Goal: Task Accomplishment & Management: Complete application form

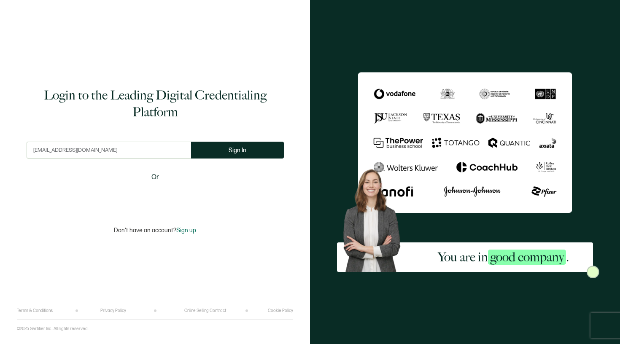
type input "[EMAIL_ADDRESS][DOMAIN_NAME]"
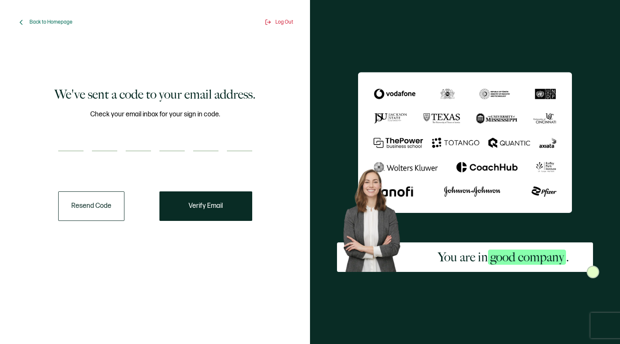
click at [73, 144] on input "number" at bounding box center [70, 143] width 25 height 17
type input "8"
type input "9"
type input "6"
type input "2"
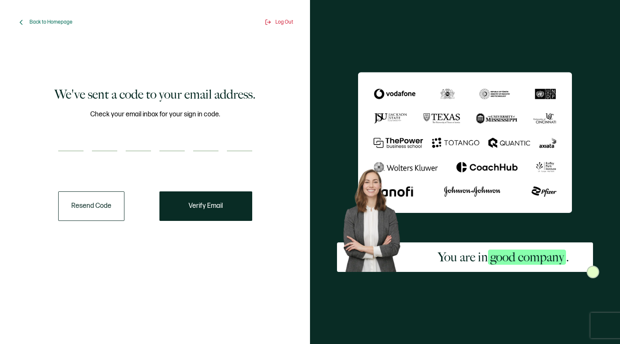
type input "5"
type input "3"
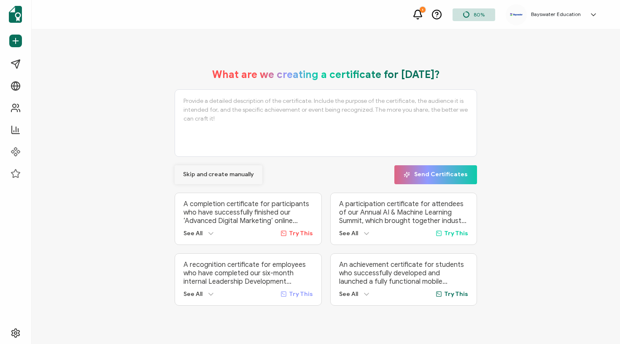
click at [207, 172] on span "Skip and create manually" at bounding box center [218, 175] width 71 height 6
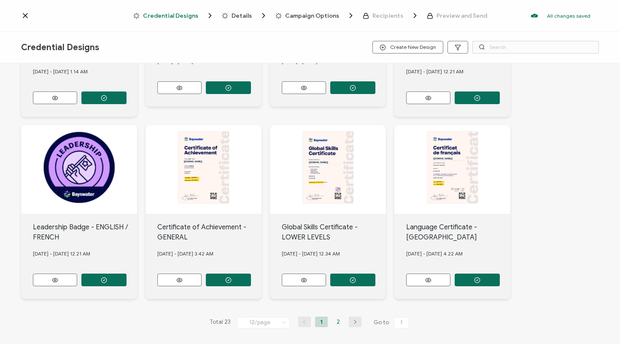
click at [342, 317] on li "2" at bounding box center [338, 322] width 13 height 11
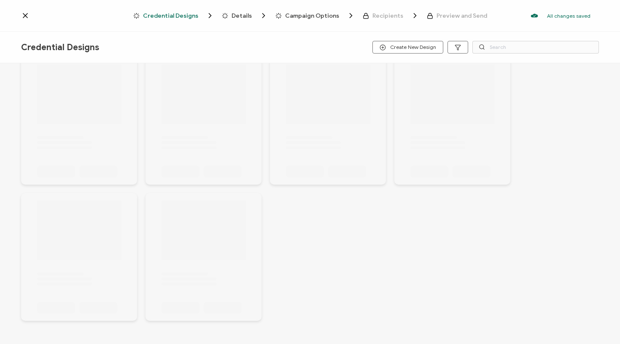
scroll to position [23, 0]
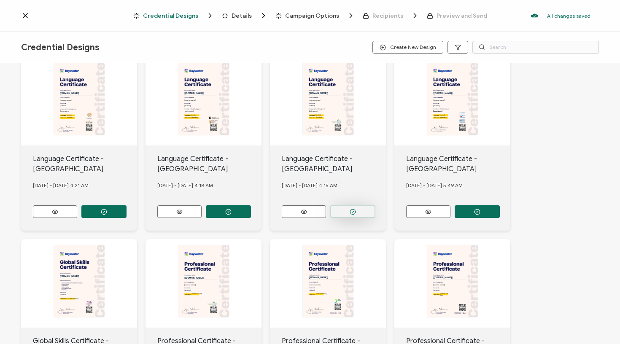
click at [127, 212] on button "button" at bounding box center [103, 211] width 45 height 13
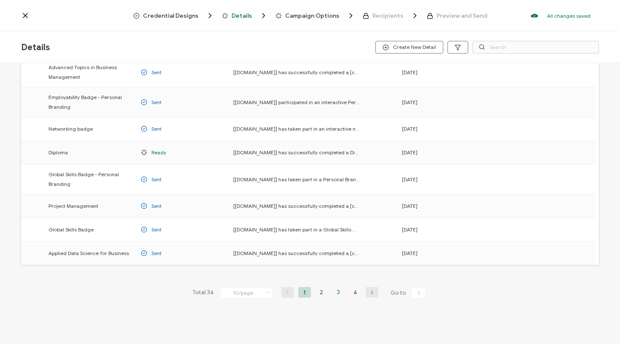
scroll to position [98, 0]
click at [339, 292] on li "3" at bounding box center [338, 292] width 13 height 11
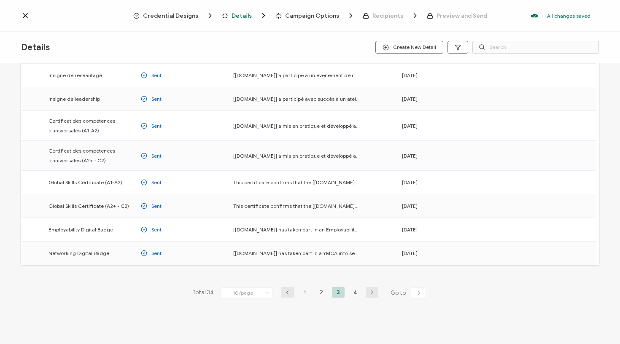
scroll to position [92, 0]
click at [353, 293] on li "4" at bounding box center [355, 292] width 13 height 11
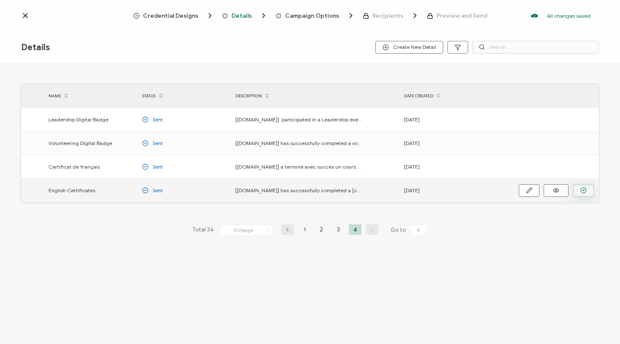
click at [0, 0] on circle "button" at bounding box center [0, 0] width 0 height 0
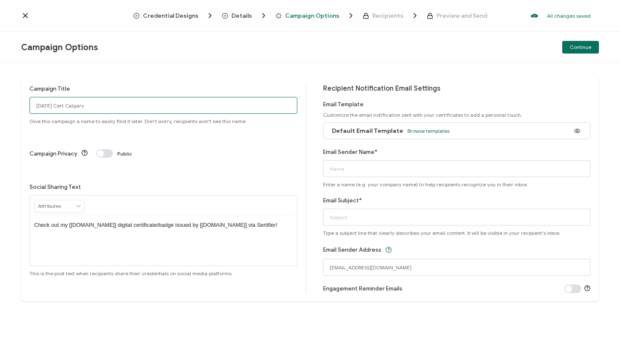
click at [66, 104] on input "[DATE] Cert Calgary" at bounding box center [164, 105] width 268 height 17
type input "[DATE] Certificates [GEOGRAPHIC_DATA]"
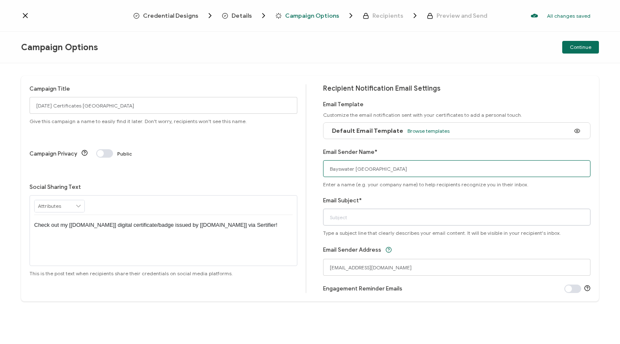
type input "Bayswater [GEOGRAPHIC_DATA]"
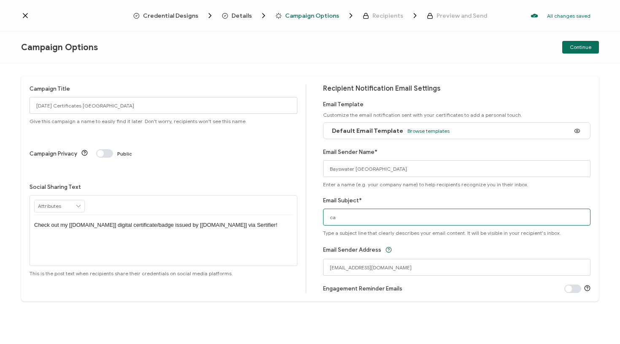
type input "c"
type input "Your Digital certificate"
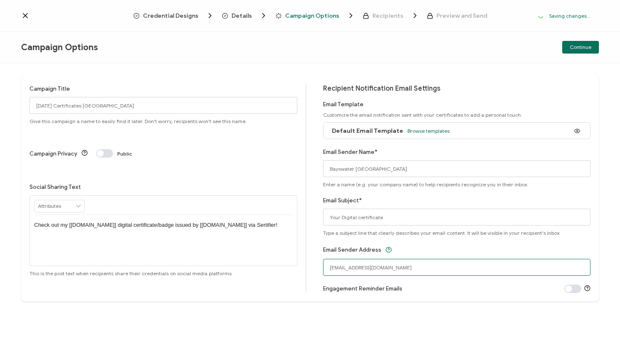
drag, startPoint x: 380, startPoint y: 267, endPoint x: 313, endPoint y: 264, distance: 66.7
type input "[EMAIL_ADDRESS][DOMAIN_NAME]"
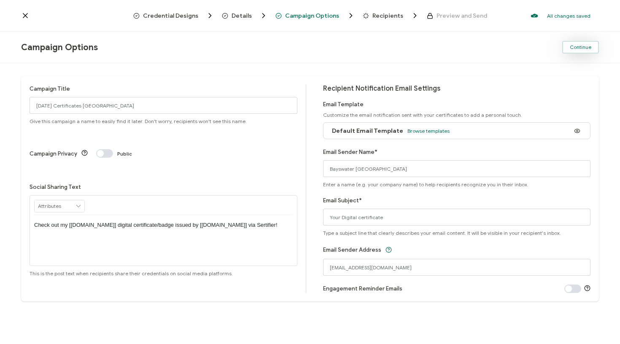
click at [573, 47] on span "Continue" at bounding box center [581, 47] width 22 height 5
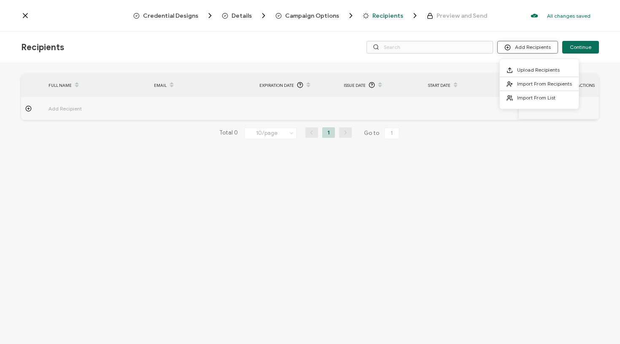
click at [532, 43] on button "Add Recipients" at bounding box center [527, 47] width 61 height 13
click at [530, 67] on span "Upload Recipients" at bounding box center [538, 70] width 43 height 6
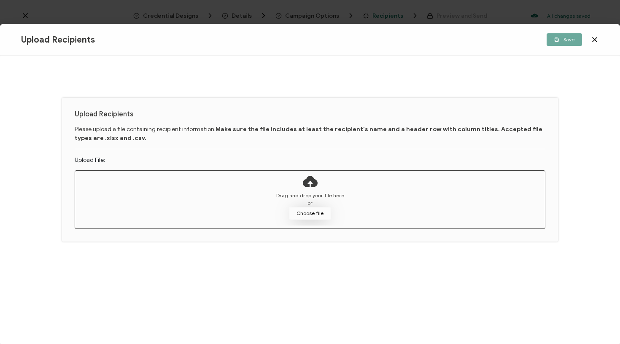
click at [307, 213] on button "Choose file" at bounding box center [310, 213] width 42 height 13
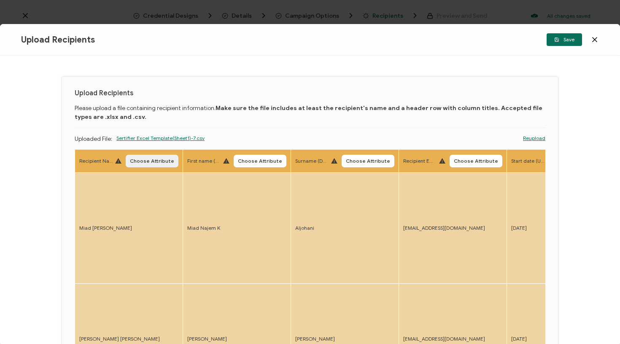
click at [153, 161] on span "Choose Attribute" at bounding box center [152, 161] width 44 height 5
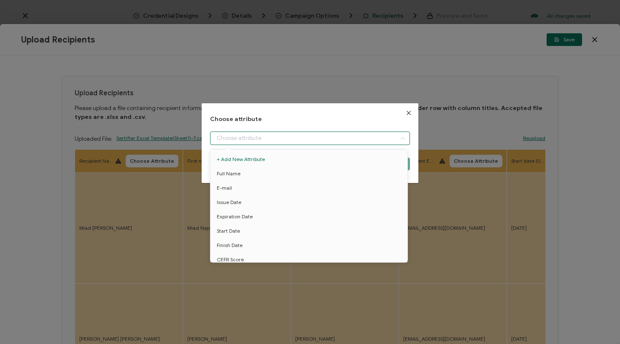
click at [258, 133] on input "dialog" at bounding box center [310, 138] width 200 height 13
click at [240, 170] on li "Full Name" at bounding box center [310, 174] width 204 height 14
type input "Full Name"
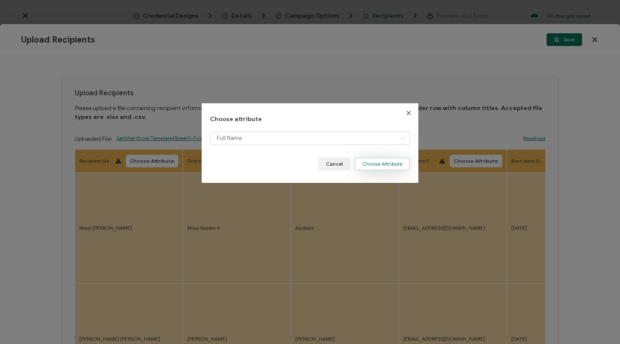
click at [378, 163] on button "Choose Attribute" at bounding box center [382, 164] width 55 height 13
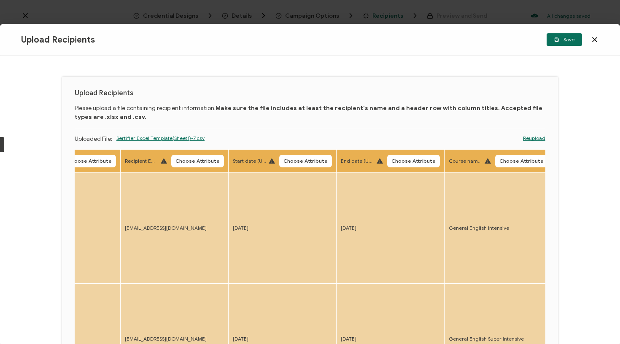
scroll to position [0, 288]
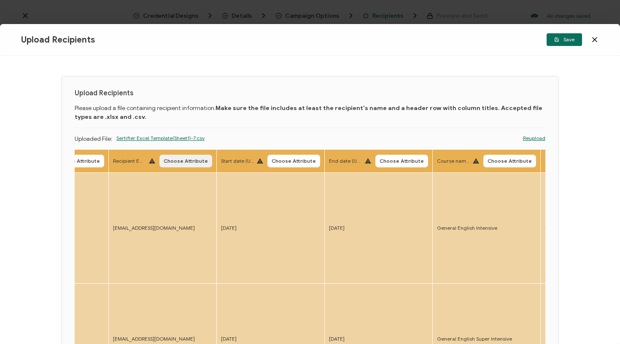
click at [200, 163] on span "Choose Attribute" at bounding box center [186, 161] width 44 height 5
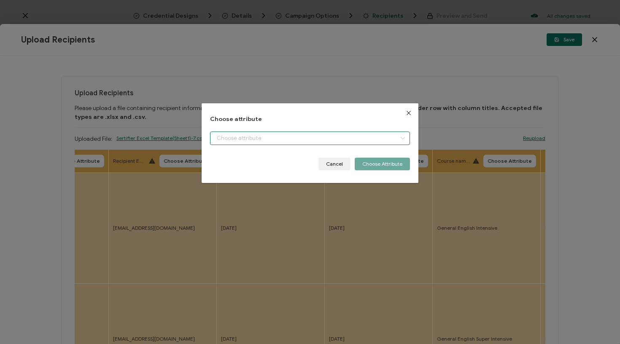
click at [260, 139] on input "dialog" at bounding box center [310, 138] width 200 height 13
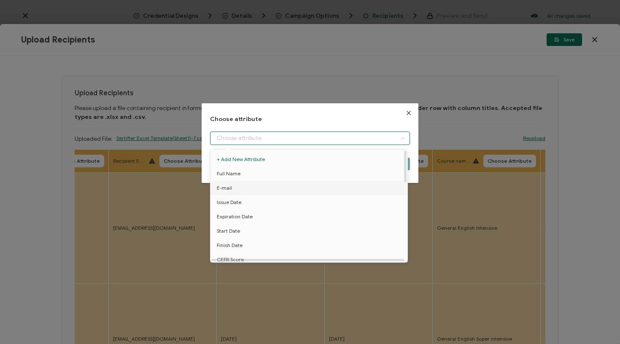
click at [240, 190] on li "E-mail" at bounding box center [310, 188] width 204 height 14
type input "E-mail"
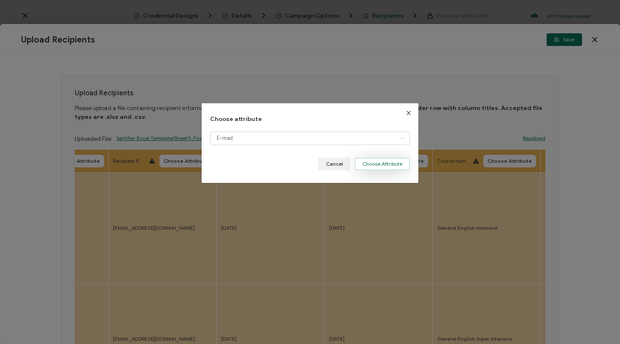
click at [389, 166] on button "Choose Attribute" at bounding box center [382, 164] width 55 height 13
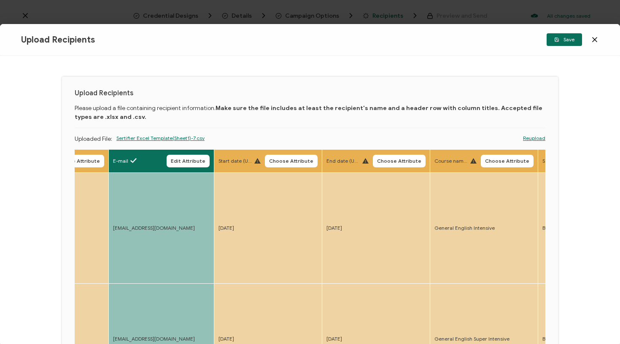
scroll to position [0, 349]
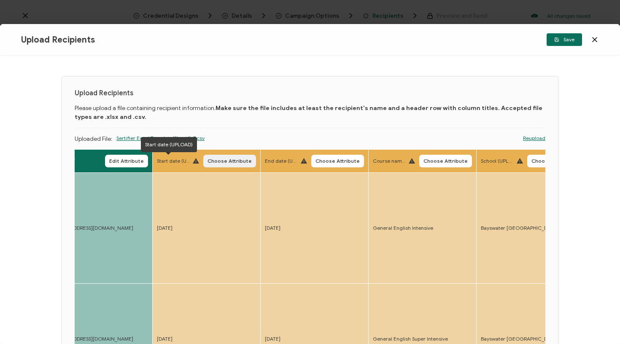
click at [225, 162] on span "Choose Attribute" at bounding box center [229, 161] width 44 height 5
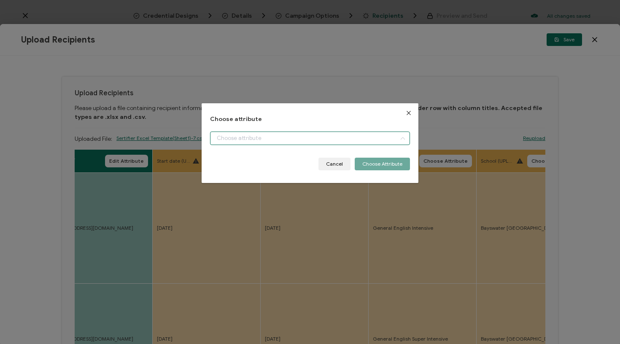
click at [249, 137] on input "dialog" at bounding box center [310, 138] width 200 height 13
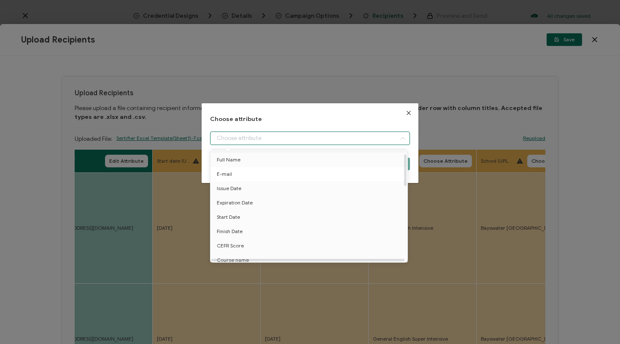
scroll to position [16, 0]
click at [234, 211] on span "Start Date" at bounding box center [228, 214] width 23 height 14
type input "Start Date"
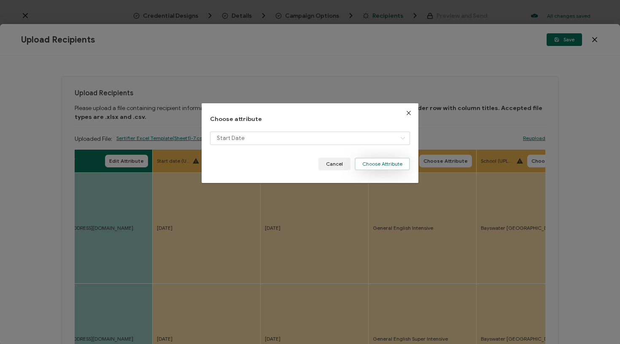
click at [383, 159] on button "Choose Attribute" at bounding box center [382, 164] width 55 height 13
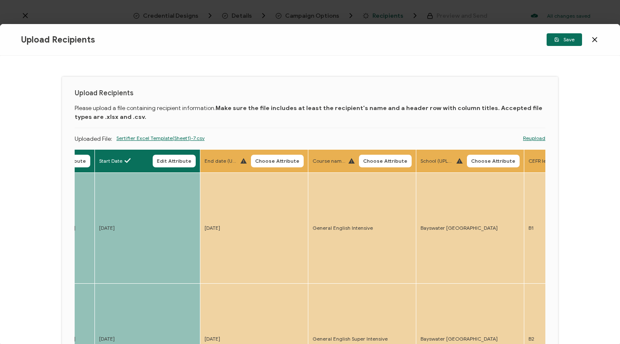
scroll to position [0, 412]
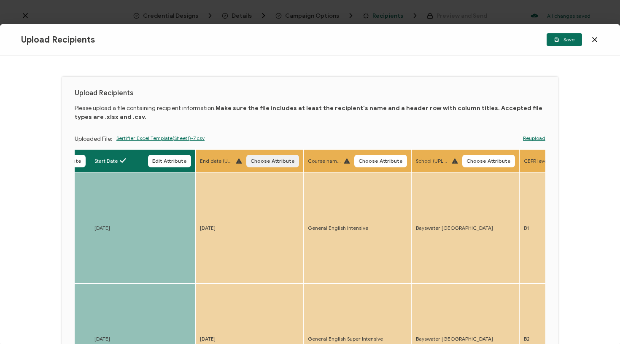
click at [257, 159] on span "Choose Attribute" at bounding box center [272, 161] width 44 height 5
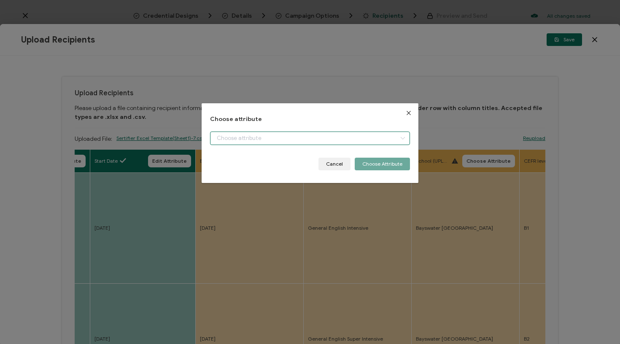
click at [265, 133] on input "dialog" at bounding box center [310, 138] width 200 height 13
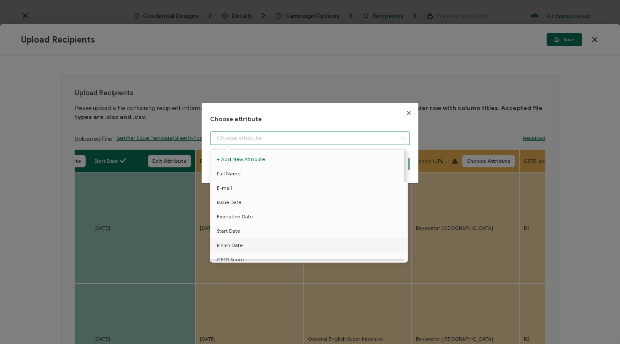
click at [240, 245] on span "Finish Date" at bounding box center [230, 245] width 26 height 14
type input "Finish Date"
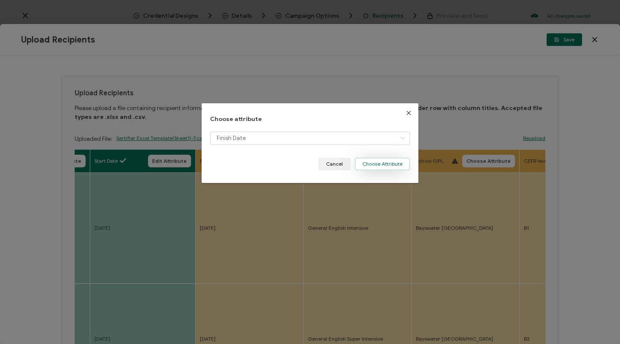
click at [390, 167] on button "Choose Attribute" at bounding box center [382, 164] width 55 height 13
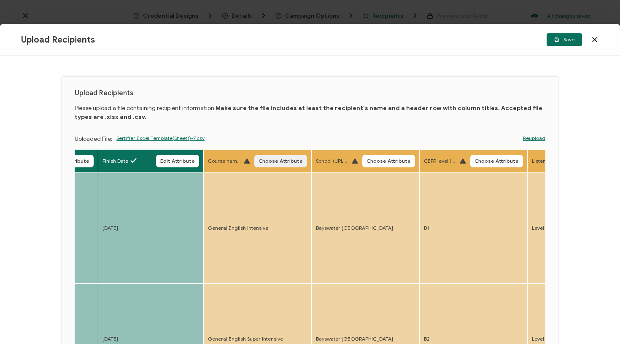
scroll to position [0, 513]
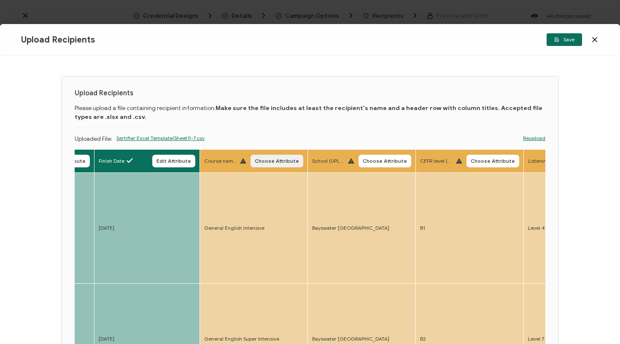
click at [278, 159] on span "Choose Attribute" at bounding box center [277, 161] width 44 height 5
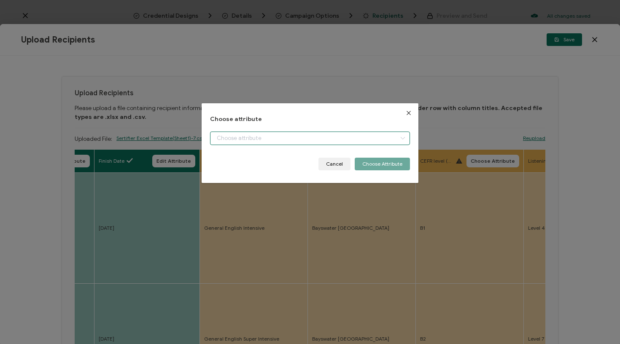
click at [296, 141] on input "dialog" at bounding box center [310, 138] width 200 height 13
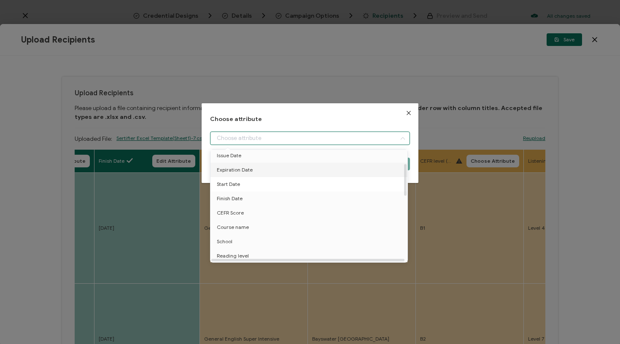
scroll to position [48, 0]
click at [253, 228] on li "Course name" at bounding box center [310, 226] width 204 height 14
type input "Course name"
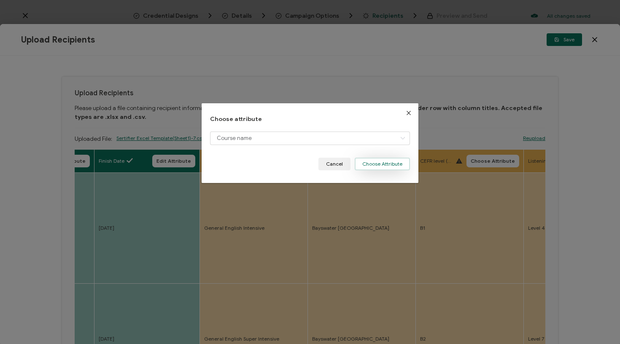
click at [390, 159] on button "Choose Attribute" at bounding box center [382, 164] width 55 height 13
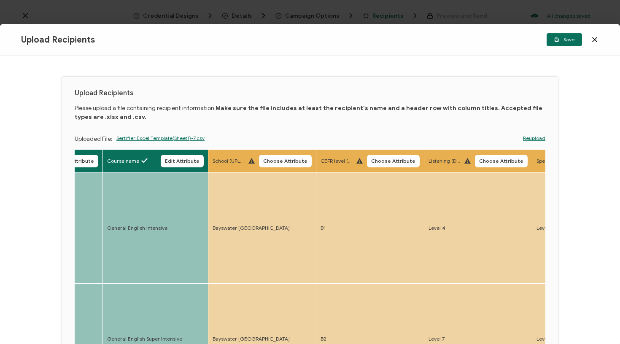
scroll to position [0, 649]
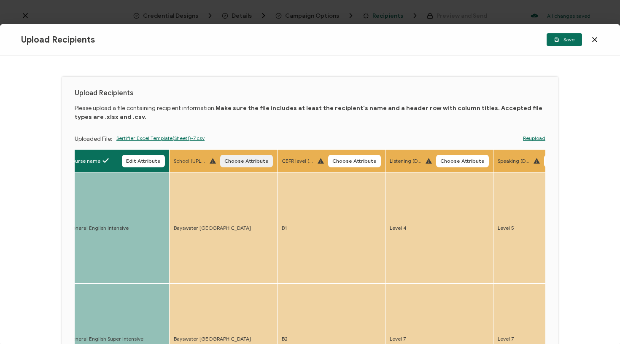
click at [233, 156] on button "Choose Attribute" at bounding box center [246, 161] width 53 height 13
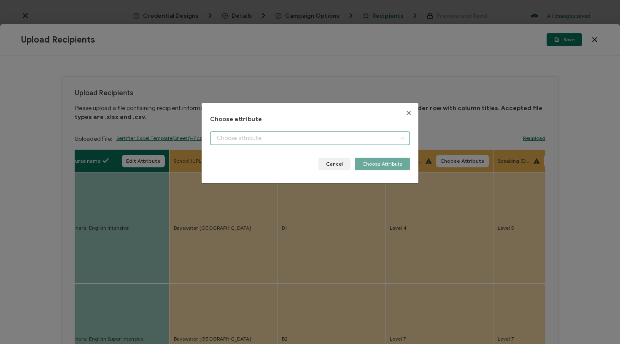
click at [250, 141] on input "dialog" at bounding box center [310, 138] width 200 height 13
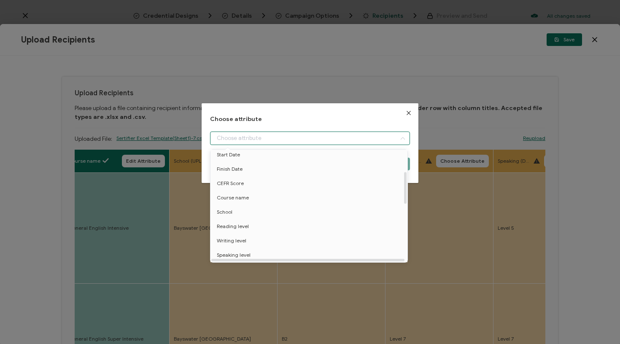
scroll to position [82, 0]
click at [241, 205] on li "School" at bounding box center [310, 206] width 204 height 14
type input "School"
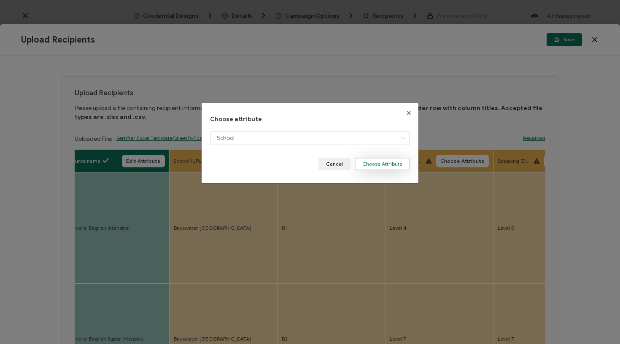
click at [399, 159] on button "Choose Attribute" at bounding box center [382, 164] width 55 height 13
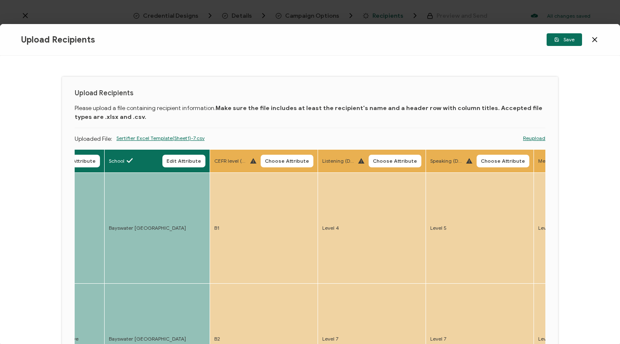
scroll to position [0, 788]
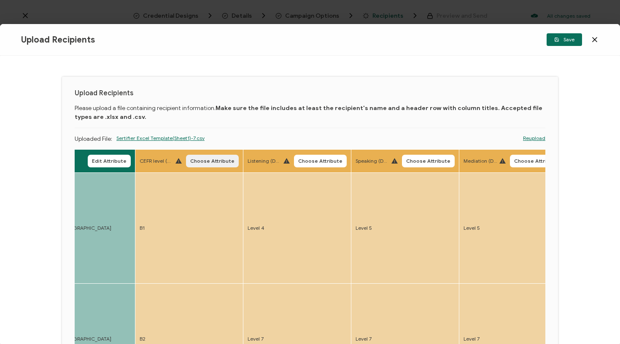
click at [206, 162] on span "Choose Attribute" at bounding box center [212, 161] width 44 height 5
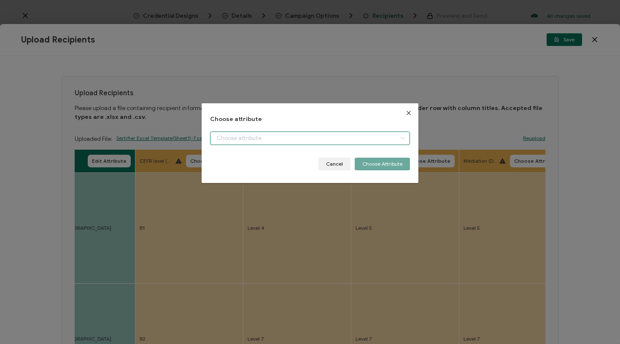
click at [220, 137] on input "dialog" at bounding box center [310, 138] width 200 height 13
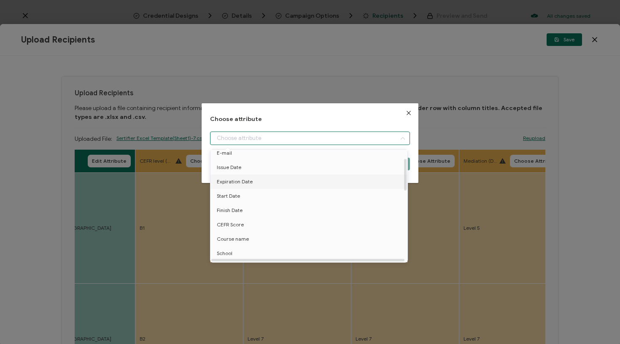
scroll to position [37, 0]
click at [233, 221] on span "CEFR Score" at bounding box center [230, 222] width 27 height 14
type input "CEFR Score"
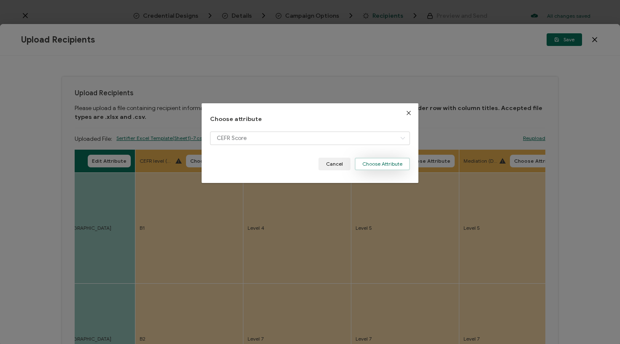
click at [369, 164] on button "Choose Attribute" at bounding box center [382, 164] width 55 height 13
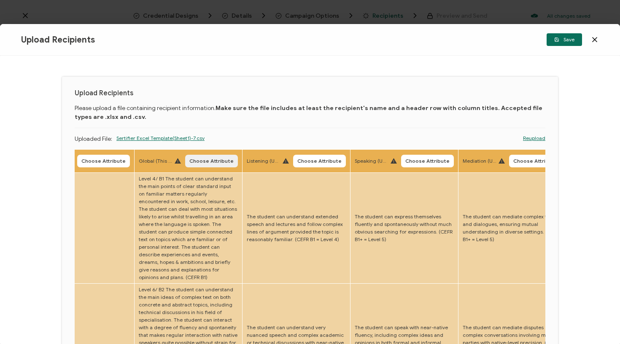
scroll to position [0, 1542]
click at [208, 153] on th "Global (This column will be uploaded) Choose Attribute" at bounding box center [188, 161] width 108 height 23
click at [206, 159] on span "Choose Attribute" at bounding box center [211, 161] width 44 height 5
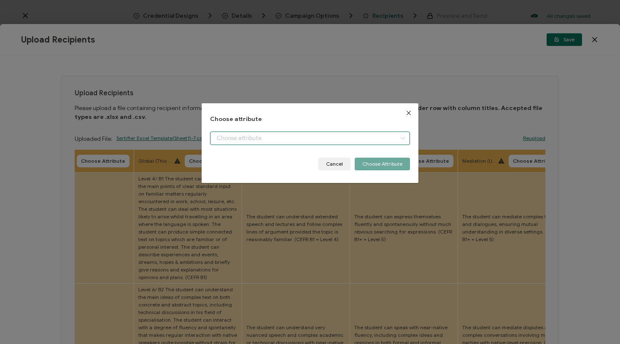
click at [243, 133] on input "dialog" at bounding box center [310, 138] width 200 height 13
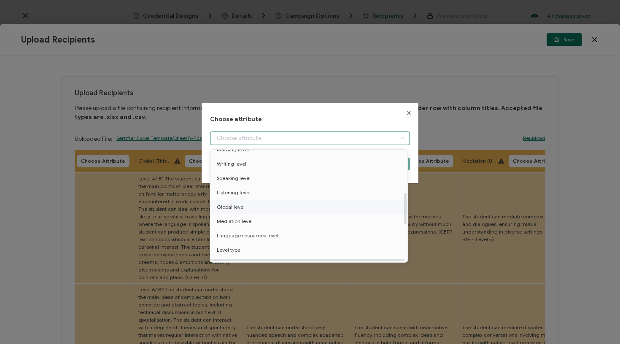
scroll to position [153, 0]
click at [244, 203] on li "Global level" at bounding box center [310, 206] width 204 height 14
type input "Global level"
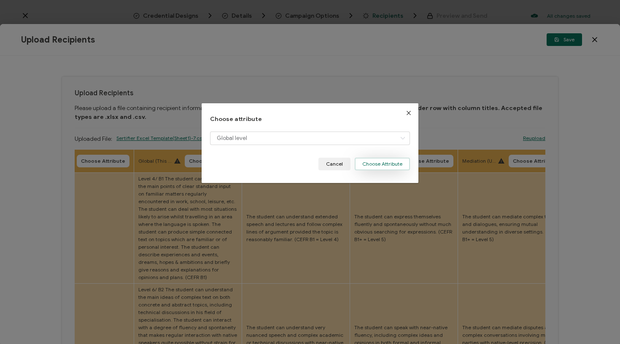
click at [373, 165] on button "Choose Attribute" at bounding box center [382, 164] width 55 height 13
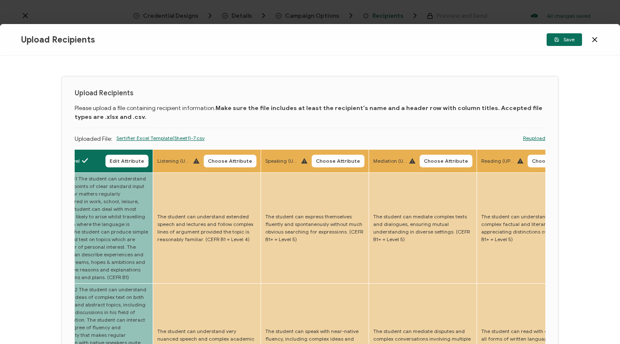
scroll to position [0, 1632]
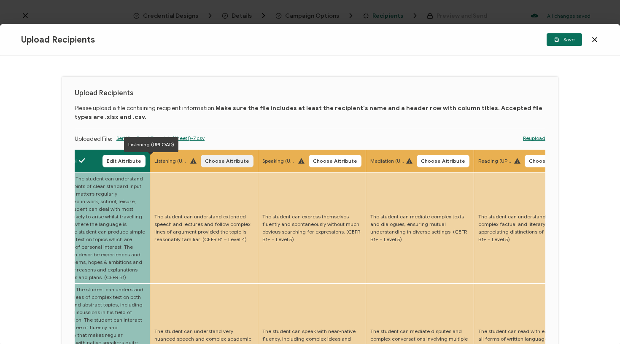
click at [208, 159] on span "Choose Attribute" at bounding box center [227, 161] width 44 height 5
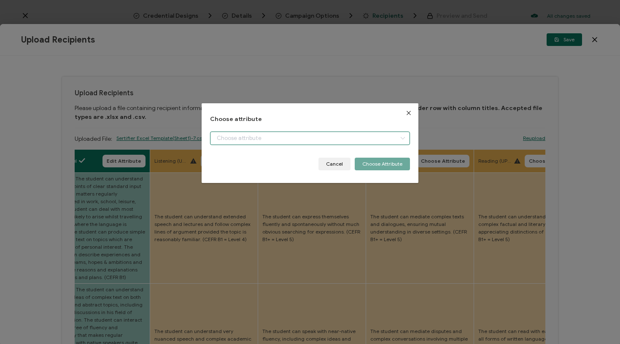
click at [242, 135] on input "dialog" at bounding box center [310, 138] width 200 height 13
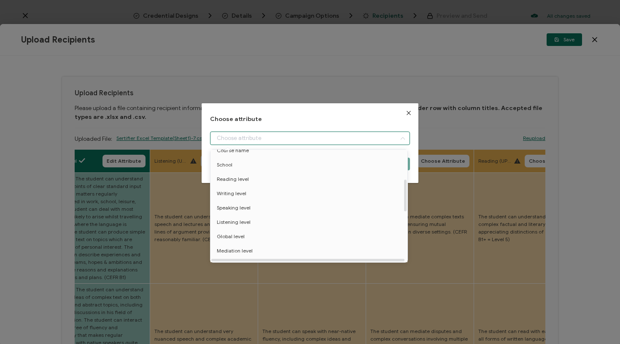
scroll to position [136, 0]
click at [242, 210] on span "Listening level" at bounding box center [234, 209] width 34 height 14
type input "Listening level"
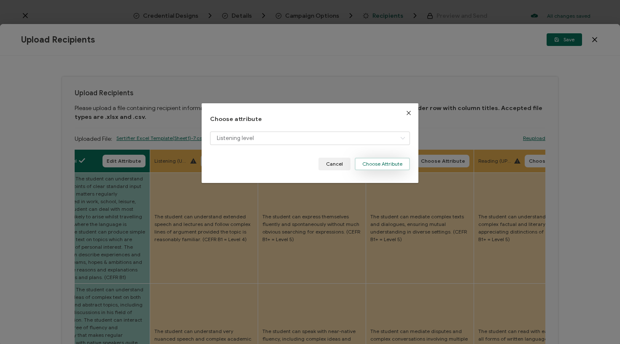
click at [384, 162] on button "Choose Attribute" at bounding box center [382, 164] width 55 height 13
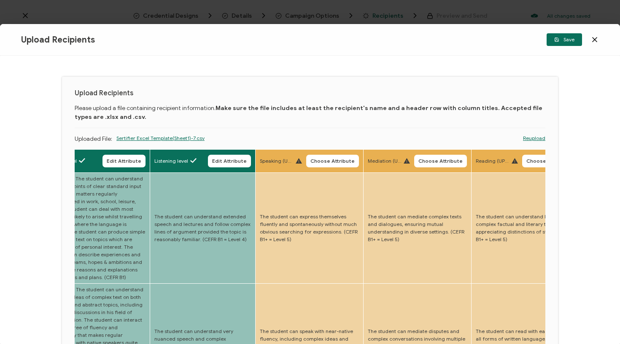
scroll to position [0, 1780]
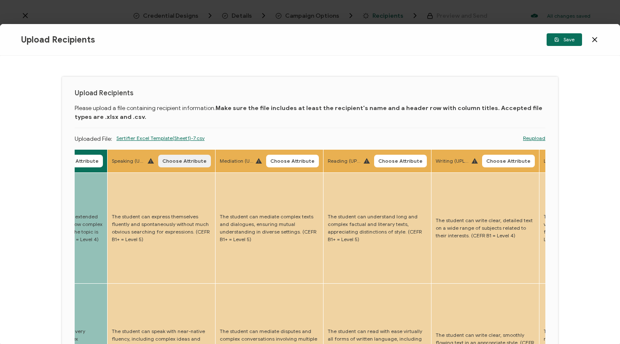
click at [162, 155] on button "Choose Attribute" at bounding box center [184, 161] width 53 height 13
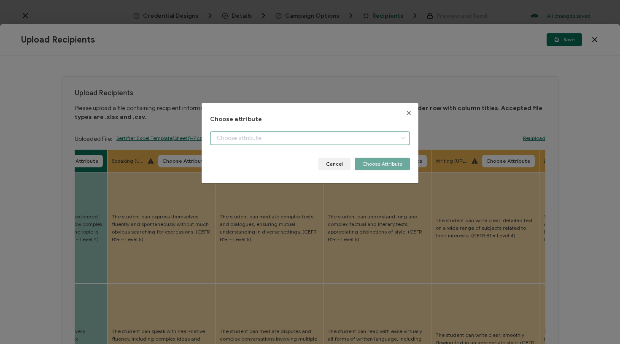
click at [226, 133] on input "dialog" at bounding box center [310, 138] width 200 height 13
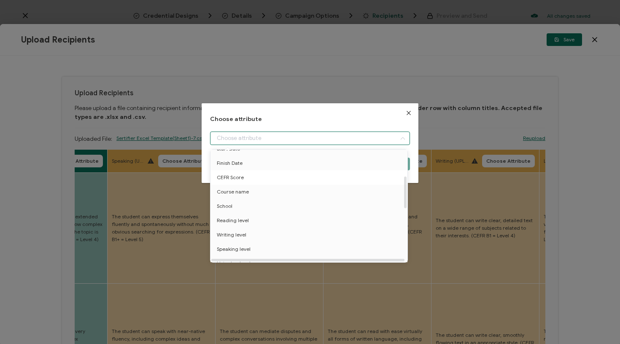
scroll to position [127, 0]
click at [244, 208] on span "Speaking level" at bounding box center [234, 205] width 34 height 14
type input "Speaking level"
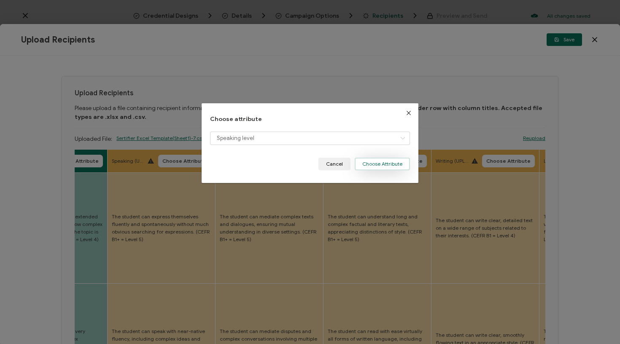
click at [371, 163] on button "Choose Attribute" at bounding box center [382, 164] width 55 height 13
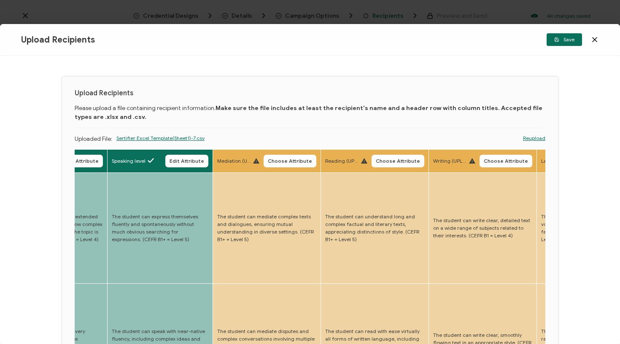
scroll to position [0, 1840]
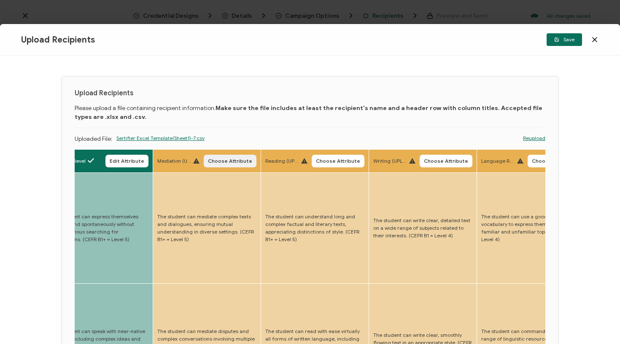
click at [210, 164] on span "Choose Attribute" at bounding box center [230, 161] width 44 height 5
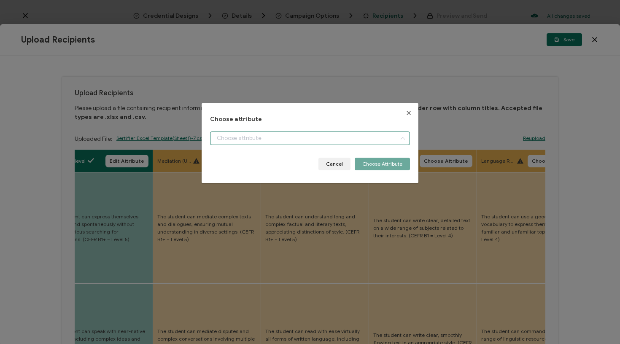
click at [250, 143] on input "dialog" at bounding box center [310, 138] width 200 height 13
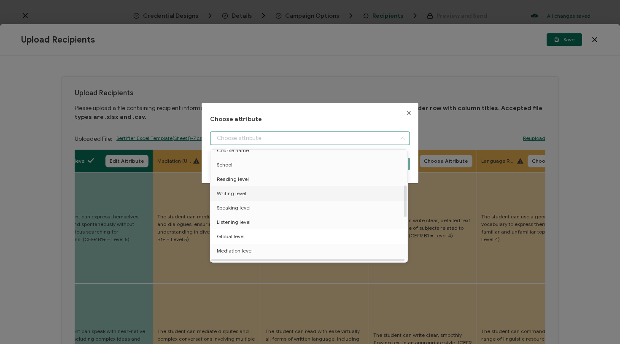
scroll to position [124, 0]
click at [243, 247] on span "Mediation level" at bounding box center [235, 250] width 36 height 14
type input "Mediation level"
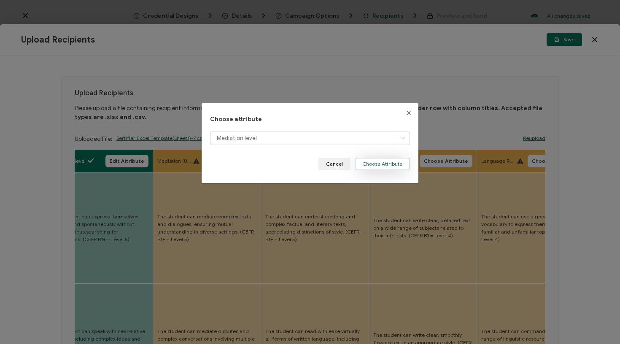
click at [382, 164] on button "Choose Attribute" at bounding box center [382, 164] width 55 height 13
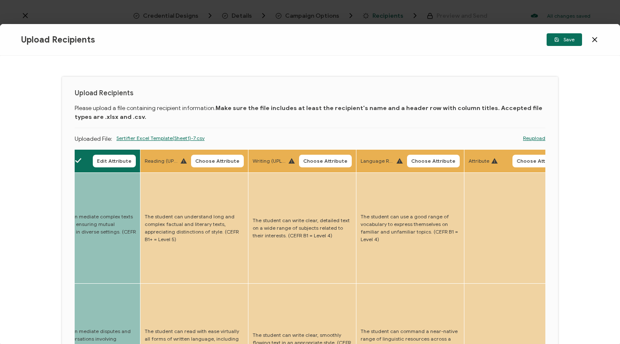
scroll to position [0, 1965]
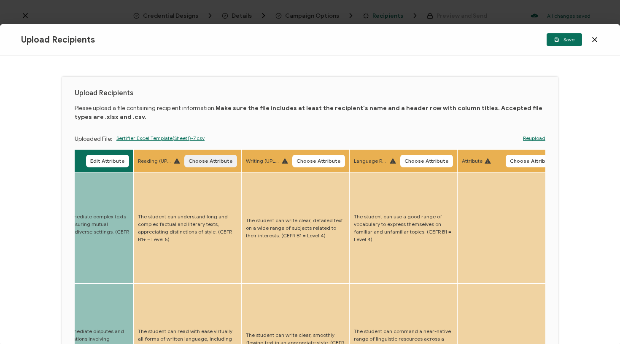
click at [198, 162] on span "Choose Attribute" at bounding box center [210, 161] width 44 height 5
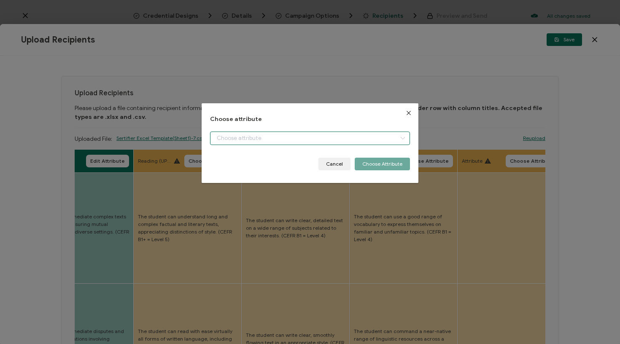
click at [234, 139] on input "dialog" at bounding box center [310, 138] width 200 height 13
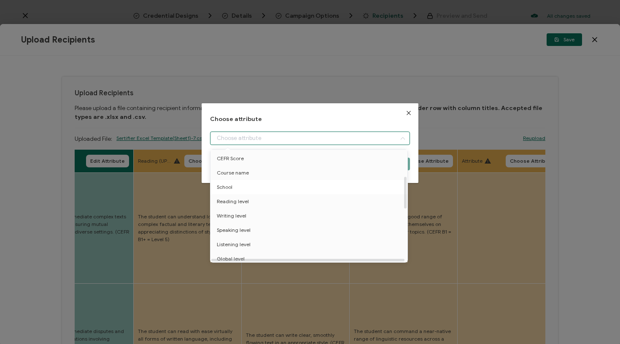
scroll to position [105, 0]
click at [235, 194] on span "Reading level" at bounding box center [233, 198] width 32 height 14
type input "Reading level"
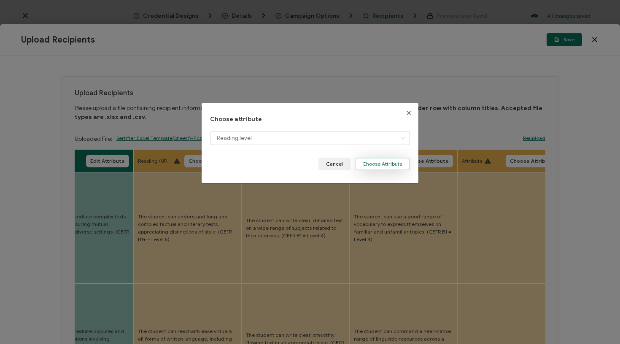
click at [380, 164] on button "Choose Attribute" at bounding box center [382, 164] width 55 height 13
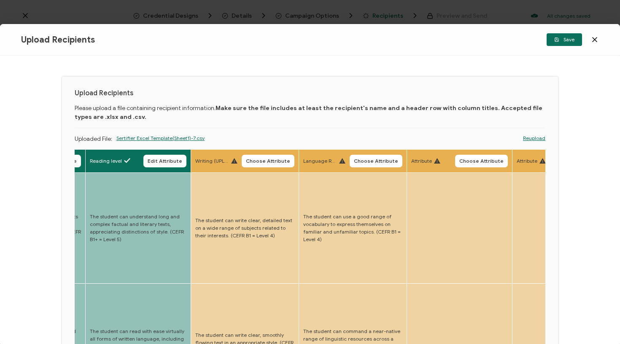
scroll to position [0, 2052]
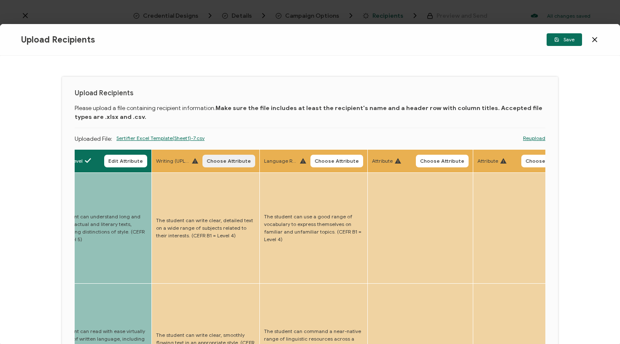
click at [221, 164] on span "Choose Attribute" at bounding box center [229, 161] width 44 height 5
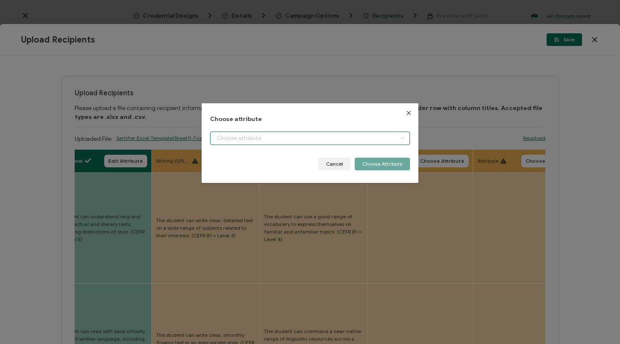
click at [253, 140] on input "dialog" at bounding box center [310, 138] width 200 height 13
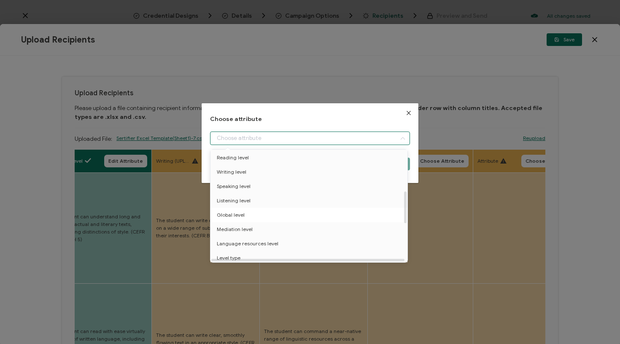
scroll to position [168, 0]
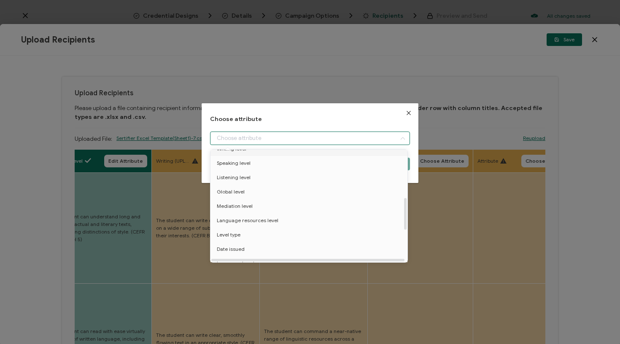
click at [240, 151] on span "Writing level" at bounding box center [232, 149] width 30 height 14
type input "Writing level"
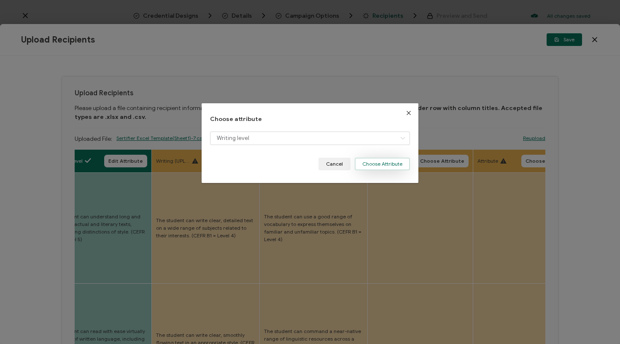
click at [388, 167] on button "Choose Attribute" at bounding box center [382, 164] width 55 height 13
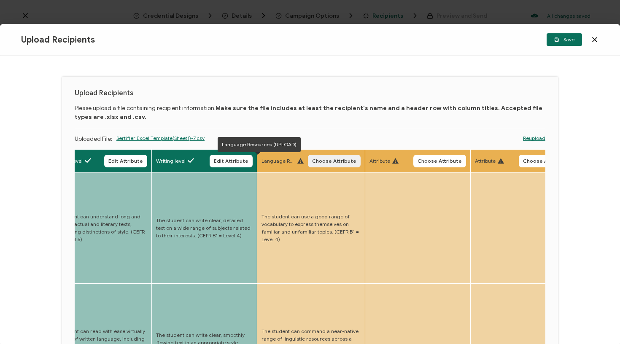
click at [316, 160] on span "Choose Attribute" at bounding box center [334, 161] width 44 height 5
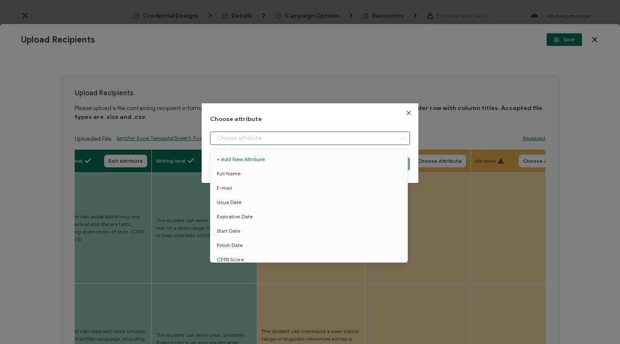
click at [322, 136] on input "dialog" at bounding box center [310, 138] width 200 height 13
click at [277, 240] on li "Language resources level" at bounding box center [310, 237] width 204 height 14
type input "Language resources level"
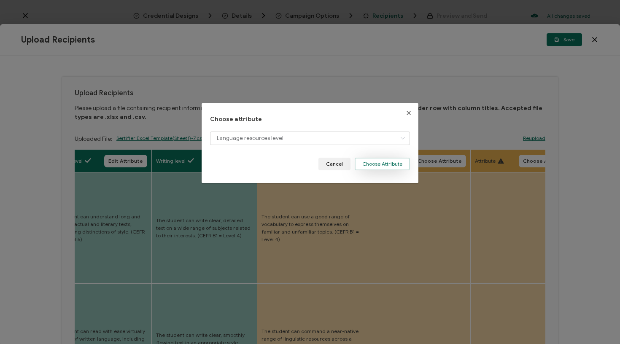
click at [378, 162] on button "Choose Attribute" at bounding box center [382, 164] width 55 height 13
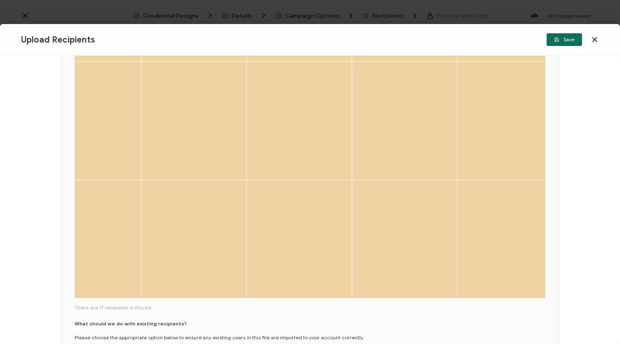
scroll to position [357, 0]
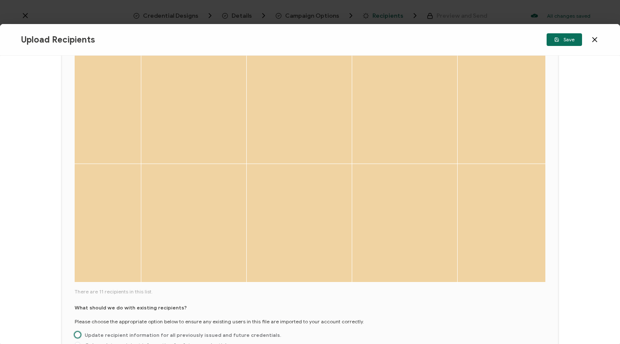
click at [216, 332] on span "Update recipient information for all previously issued and future credentials." at bounding box center [181, 335] width 201 height 6
click at [81, 332] on input "Update recipient information for all previously issued and future credentials." at bounding box center [78, 335] width 6 height 7
radio input "true"
click at [569, 36] on button "Save" at bounding box center [563, 39] width 35 height 13
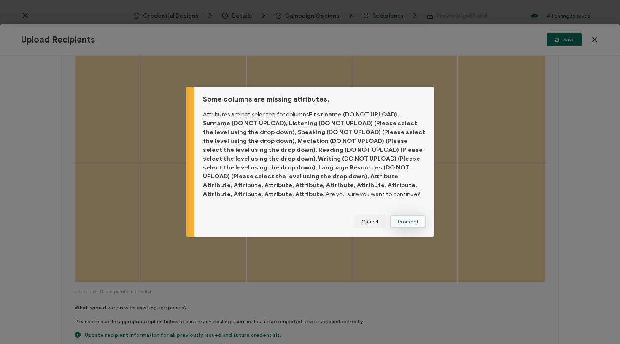
click at [406, 227] on button "Proceed" at bounding box center [407, 221] width 35 height 13
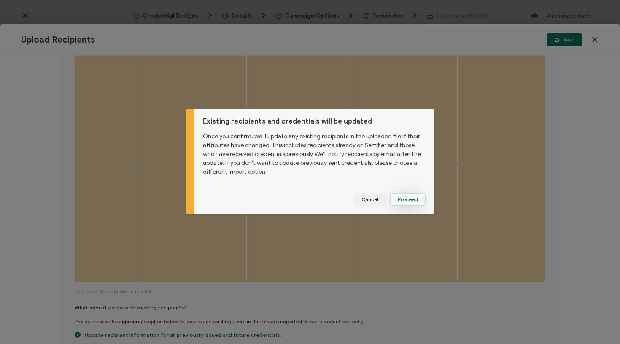
click at [0, 0] on button "Proceed" at bounding box center [0, 0] width 0 height 0
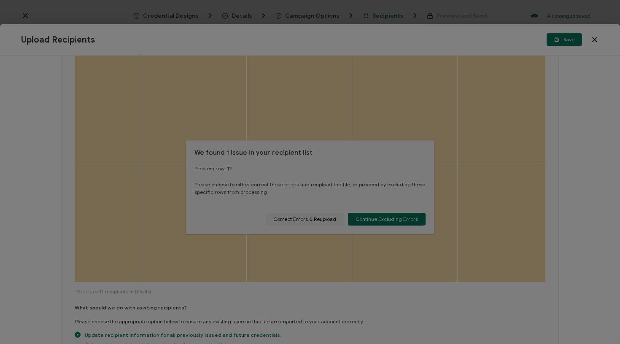
click at [323, 220] on div at bounding box center [310, 172] width 620 height 344
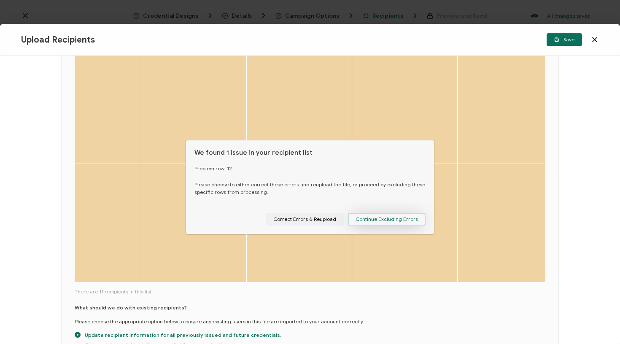
click at [384, 222] on span "Continue Excluding Errors" at bounding box center [386, 219] width 62 height 5
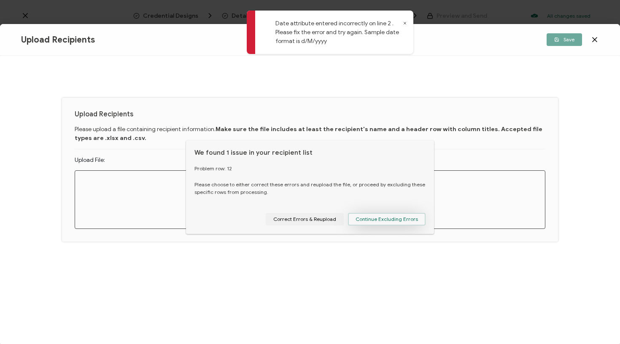
scroll to position [0, 0]
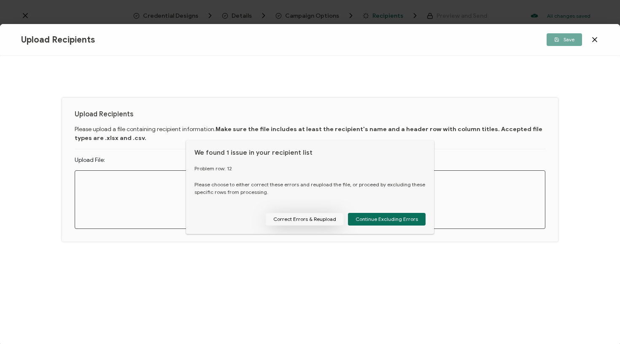
click at [314, 218] on button "Correct Errors & Reupload" at bounding box center [305, 219] width 78 height 13
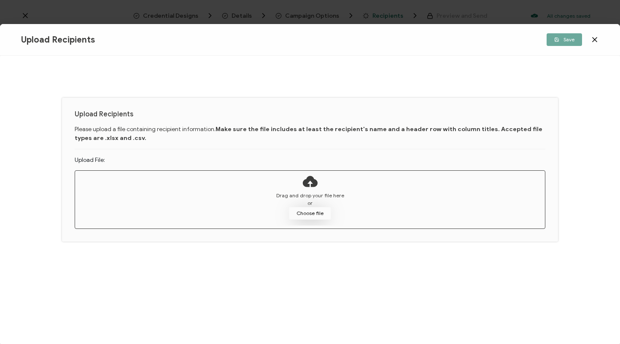
click at [315, 211] on button "Choose file" at bounding box center [310, 213] width 42 height 13
click at [405, 231] on div "Upload Recipients Please upload a file containing recipient information. Make s…" at bounding box center [310, 170] width 496 height 144
click at [597, 40] on icon at bounding box center [594, 39] width 8 height 8
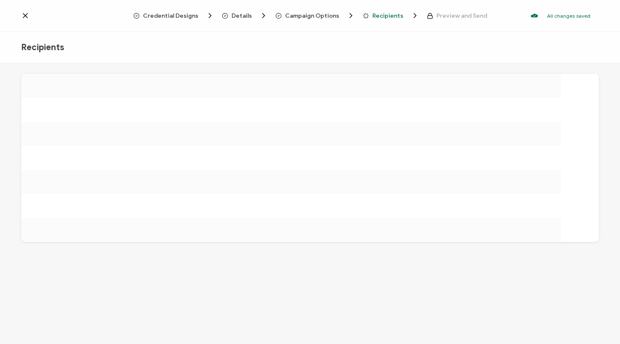
click at [379, 13] on span "Recipients" at bounding box center [387, 16] width 31 height 6
click at [330, 13] on span "Campaign Options" at bounding box center [312, 16] width 54 height 6
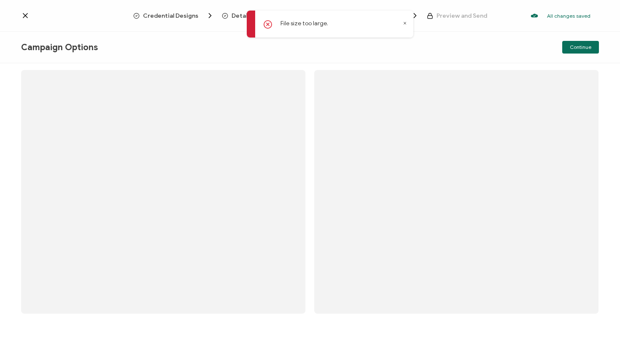
click at [405, 22] on icon at bounding box center [405, 23] width 4 height 4
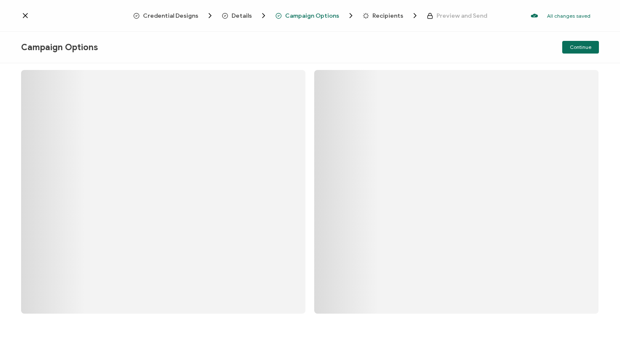
click at [232, 15] on div "Details" at bounding box center [235, 15] width 27 height 8
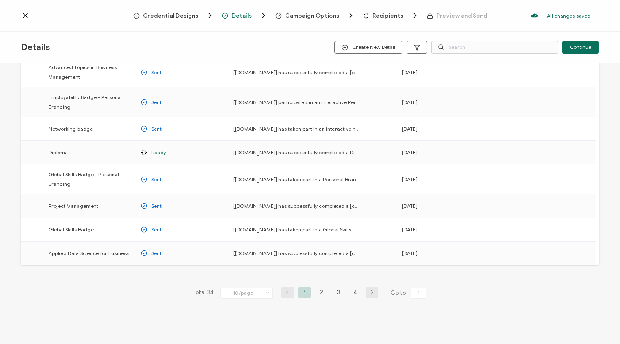
scroll to position [98, 0]
click at [354, 296] on li "4" at bounding box center [355, 292] width 13 height 11
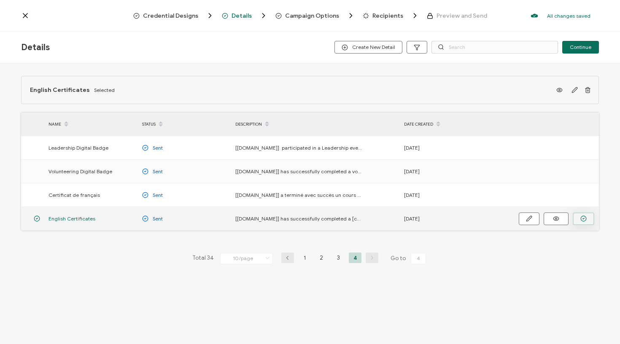
click at [584, 215] on icon "button" at bounding box center [583, 218] width 6 height 6
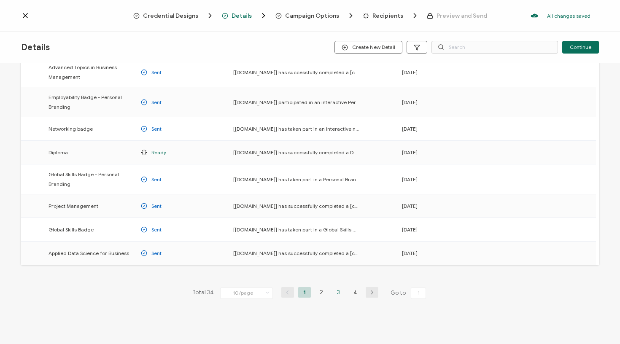
scroll to position [98, 0]
click at [350, 292] on li "4" at bounding box center [355, 292] width 13 height 11
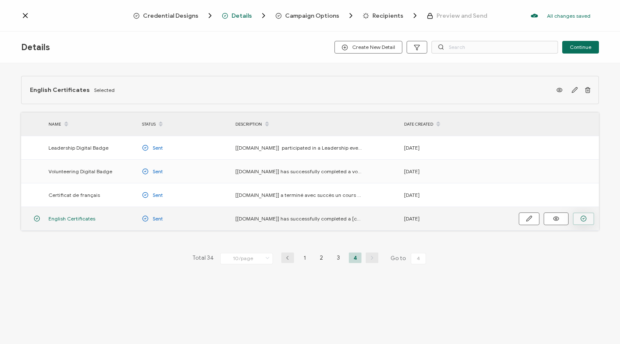
click at [581, 219] on icon "button" at bounding box center [583, 218] width 6 height 6
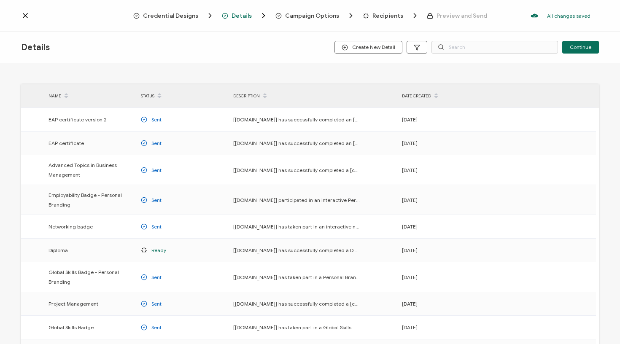
click at [318, 14] on span "Campaign Options" at bounding box center [312, 16] width 54 height 6
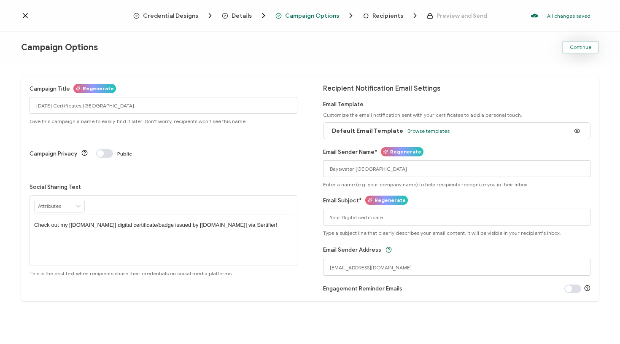
click at [587, 46] on span "Continue" at bounding box center [581, 47] width 22 height 5
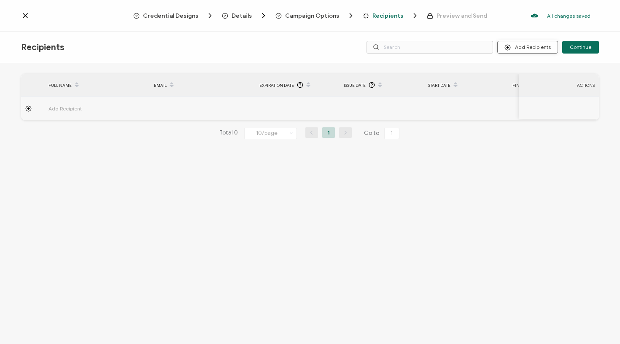
click at [538, 46] on button "Add Recipients" at bounding box center [527, 47] width 61 height 13
click at [525, 67] on span "Upload Recipients" at bounding box center [538, 70] width 43 height 6
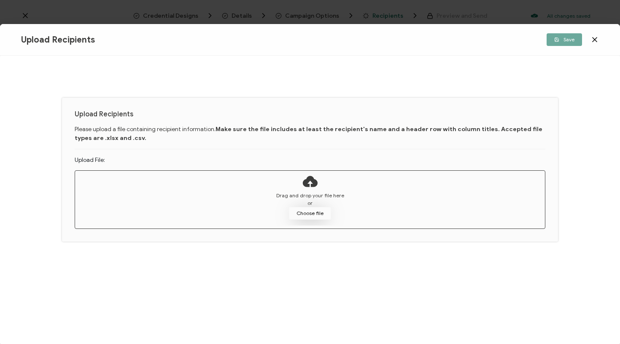
click at [316, 210] on button "Choose file" at bounding box center [310, 213] width 42 height 13
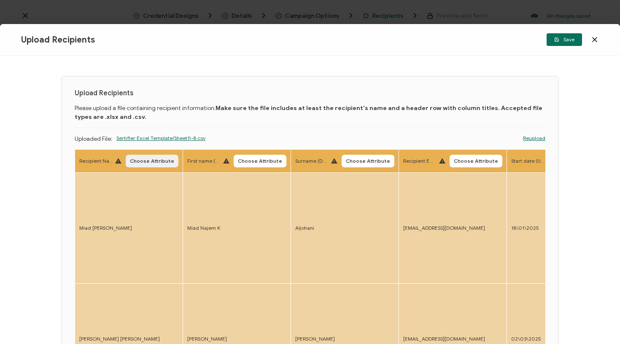
click at [145, 164] on span "Choose Attribute" at bounding box center [152, 161] width 44 height 5
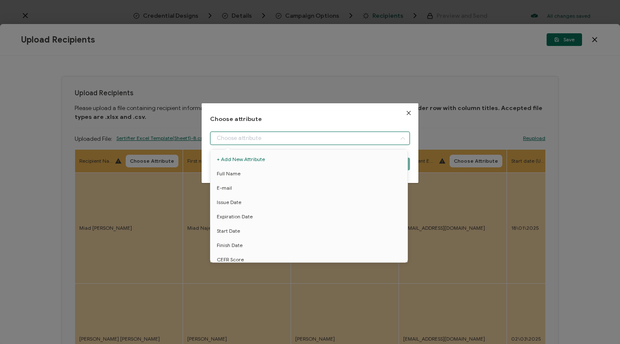
click at [243, 140] on input "dialog" at bounding box center [310, 138] width 200 height 13
click at [242, 172] on li "Full Name" at bounding box center [310, 174] width 204 height 14
type input "Full Name"
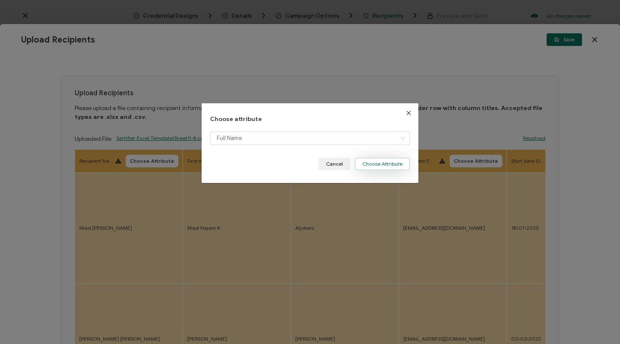
click at [370, 164] on button "Choose Attribute" at bounding box center [382, 164] width 55 height 13
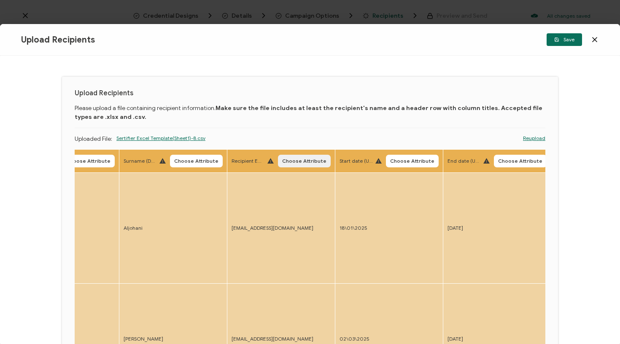
scroll to position [0, 169]
click at [290, 160] on span "Choose Attribute" at bounding box center [305, 161] width 44 height 5
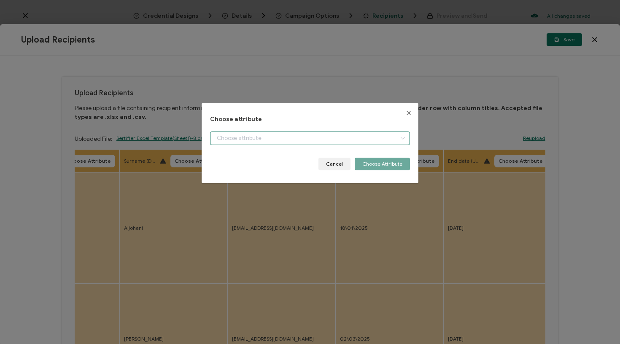
click at [315, 135] on input "dialog" at bounding box center [310, 138] width 200 height 13
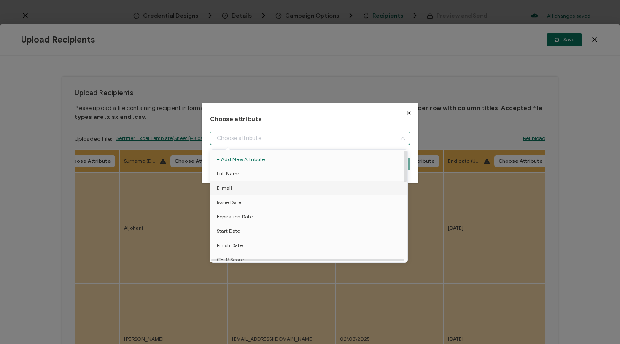
click at [244, 188] on li "E-mail" at bounding box center [310, 188] width 204 height 14
type input "E-mail"
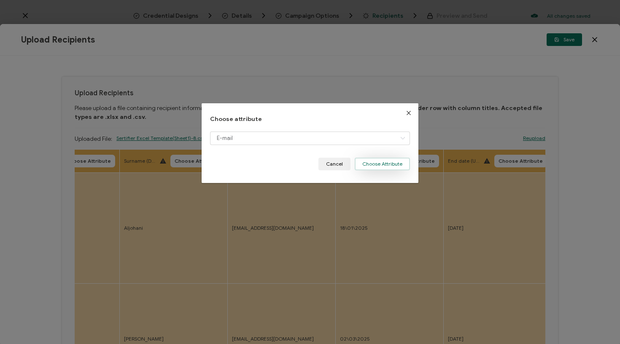
drag, startPoint x: 388, startPoint y: 164, endPoint x: 381, endPoint y: 165, distance: 7.2
click at [388, 164] on button "Choose Attribute" at bounding box center [382, 164] width 55 height 13
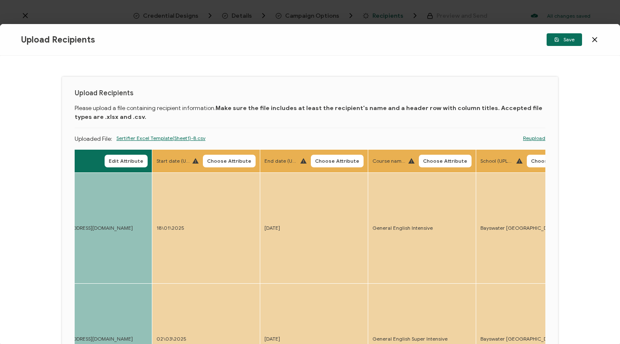
scroll to position [0, 376]
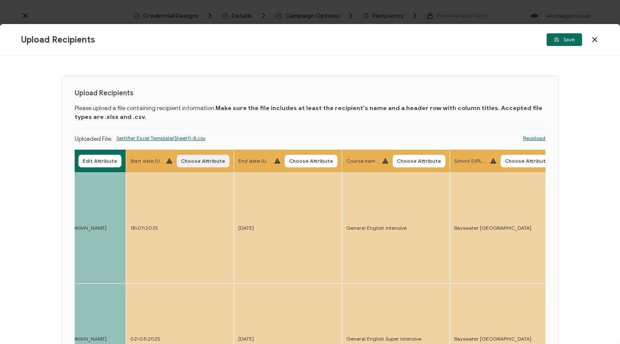
click at [210, 159] on span "Choose Attribute" at bounding box center [203, 161] width 44 height 5
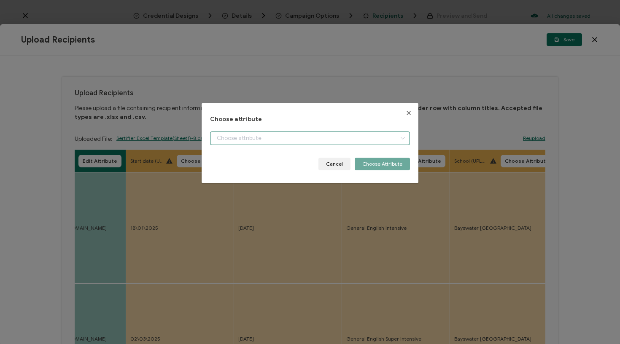
click at [245, 137] on input "dialog" at bounding box center [310, 138] width 200 height 13
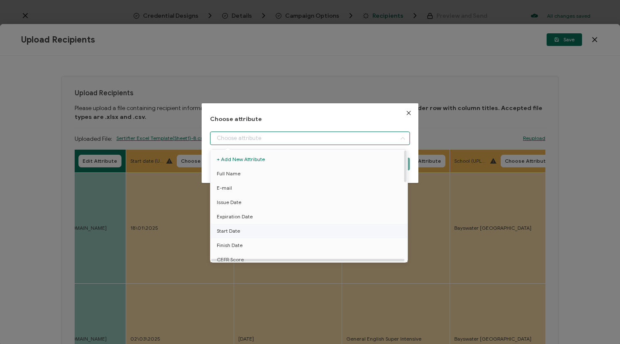
scroll to position [0, 0]
click at [235, 226] on span "Start Date" at bounding box center [228, 231] width 23 height 14
type input "Start Date"
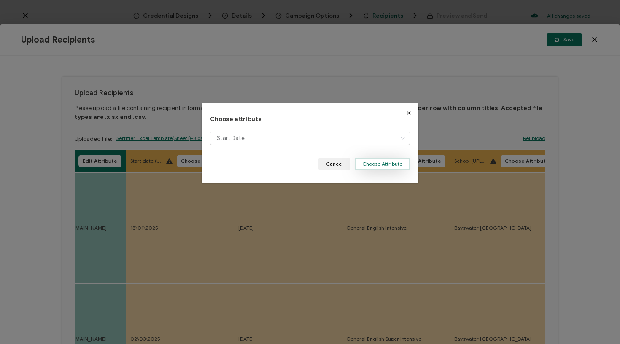
drag, startPoint x: 374, startPoint y: 162, endPoint x: 357, endPoint y: 165, distance: 17.6
click at [373, 162] on button "Choose Attribute" at bounding box center [382, 164] width 55 height 13
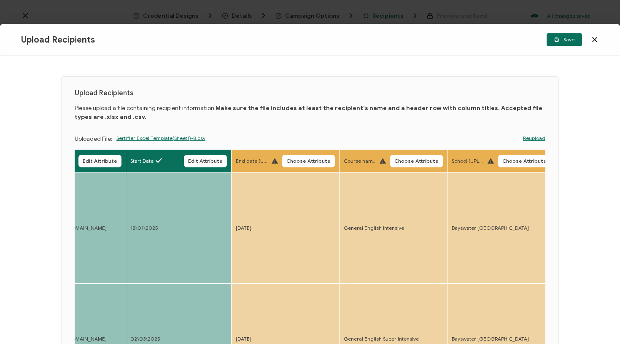
drag, startPoint x: 306, startPoint y: 160, endPoint x: 302, endPoint y: 156, distance: 6.0
click at [306, 160] on span "Choose Attribute" at bounding box center [308, 161] width 44 height 5
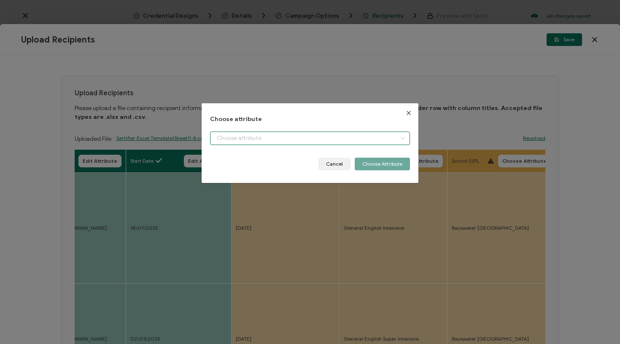
click at [296, 139] on input "dialog" at bounding box center [310, 138] width 200 height 13
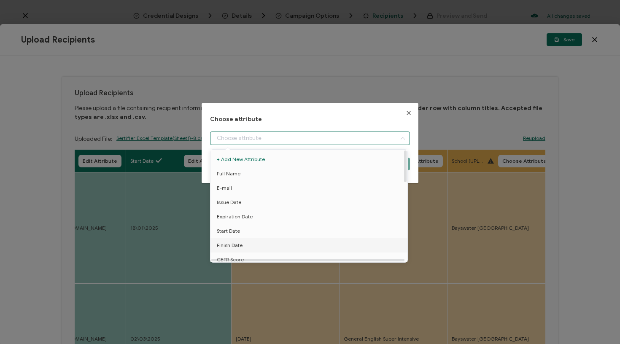
click at [247, 248] on li "Finish Date" at bounding box center [310, 245] width 204 height 14
type input "Finish Date"
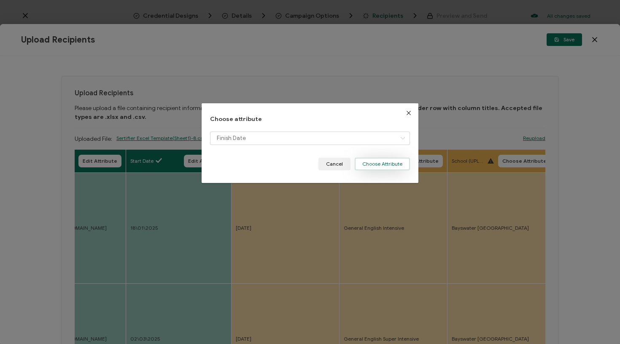
click at [381, 164] on button "Choose Attribute" at bounding box center [382, 164] width 55 height 13
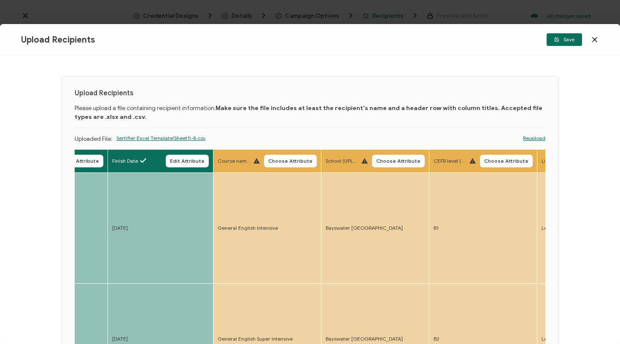
scroll to position [0, 564]
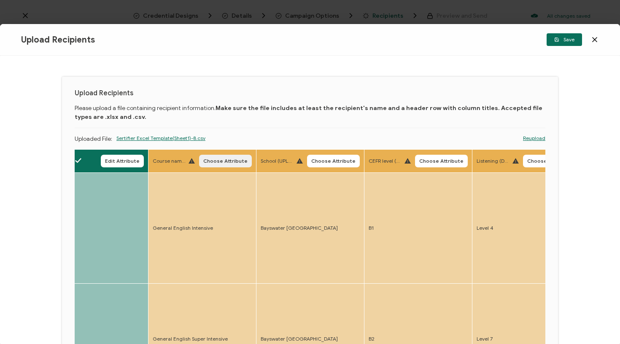
click at [210, 157] on button "Choose Attribute" at bounding box center [225, 161] width 53 height 13
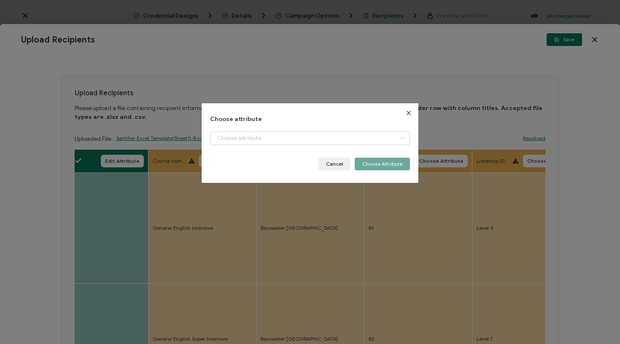
click at [244, 128] on div "Choose attribute Cancel Choose Attribute" at bounding box center [310, 143] width 200 height 54
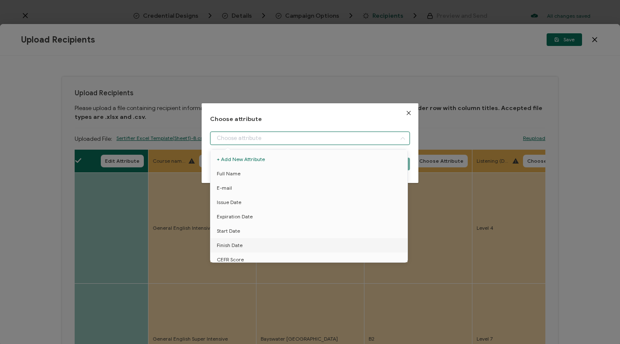
click at [244, 137] on input "dialog" at bounding box center [310, 138] width 200 height 13
click at [244, 209] on span "Course name" at bounding box center [233, 206] width 32 height 14
type input "Course name"
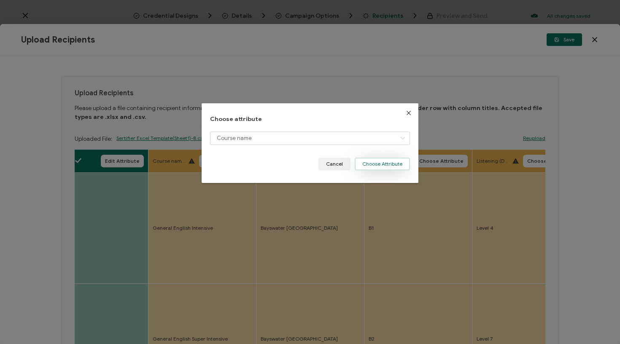
click at [382, 158] on button "Choose Attribute" at bounding box center [382, 164] width 55 height 13
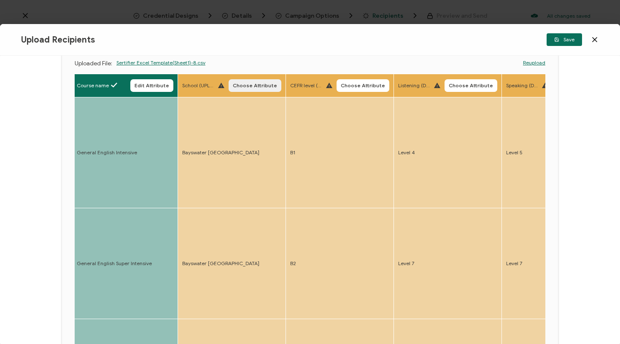
scroll to position [0, 641]
click at [254, 84] on span "Choose Attribute" at bounding box center [254, 85] width 44 height 5
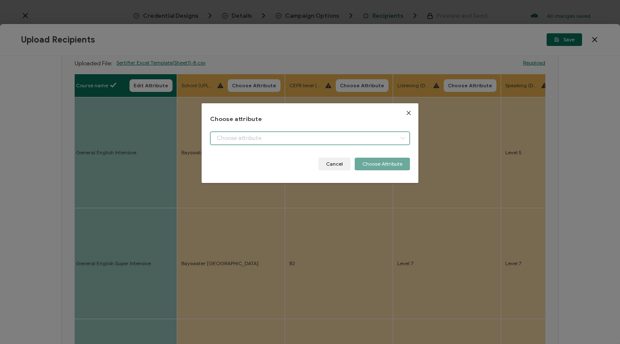
click at [256, 135] on input "dialog" at bounding box center [310, 138] width 200 height 13
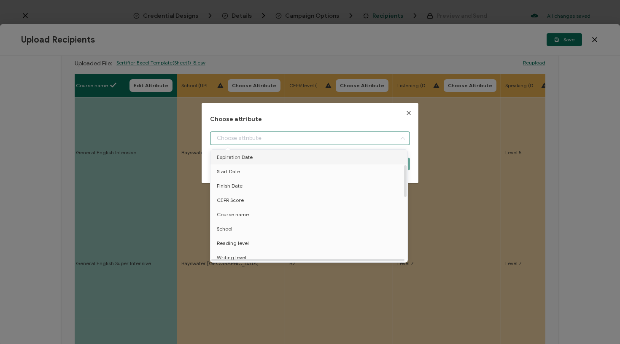
scroll to position [78, 0]
click at [241, 210] on li "School" at bounding box center [310, 210] width 204 height 14
type input "School"
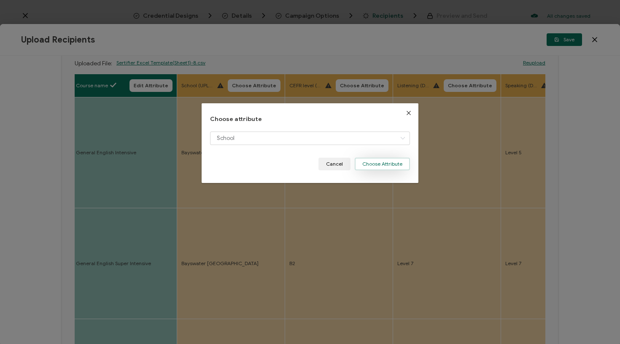
click at [386, 163] on button "Choose Attribute" at bounding box center [382, 164] width 55 height 13
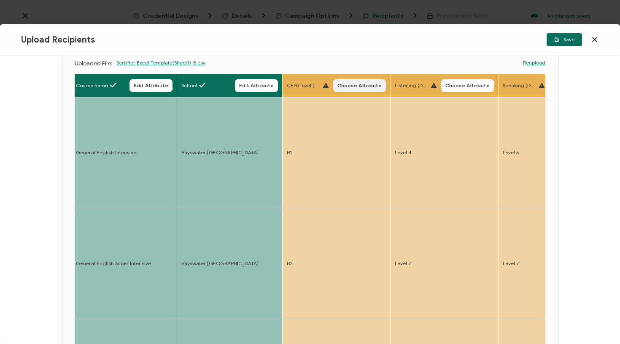
click at [356, 85] on span "Choose Attribute" at bounding box center [359, 85] width 44 height 5
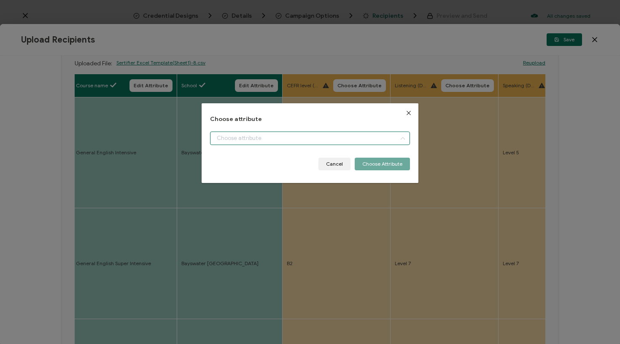
click at [326, 135] on input "dialog" at bounding box center [310, 138] width 200 height 13
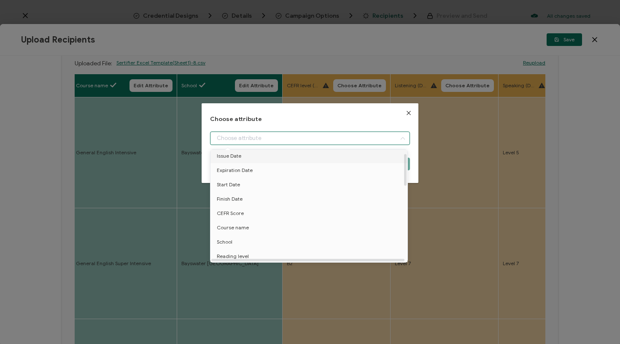
scroll to position [48, 0]
click at [229, 212] on span "CEFR Score" at bounding box center [230, 212] width 27 height 14
type input "CEFR Score"
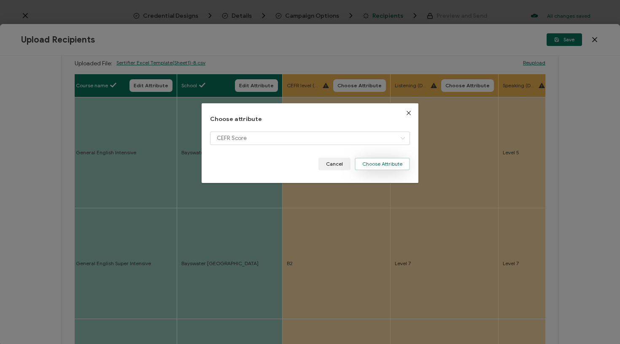
click at [383, 164] on button "Choose Attribute" at bounding box center [382, 164] width 55 height 13
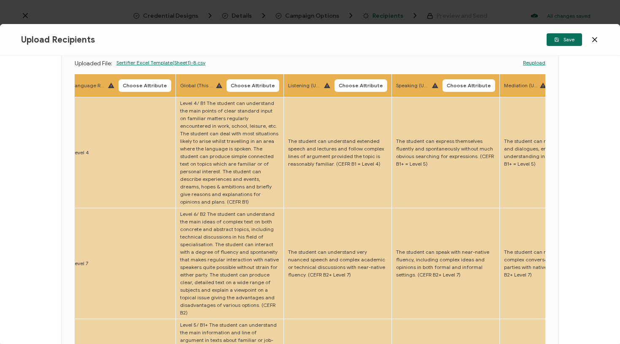
scroll to position [0, 1577]
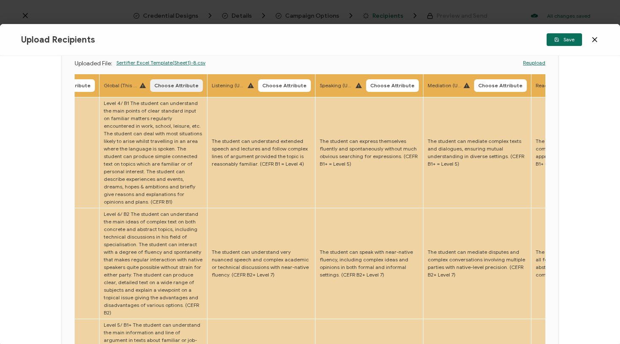
click at [154, 81] on button "Choose Attribute" at bounding box center [176, 85] width 53 height 13
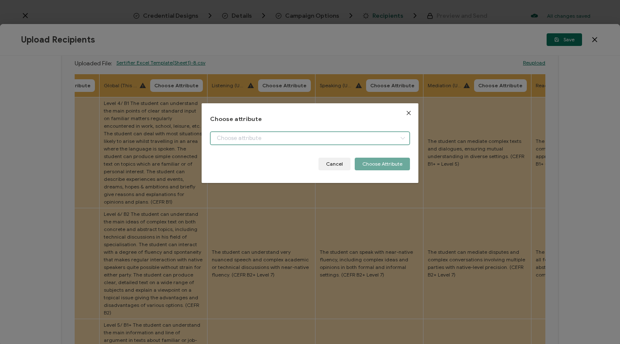
click at [226, 134] on input "dialog" at bounding box center [310, 138] width 200 height 13
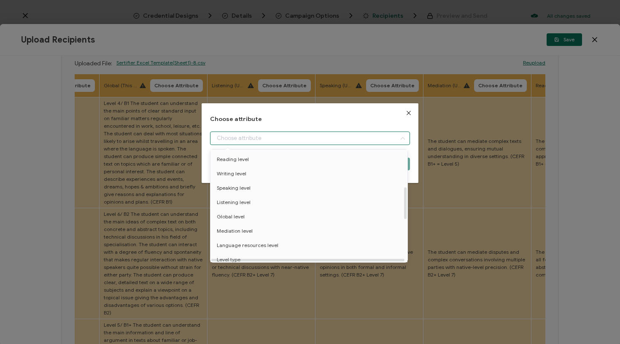
scroll to position [148, 0]
click at [242, 211] on span "Global level" at bounding box center [231, 212] width 28 height 14
type input "Global level"
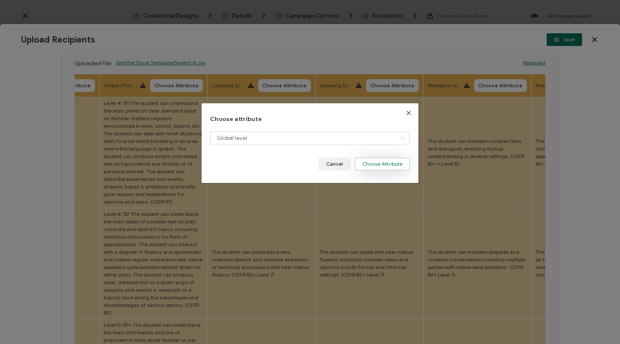
click at [388, 162] on button "Choose Attribute" at bounding box center [382, 164] width 55 height 13
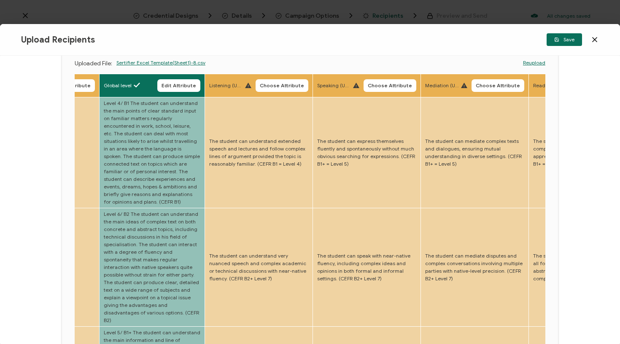
click at [256, 90] on button "Choose Attribute" at bounding box center [282, 85] width 53 height 13
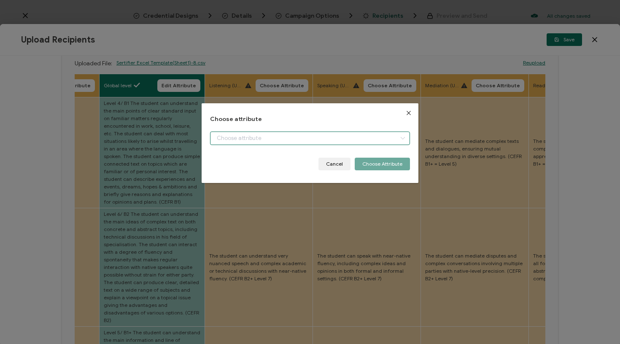
click at [255, 141] on input "dialog" at bounding box center [310, 138] width 200 height 13
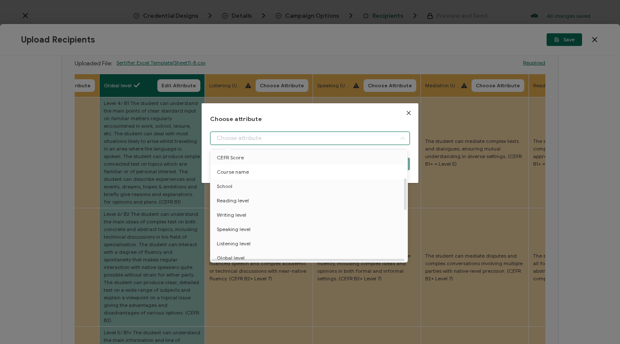
scroll to position [105, 0]
click at [230, 241] on span "Listening level" at bounding box center [233, 240] width 34 height 14
type input "Listening level"
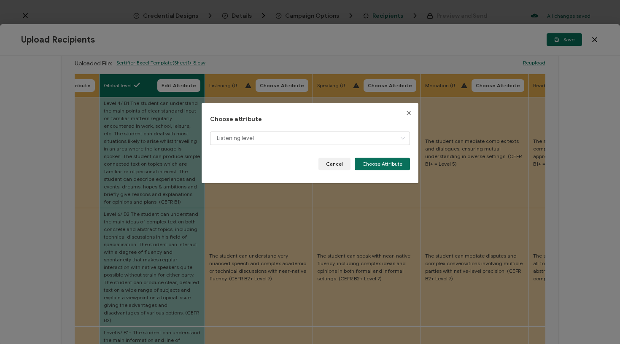
click at [390, 156] on div "Listening level" at bounding box center [310, 145] width 200 height 26
click at [382, 167] on button "Choose Attribute" at bounding box center [382, 164] width 55 height 13
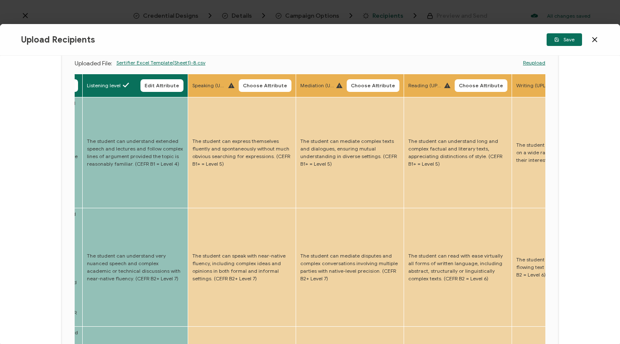
scroll to position [0, 1706]
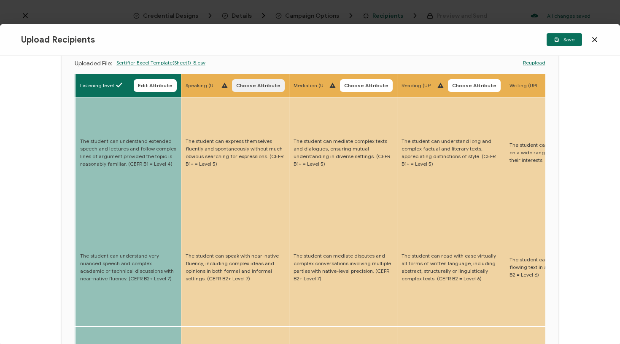
click at [236, 85] on span "Choose Attribute" at bounding box center [258, 85] width 44 height 5
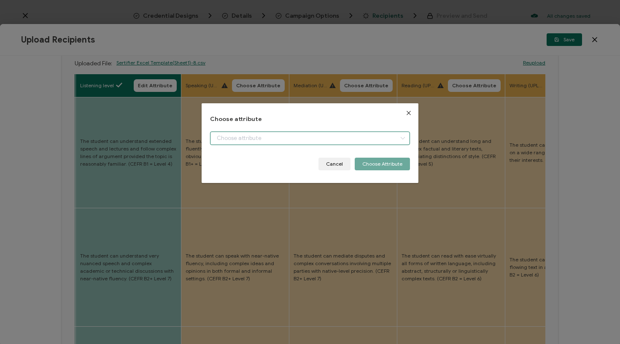
click at [266, 139] on input "dialog" at bounding box center [310, 138] width 200 height 13
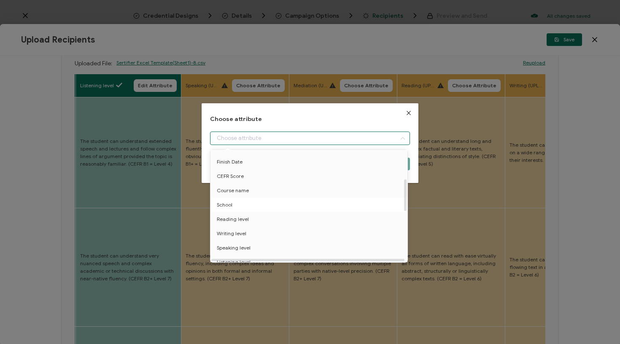
scroll to position [113, 0]
click at [262, 214] on li "Speaking level" at bounding box center [310, 218] width 204 height 14
type input "Speaking level"
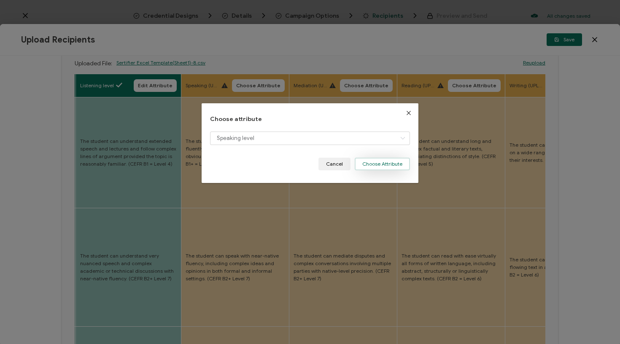
click at [394, 160] on button "Choose Attribute" at bounding box center [382, 164] width 55 height 13
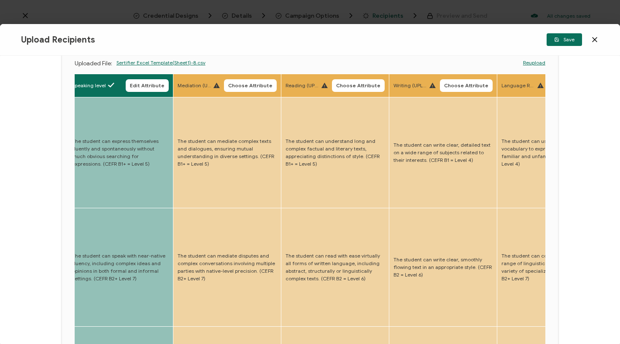
scroll to position [0, 1830]
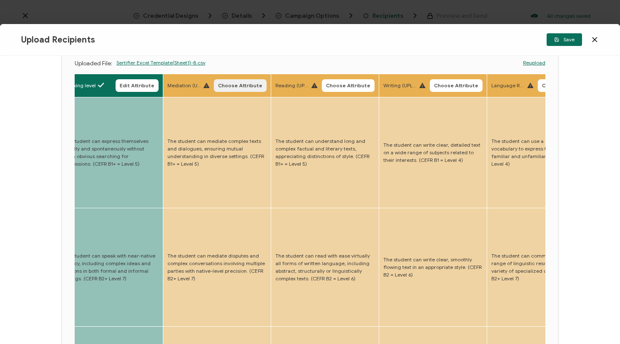
click at [229, 84] on span "Choose Attribute" at bounding box center [240, 85] width 44 height 5
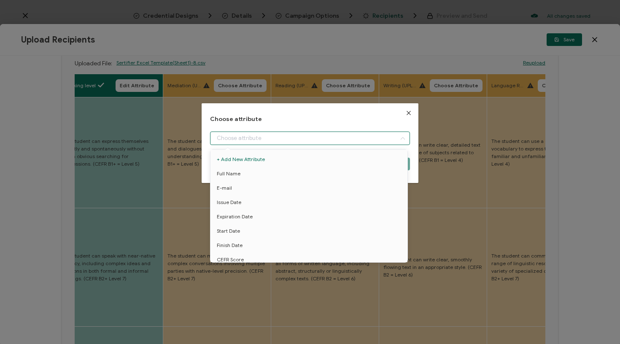
click at [248, 133] on input "dialog" at bounding box center [310, 138] width 200 height 13
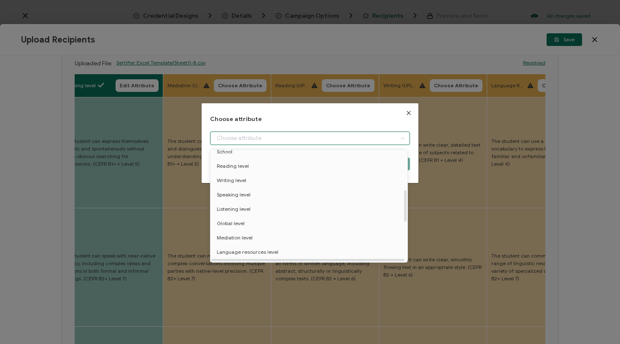
scroll to position [140, 0]
click at [245, 233] on span "Mediation level" at bounding box center [235, 234] width 36 height 14
type input "Mediation level"
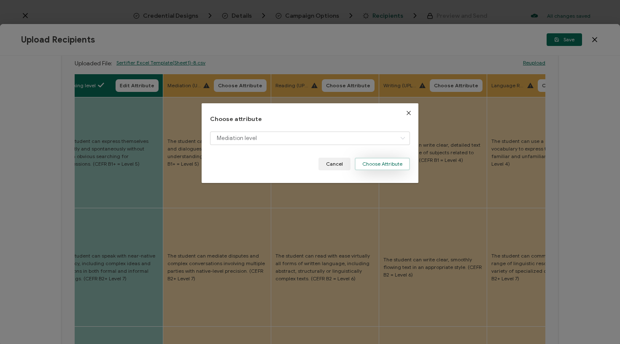
click at [379, 162] on button "Choose Attribute" at bounding box center [382, 164] width 55 height 13
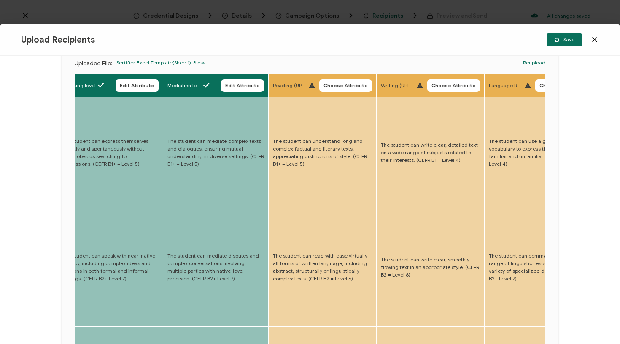
scroll to position [0, 1933]
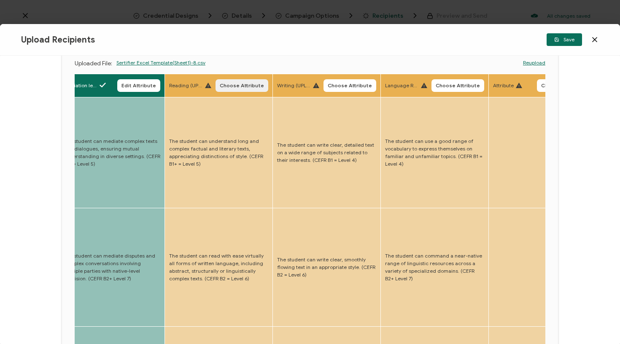
click at [215, 81] on button "Choose Attribute" at bounding box center [241, 85] width 53 height 13
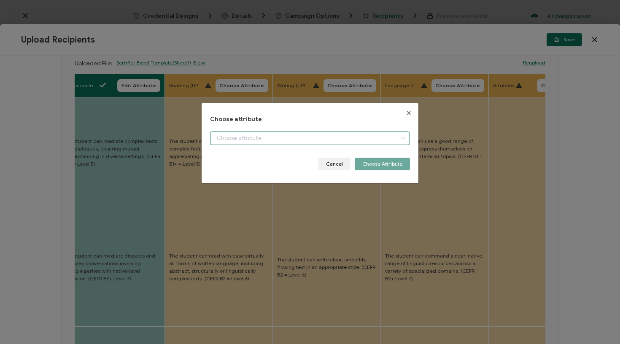
click at [253, 140] on input "dialog" at bounding box center [310, 138] width 200 height 13
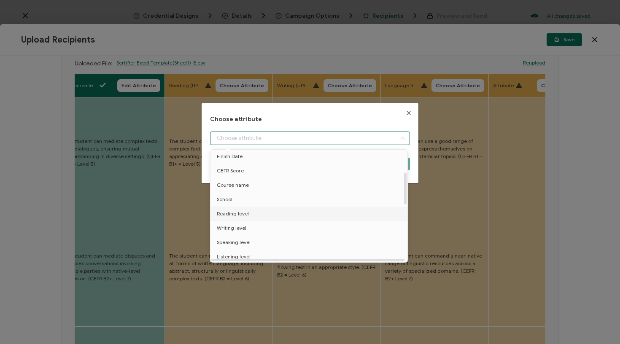
scroll to position [92, 0]
click at [247, 208] on li "Reading level" at bounding box center [310, 210] width 204 height 14
type input "Reading level"
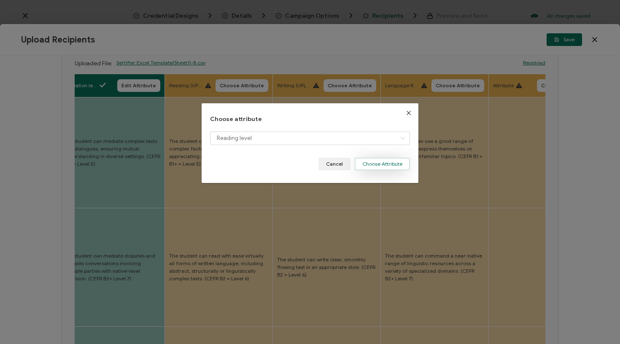
click at [393, 163] on button "Choose Attribute" at bounding box center [382, 164] width 55 height 13
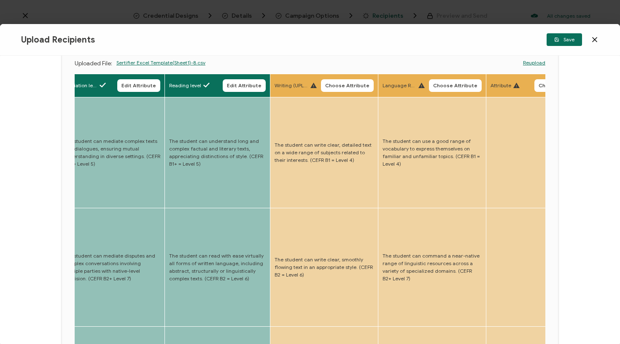
scroll to position [0, 2005]
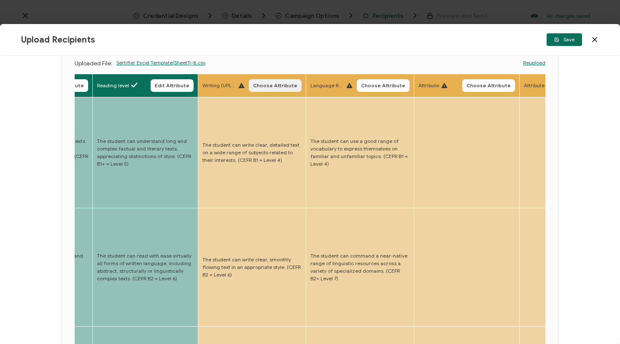
click at [256, 86] on span "Choose Attribute" at bounding box center [275, 85] width 44 height 5
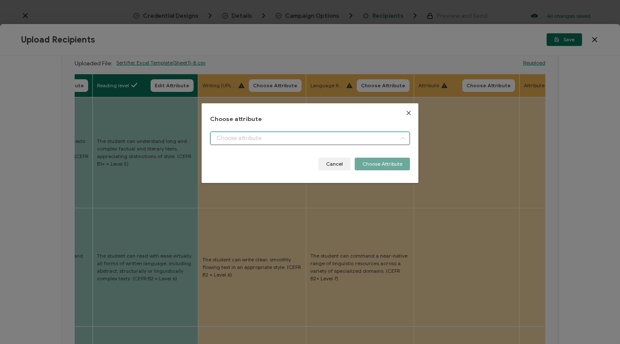
drag, startPoint x: 256, startPoint y: 135, endPoint x: 262, endPoint y: 157, distance: 23.3
click at [256, 135] on input "dialog" at bounding box center [310, 138] width 200 height 13
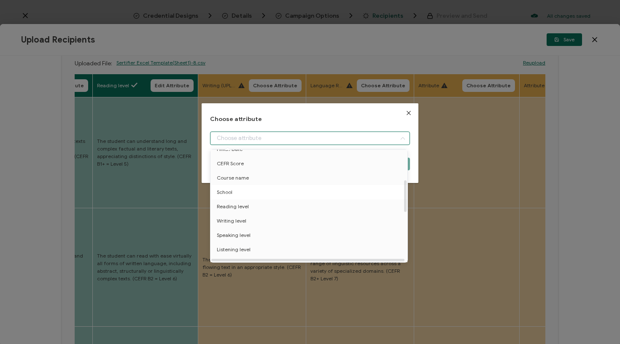
scroll to position [107, 0]
click at [235, 213] on span "Writing level" at bounding box center [232, 210] width 30 height 14
type input "Writing level"
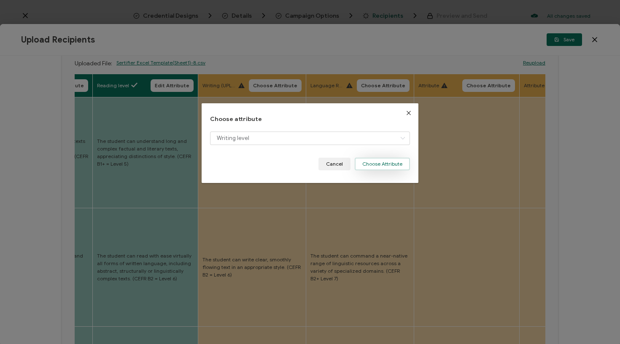
click at [369, 166] on button "Choose Attribute" at bounding box center [382, 164] width 55 height 13
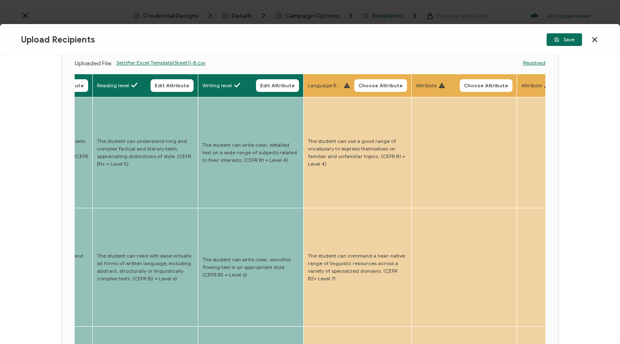
scroll to position [0, 2137]
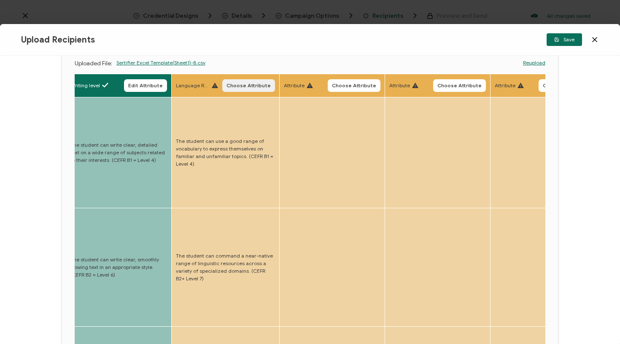
click at [226, 87] on span "Choose Attribute" at bounding box center [248, 85] width 44 height 5
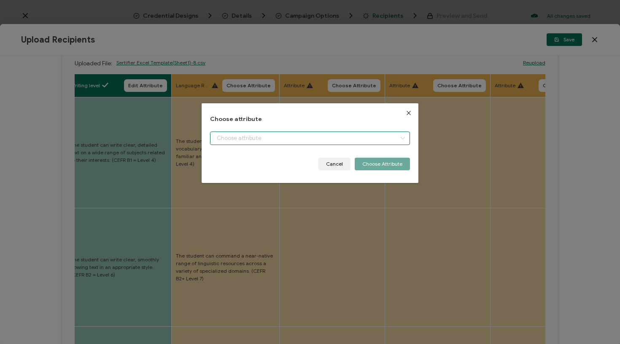
click at [258, 138] on input "dialog" at bounding box center [310, 138] width 200 height 13
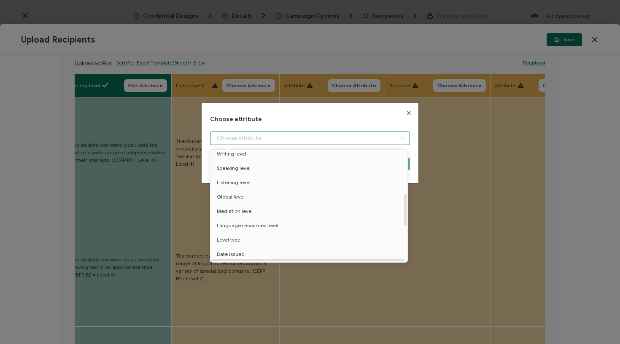
scroll to position [175, 0]
click at [263, 218] on span "Language resources level" at bounding box center [248, 214] width 62 height 14
type input "Language resources level"
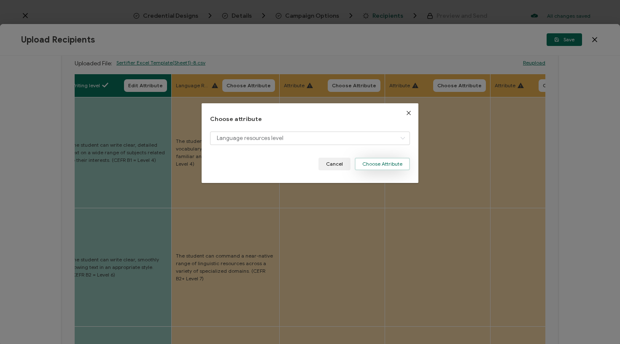
click at [380, 165] on button "Choose Attribute" at bounding box center [382, 164] width 55 height 13
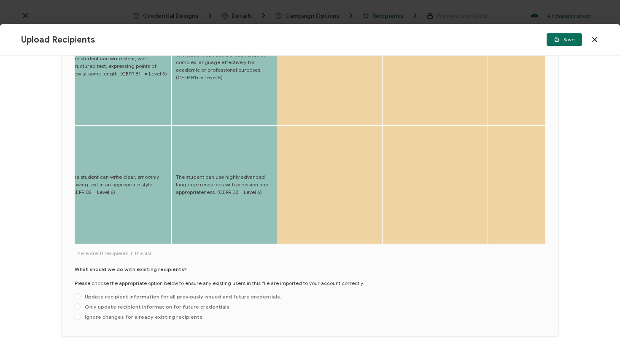
scroll to position [394, 0]
click at [171, 294] on span "Update recipient information for all previously issued and future credentials." at bounding box center [181, 297] width 201 height 6
click at [81, 294] on input "Update recipient information for all previously issued and future credentials." at bounding box center [78, 297] width 6 height 7
radio input "true"
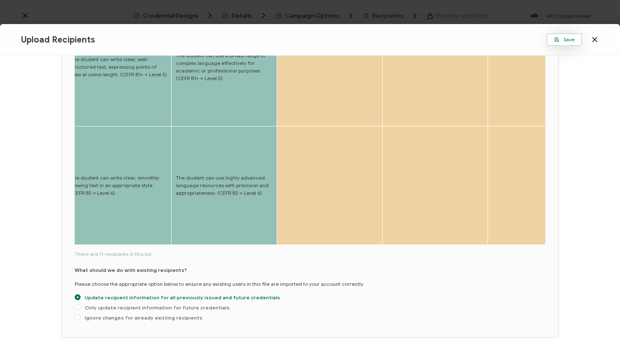
click at [563, 38] on span "Save" at bounding box center [564, 39] width 20 height 5
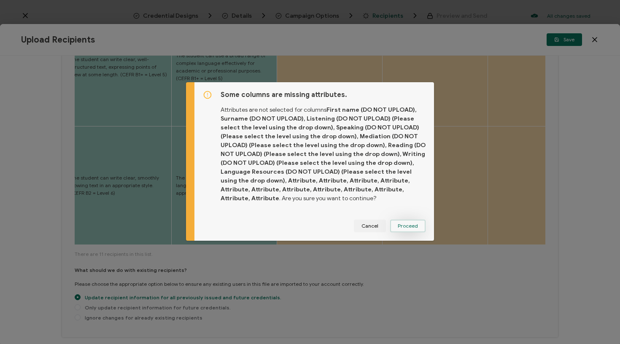
click at [406, 223] on span "Proceed" at bounding box center [408, 225] width 20 height 5
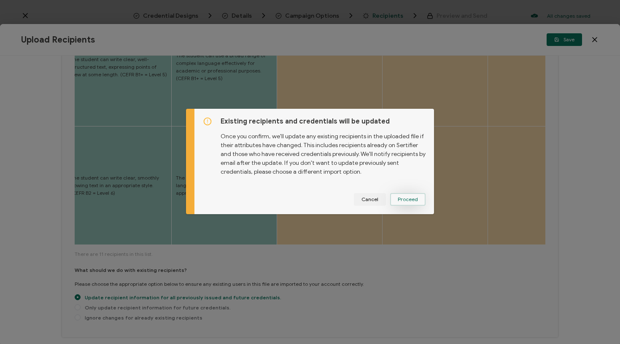
click at [0, 0] on span "Proceed" at bounding box center [0, 0] width 0 height 0
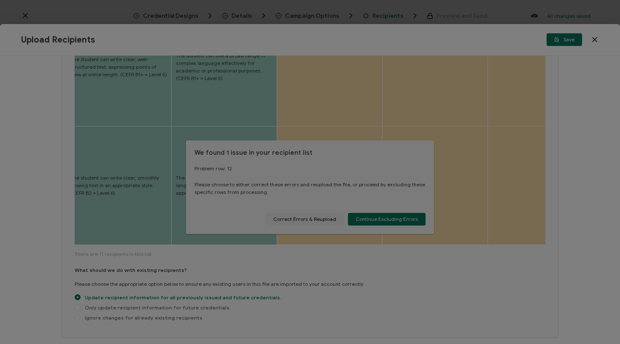
click at [380, 230] on div at bounding box center [310, 172] width 620 height 344
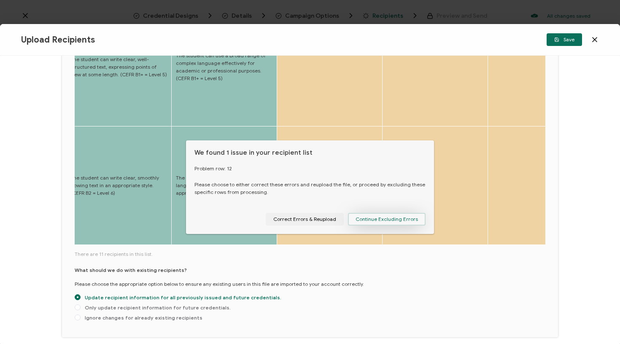
click at [382, 221] on span "Continue Excluding Errors" at bounding box center [386, 219] width 62 height 5
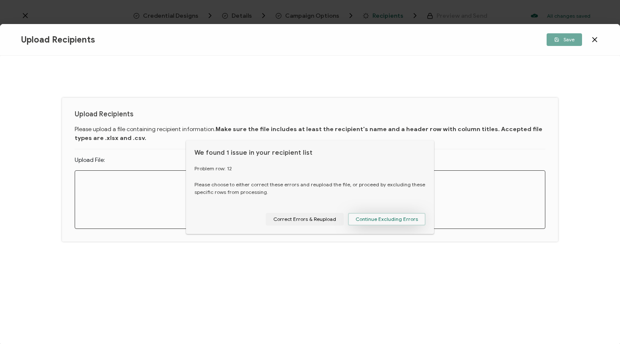
scroll to position [0, 0]
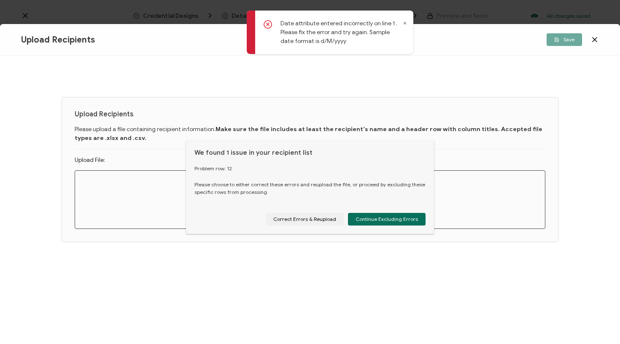
click at [405, 21] on icon at bounding box center [405, 23] width 4 height 4
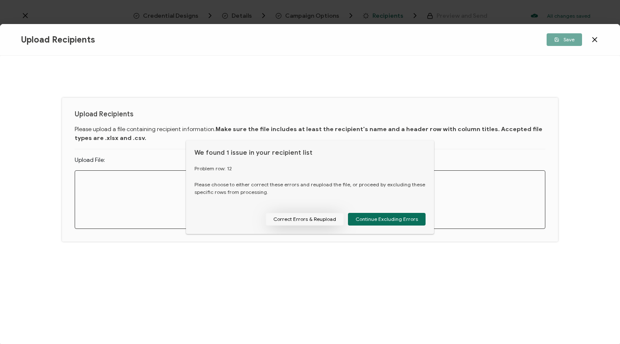
click at [312, 213] on button "Correct Errors & Reupload" at bounding box center [305, 219] width 78 height 13
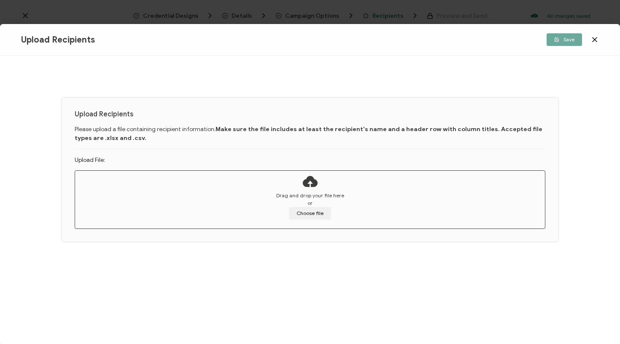
drag, startPoint x: 600, startPoint y: 43, endPoint x: 595, endPoint y: 40, distance: 6.1
click at [600, 43] on div "Upload Recipients Save" at bounding box center [310, 40] width 620 height 32
click at [594, 40] on icon at bounding box center [594, 39] width 8 height 8
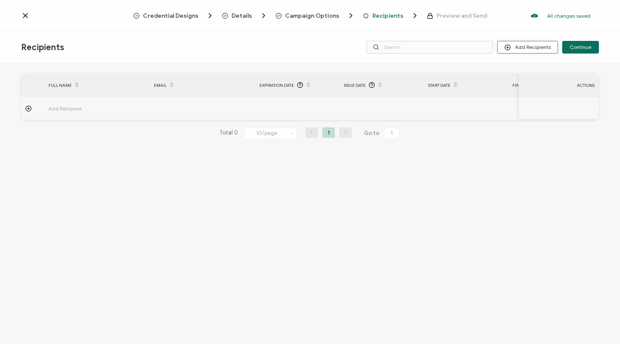
click at [521, 48] on button "Add Recipients" at bounding box center [527, 47] width 61 height 13
click at [517, 70] on span at bounding box center [511, 70] width 11 height 7
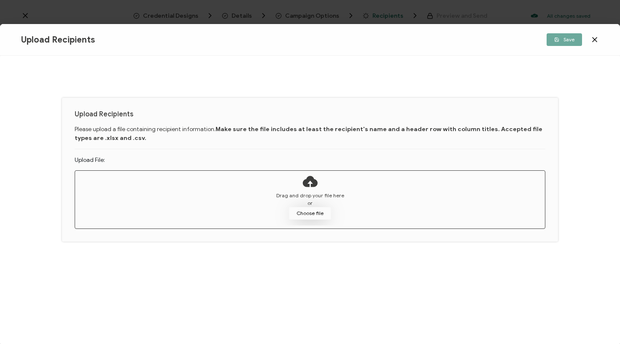
click at [305, 214] on button "Choose file" at bounding box center [310, 213] width 42 height 13
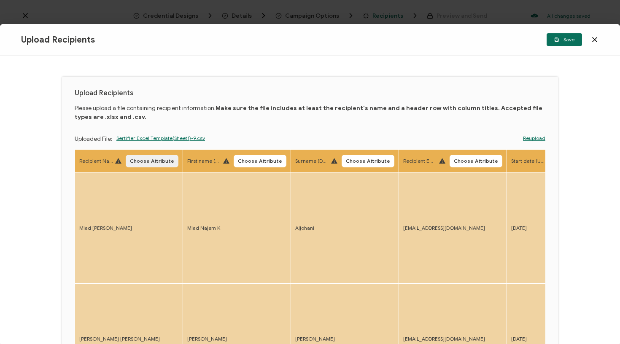
click at [147, 159] on span "Choose Attribute" at bounding box center [152, 161] width 44 height 5
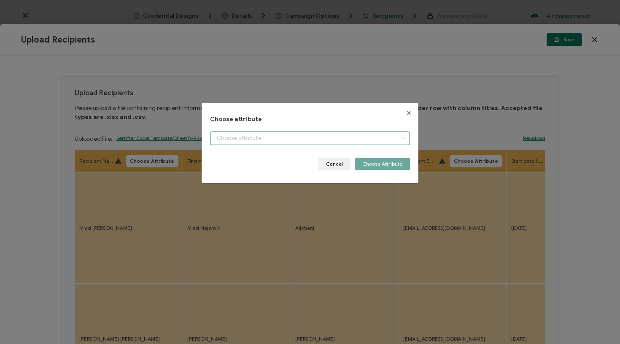
click at [228, 139] on input "dialog" at bounding box center [310, 138] width 200 height 13
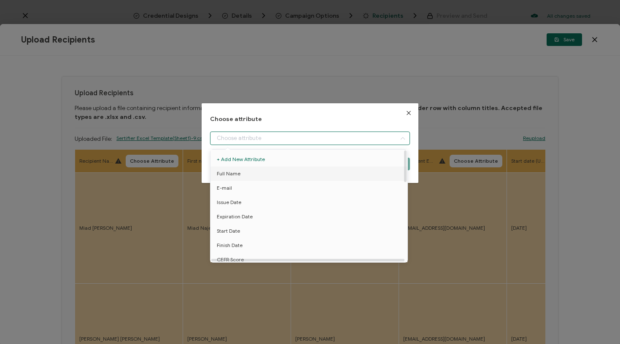
click at [229, 175] on span "Full Name" at bounding box center [229, 174] width 24 height 14
type input "Full Name"
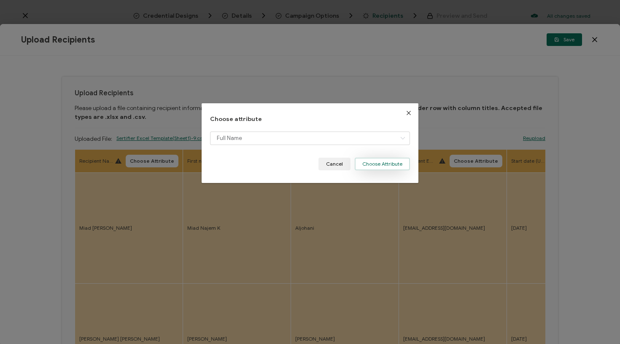
click at [376, 165] on button "Choose Attribute" at bounding box center [382, 164] width 55 height 13
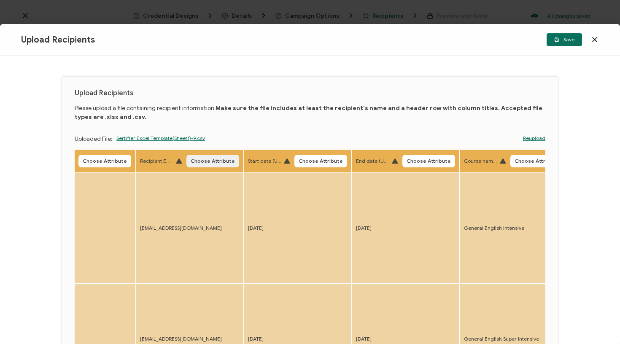
scroll to position [0, 263]
click at [221, 161] on span "Choose Attribute" at bounding box center [210, 161] width 44 height 5
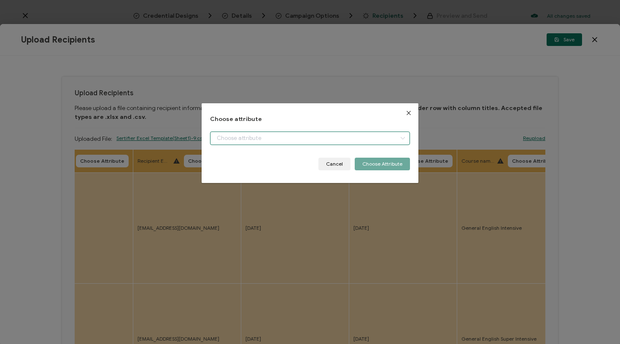
click at [272, 136] on input "dialog" at bounding box center [310, 138] width 200 height 13
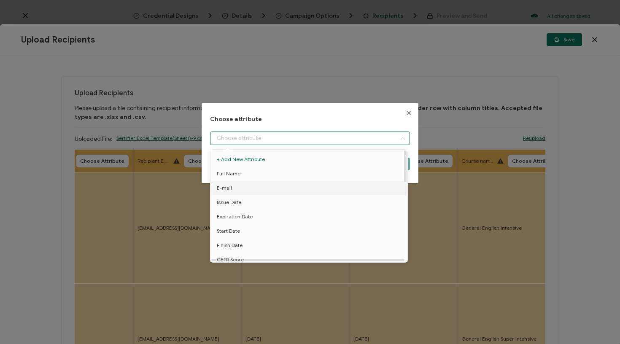
click at [228, 189] on span "E-mail" at bounding box center [224, 188] width 15 height 14
type input "E-mail"
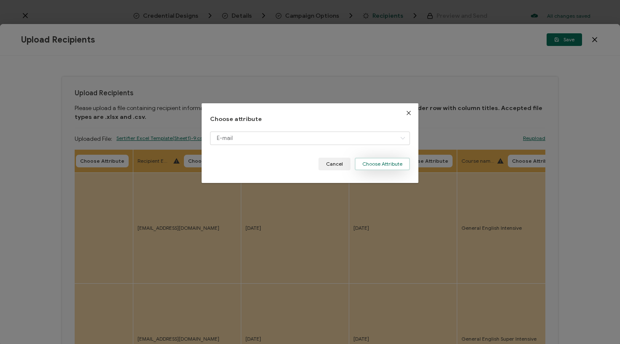
click at [376, 163] on button "Choose Attribute" at bounding box center [382, 164] width 55 height 13
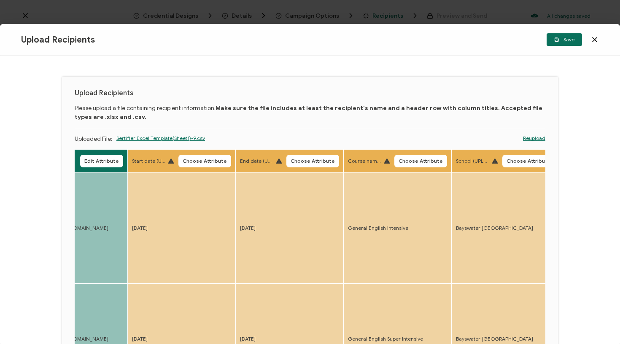
scroll to position [0, 417]
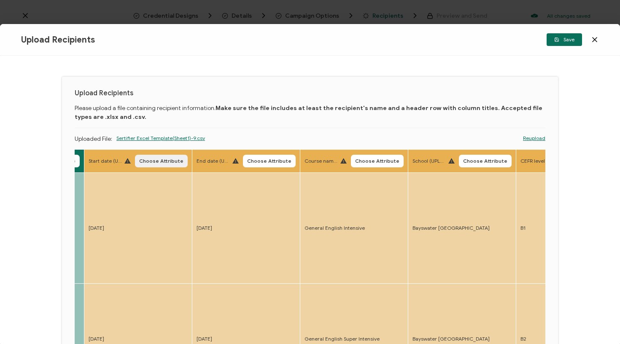
click at [148, 164] on span "Choose Attribute" at bounding box center [161, 161] width 44 height 5
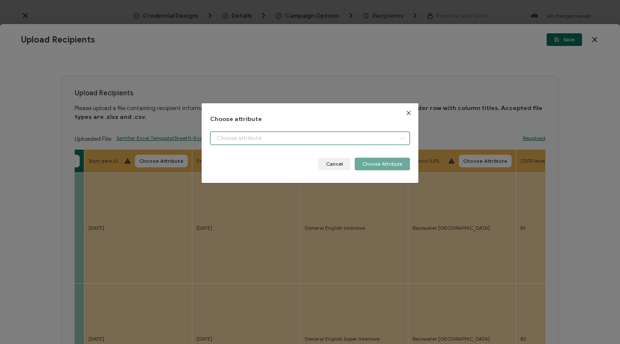
click at [237, 133] on input "dialog" at bounding box center [310, 138] width 200 height 13
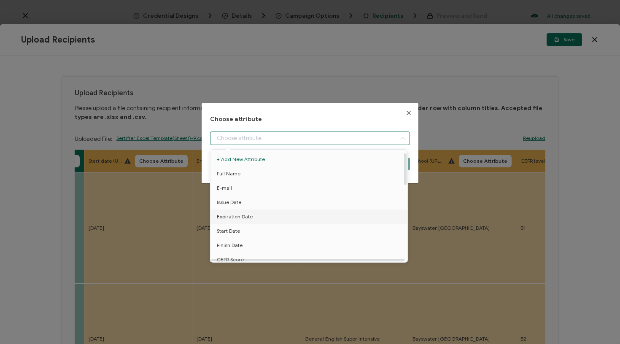
scroll to position [11, 0]
drag, startPoint x: 237, startPoint y: 218, endPoint x: 258, endPoint y: 215, distance: 21.4
click at [237, 218] on span "Start Date" at bounding box center [228, 220] width 23 height 14
type input "Start Date"
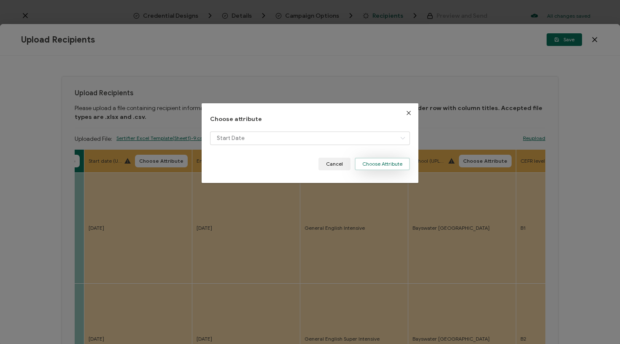
click at [382, 163] on button "Choose Attribute" at bounding box center [382, 164] width 55 height 13
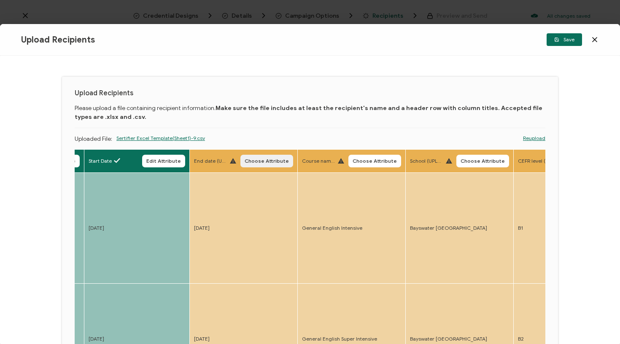
click at [257, 163] on span "Choose Attribute" at bounding box center [267, 161] width 44 height 5
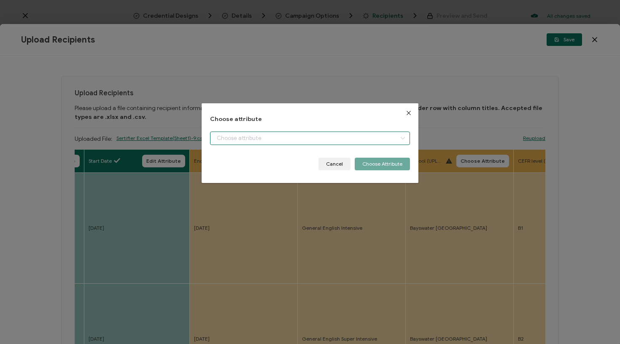
click at [294, 137] on input "dialog" at bounding box center [310, 138] width 200 height 13
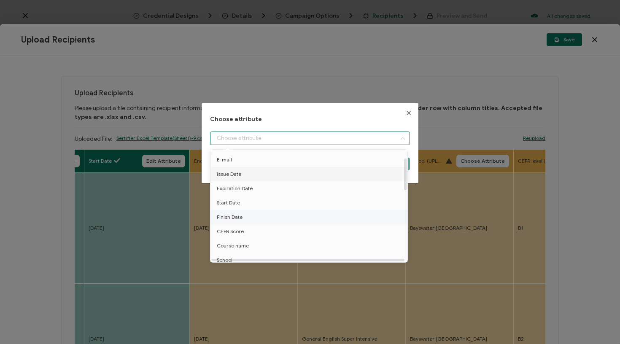
scroll to position [28, 0]
click at [247, 215] on li "Finish Date" at bounding box center [310, 217] width 204 height 14
type input "Finish Date"
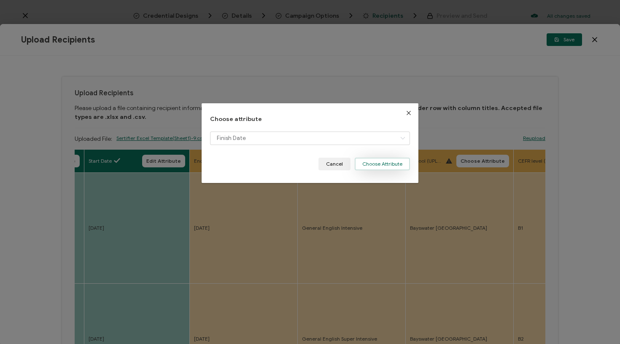
click at [386, 165] on button "Choose Attribute" at bounding box center [382, 164] width 55 height 13
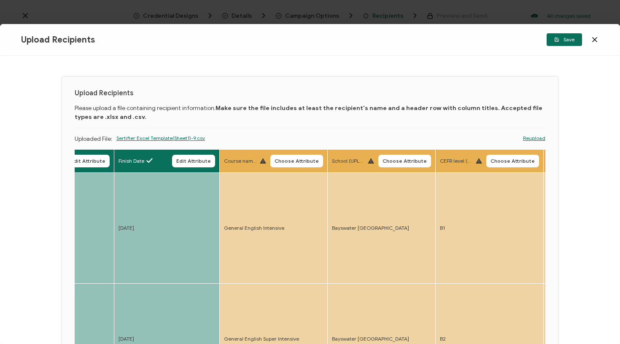
scroll to position [0, 551]
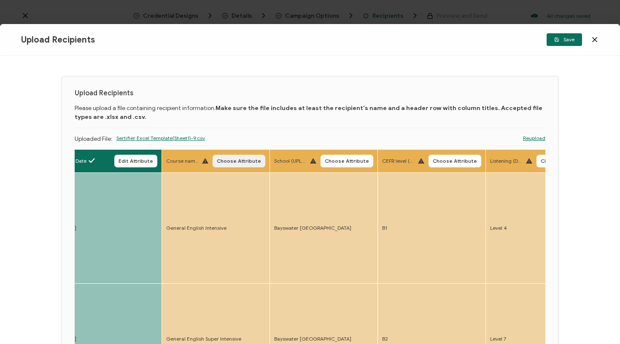
click at [220, 160] on span "Choose Attribute" at bounding box center [239, 161] width 44 height 5
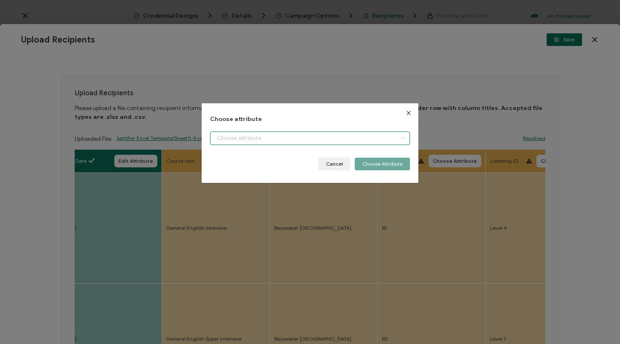
click at [258, 141] on input "dialog" at bounding box center [310, 138] width 200 height 13
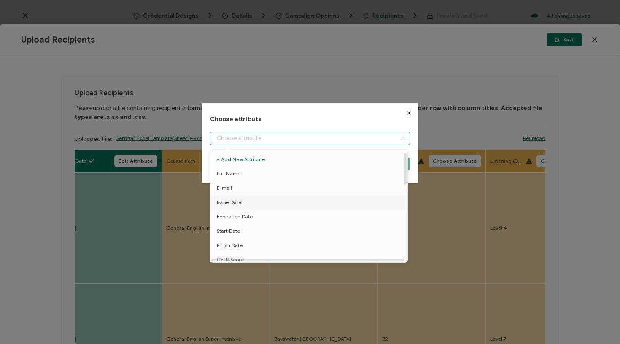
scroll to position [47, 0]
click at [238, 230] on span "Course name" at bounding box center [233, 227] width 32 height 14
type input "Course name"
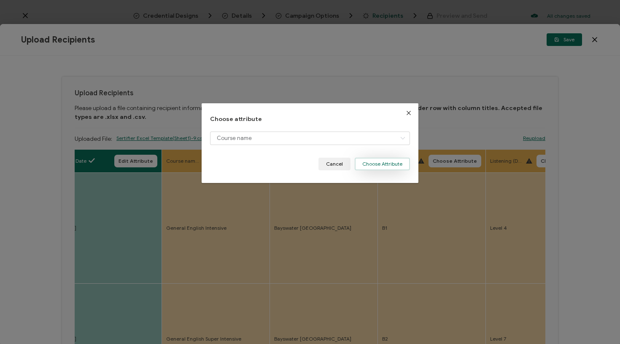
click at [387, 160] on button "Choose Attribute" at bounding box center [382, 164] width 55 height 13
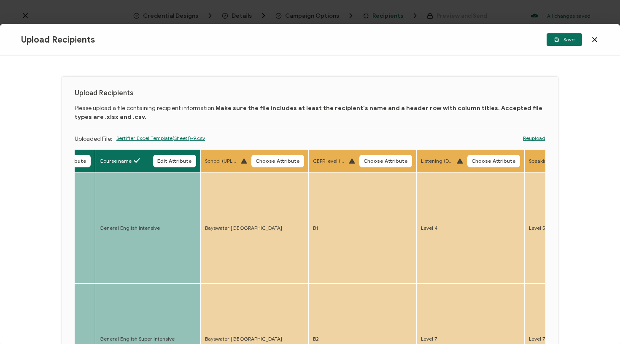
scroll to position [0, 692]
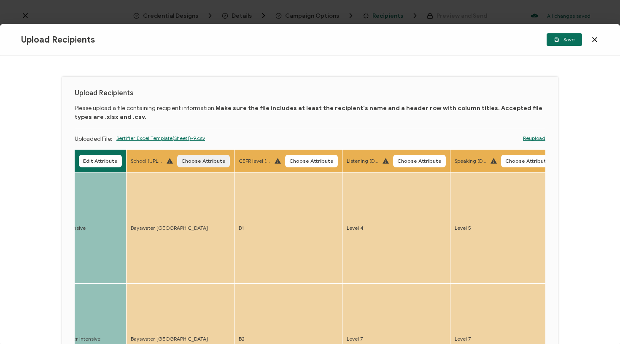
click at [191, 163] on span "Choose Attribute" at bounding box center [203, 161] width 44 height 5
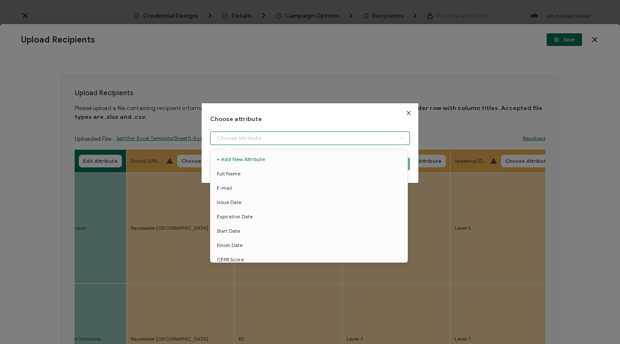
click at [245, 135] on input "dialog" at bounding box center [310, 138] width 200 height 13
click at [237, 213] on li "School" at bounding box center [310, 213] width 204 height 14
type input "School"
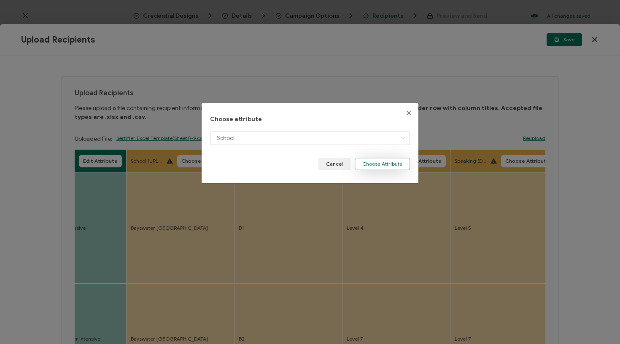
click at [385, 159] on button "Choose Attribute" at bounding box center [382, 164] width 55 height 13
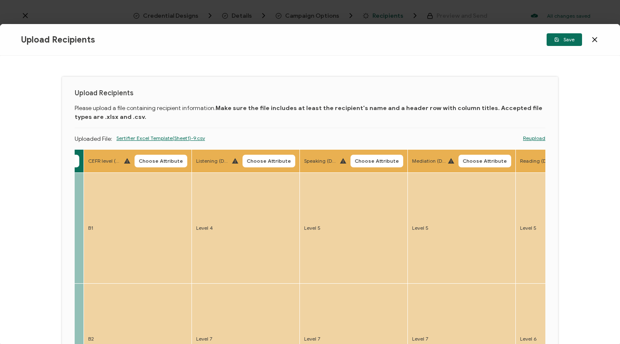
scroll to position [0, 829]
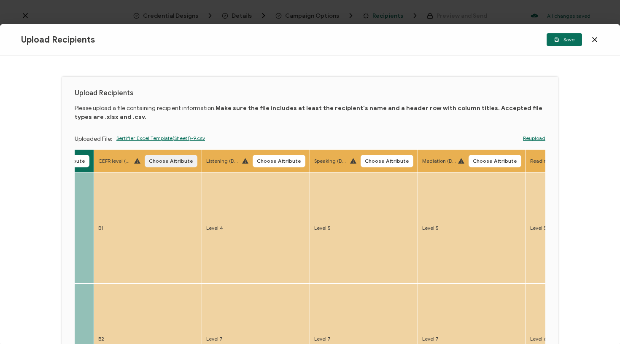
click at [164, 160] on span "Choose Attribute" at bounding box center [171, 161] width 44 height 5
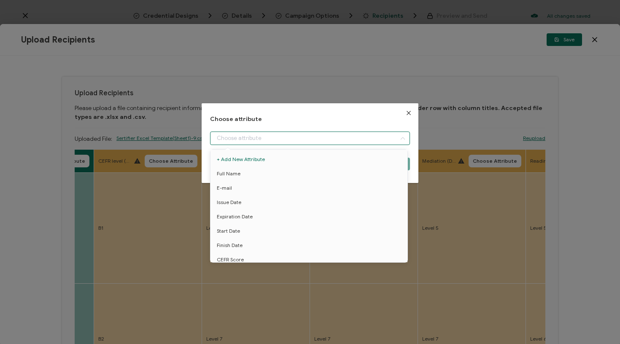
click at [264, 139] on input "dialog" at bounding box center [310, 138] width 200 height 13
drag, startPoint x: 244, startPoint y: 171, endPoint x: 248, endPoint y: 170, distance: 4.7
click at [244, 171] on li "CEFR Score" at bounding box center [310, 173] width 204 height 14
type input "CEFR Score"
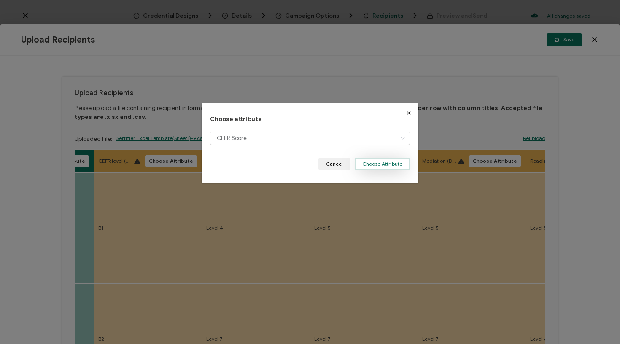
click at [385, 166] on button "Choose Attribute" at bounding box center [382, 164] width 55 height 13
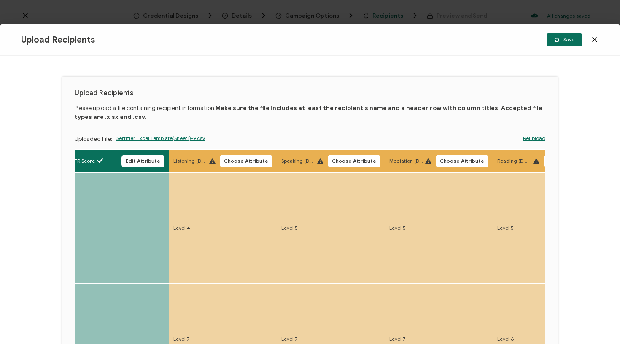
scroll to position [0, 878]
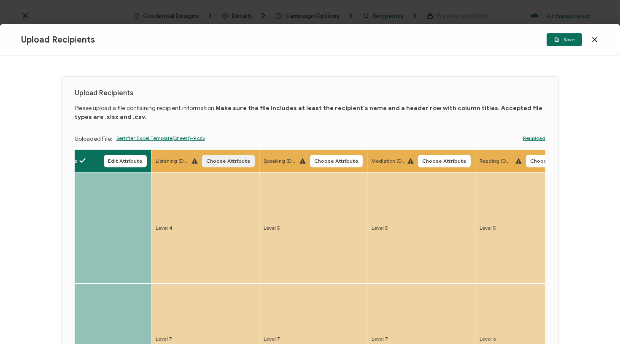
click at [213, 161] on span "Choose Attribute" at bounding box center [228, 161] width 44 height 5
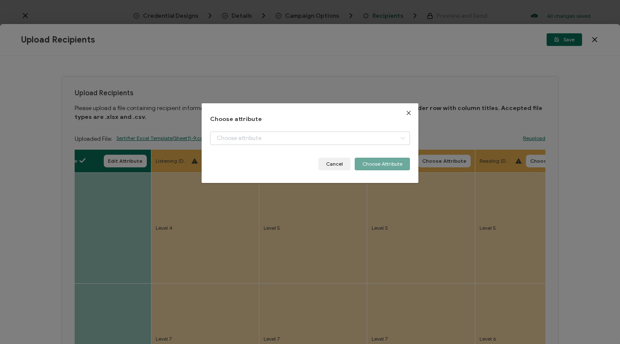
click at [171, 160] on div "Choose attribute Cancel Choose Attribute" at bounding box center [310, 172] width 620 height 344
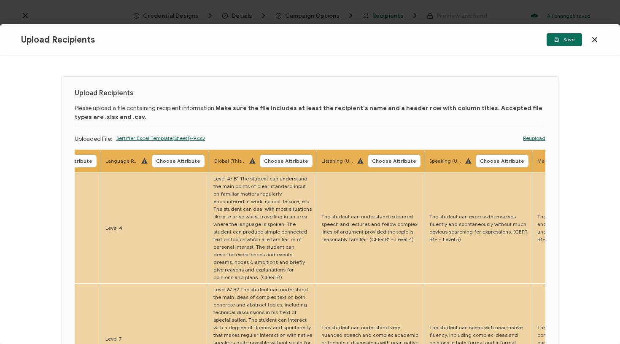
scroll to position [0, 1467]
click at [260, 165] on button "Choose Attribute" at bounding box center [286, 161] width 53 height 13
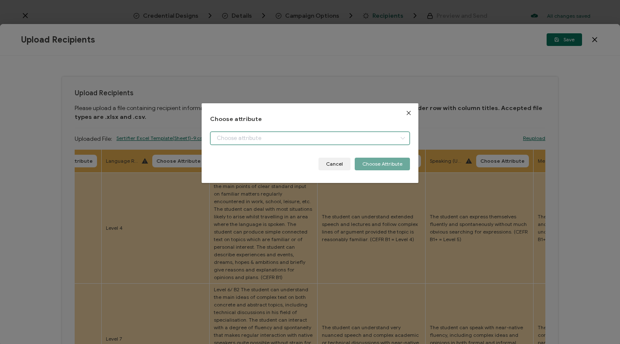
click at [280, 138] on input "dialog" at bounding box center [310, 138] width 200 height 13
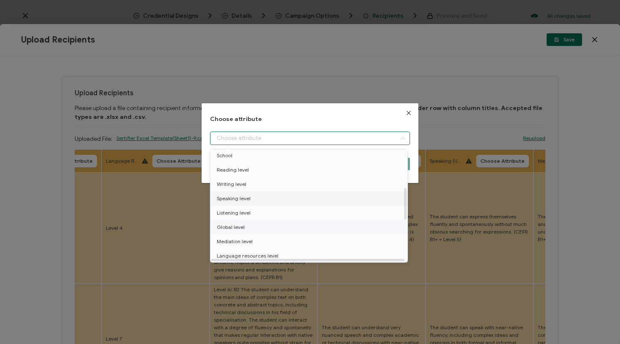
scroll to position [136, 0]
click at [240, 228] on span "Global level" at bounding box center [231, 224] width 28 height 14
type input "Global level"
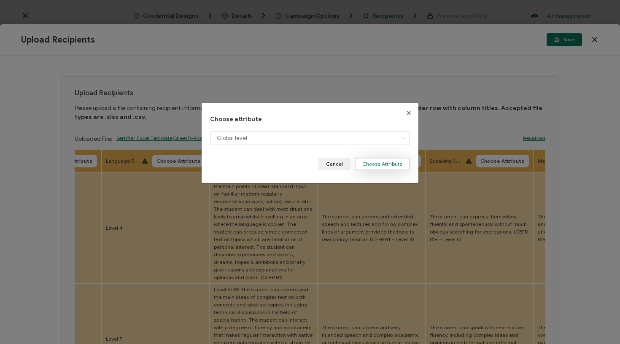
click at [376, 161] on button "Choose Attribute" at bounding box center [382, 164] width 55 height 13
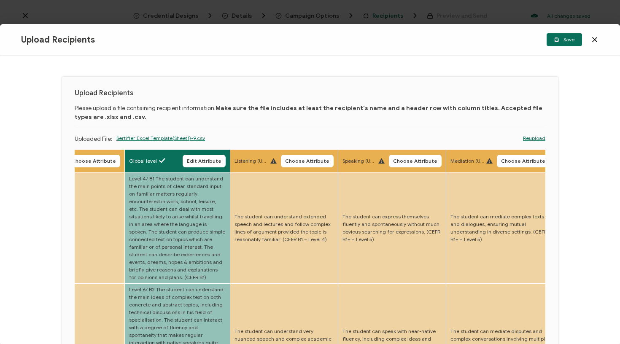
scroll to position [0, 1682]
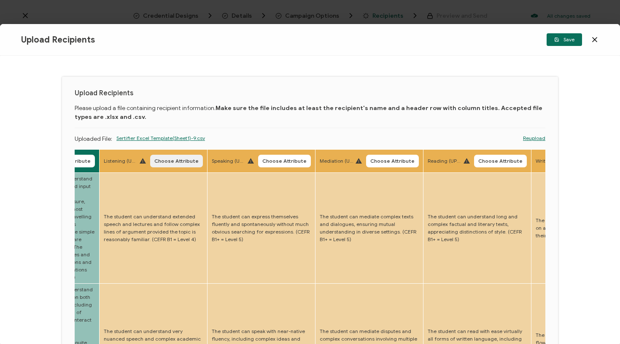
click at [168, 164] on span "Choose Attribute" at bounding box center [176, 161] width 44 height 5
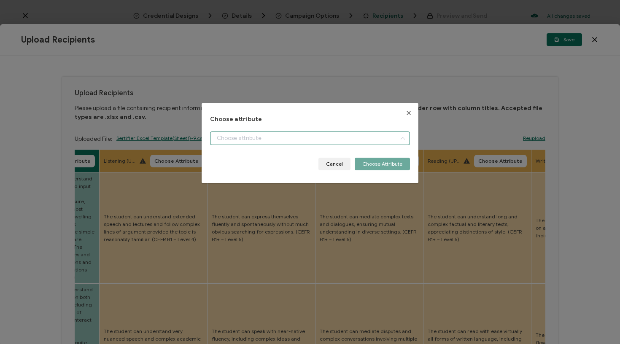
click at [254, 137] on input "dialog" at bounding box center [310, 138] width 200 height 13
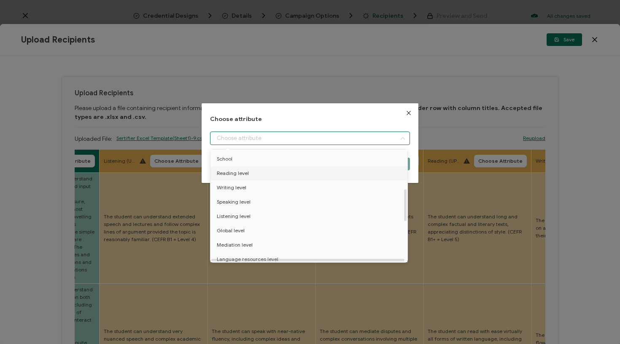
scroll to position [141, 0]
click at [246, 203] on span "Listening level" at bounding box center [234, 204] width 34 height 14
type input "Listening level"
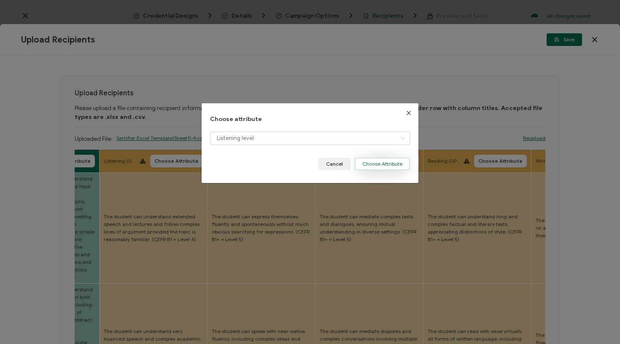
click at [392, 160] on button "Choose Attribute" at bounding box center [382, 164] width 55 height 13
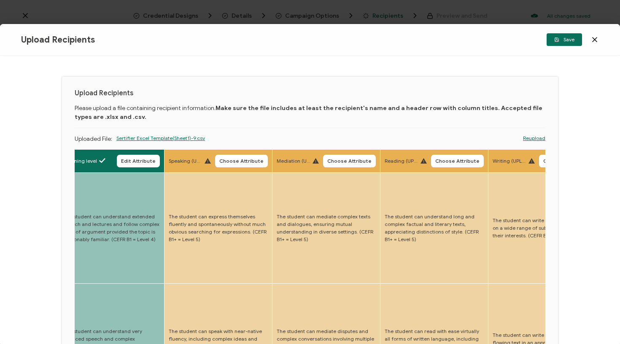
scroll to position [0, 1755]
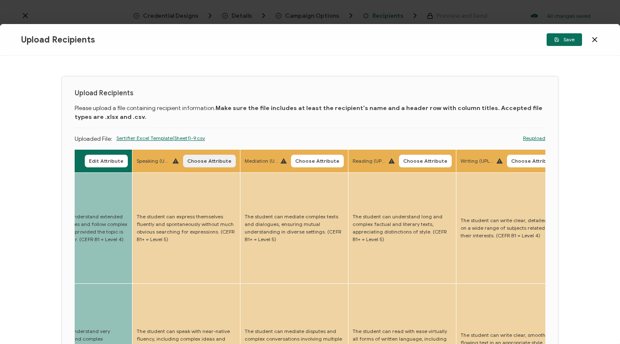
click at [187, 163] on span "Choose Attribute" at bounding box center [209, 161] width 44 height 5
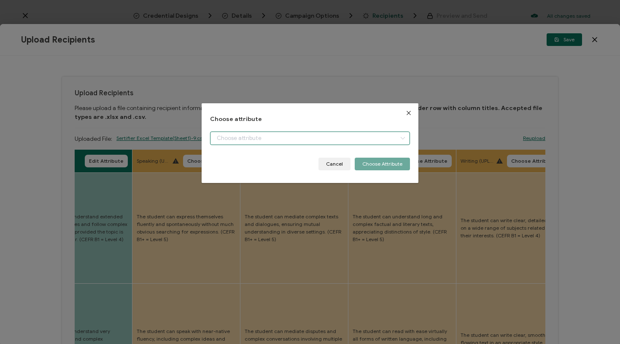
click at [238, 143] on input "dialog" at bounding box center [310, 138] width 200 height 13
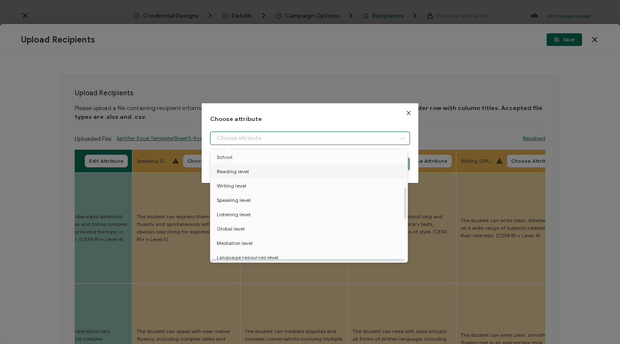
scroll to position [132, 0]
click at [237, 195] on span "Speaking level" at bounding box center [234, 200] width 34 height 14
type input "Speaking level"
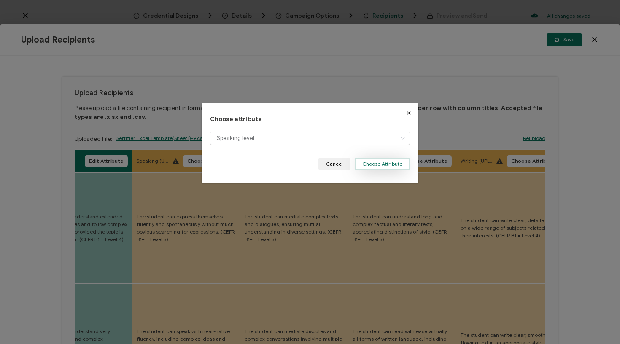
click at [401, 159] on button "Choose Attribute" at bounding box center [382, 164] width 55 height 13
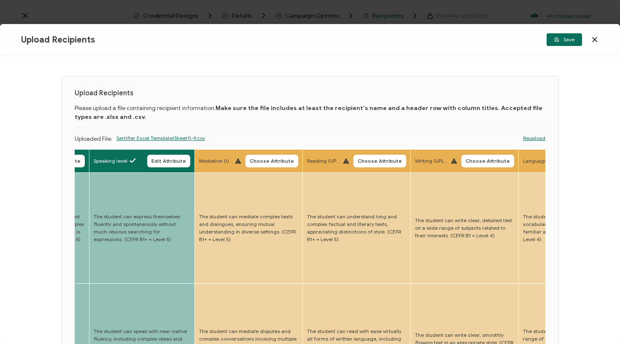
scroll to position [0, 1871]
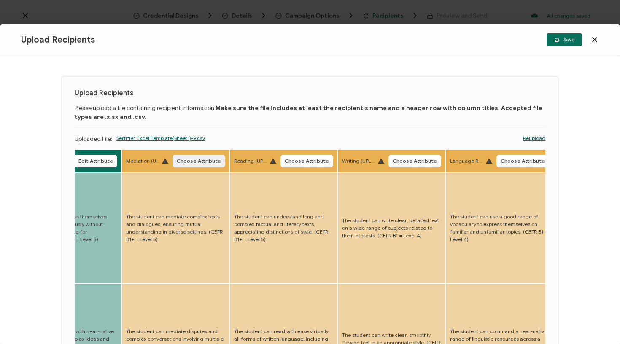
click at [172, 165] on button "Choose Attribute" at bounding box center [198, 161] width 53 height 13
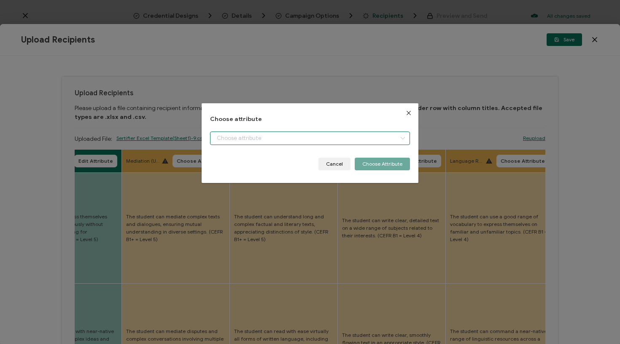
click at [261, 132] on input "dialog" at bounding box center [310, 138] width 200 height 13
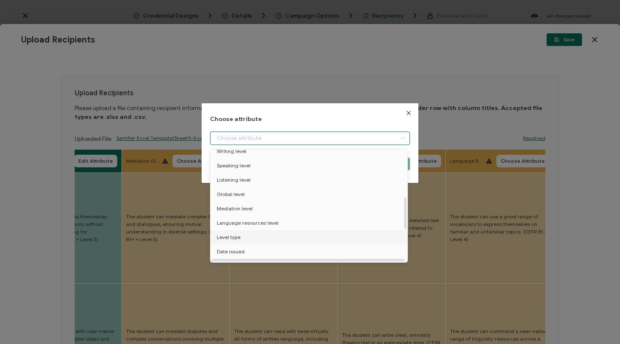
scroll to position [167, 0]
click at [240, 205] on span "Mediation level" at bounding box center [235, 207] width 36 height 14
type input "Mediation level"
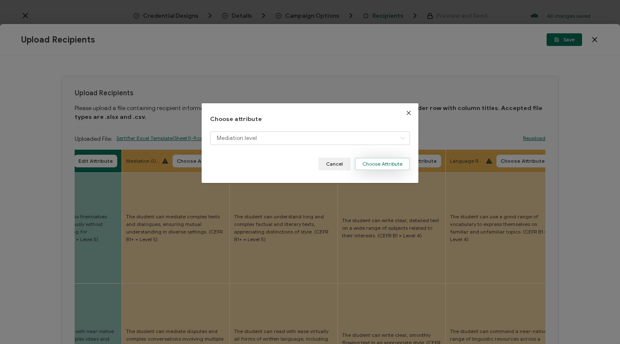
click at [386, 165] on button "Choose Attribute" at bounding box center [382, 164] width 55 height 13
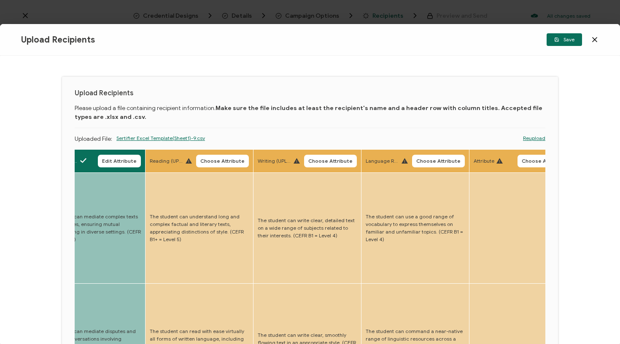
scroll to position [0, 2000]
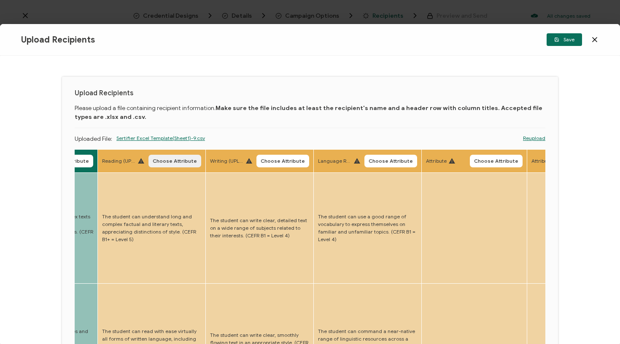
click at [156, 161] on span "Choose Attribute" at bounding box center [175, 161] width 44 height 5
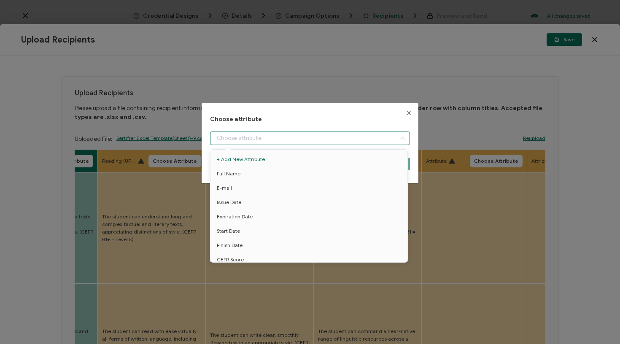
click at [240, 141] on input "dialog" at bounding box center [310, 138] width 200 height 13
click at [242, 174] on span "Reading level" at bounding box center [233, 179] width 32 height 14
type input "Reading level"
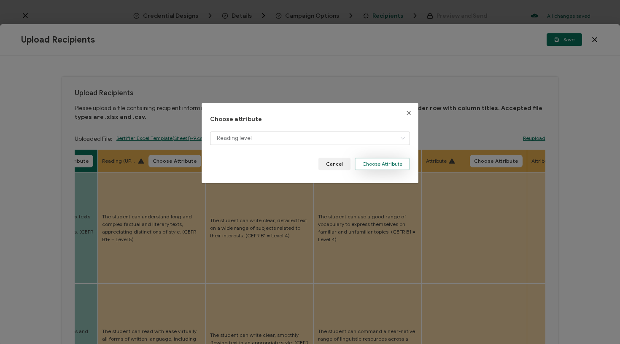
click at [393, 161] on button "Choose Attribute" at bounding box center [382, 164] width 55 height 13
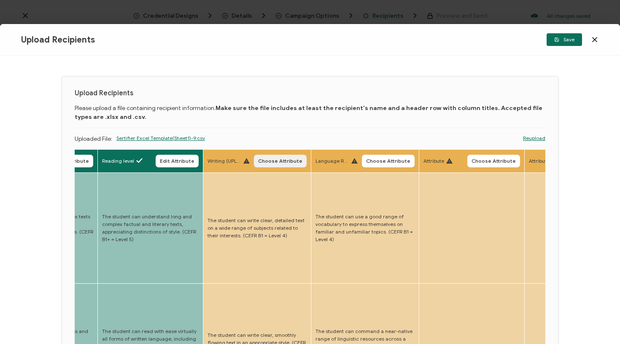
click at [269, 166] on button "Choose Attribute" at bounding box center [280, 161] width 53 height 13
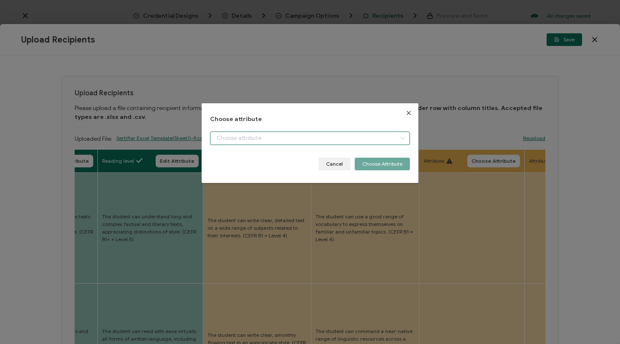
click at [301, 140] on input "dialog" at bounding box center [310, 138] width 200 height 13
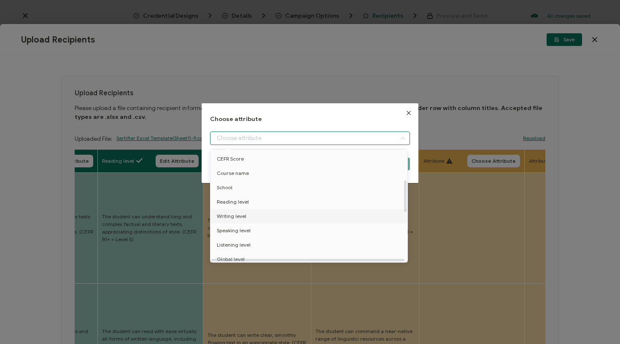
scroll to position [113, 0]
click at [251, 208] on li "Writing level" at bounding box center [310, 204] width 204 height 14
type input "Writing level"
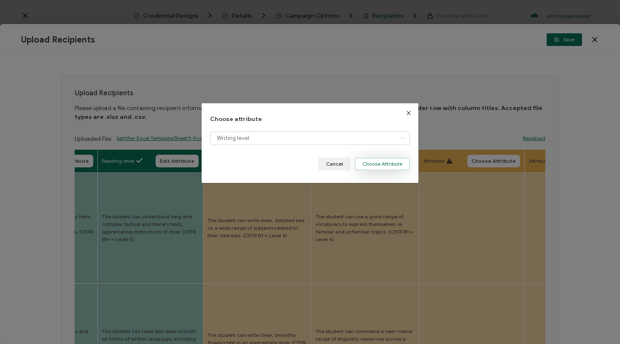
click at [390, 167] on button "Choose Attribute" at bounding box center [382, 164] width 55 height 13
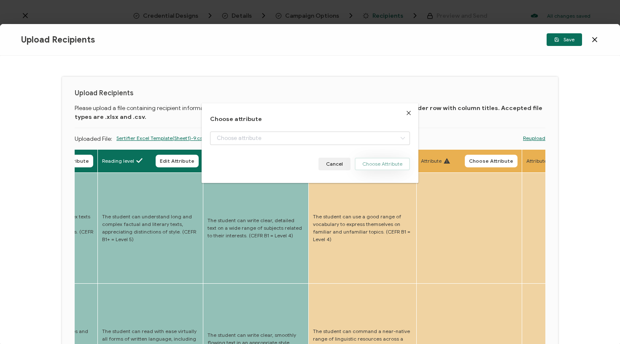
click at [376, 159] on span "Choose Attribute" at bounding box center [385, 161] width 44 height 5
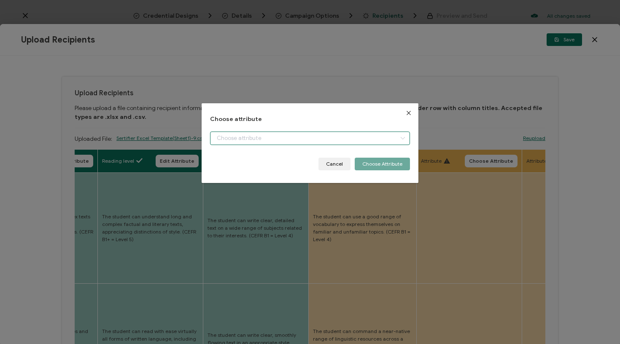
click at [367, 135] on input "dialog" at bounding box center [310, 138] width 200 height 13
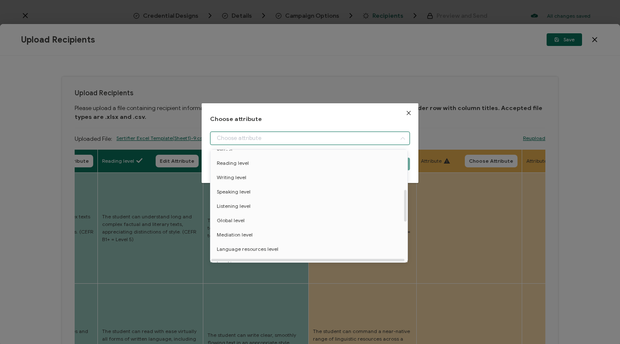
scroll to position [132, 0]
click at [276, 252] on li "Language resources level" at bounding box center [310, 256] width 204 height 14
type input "Language resources level"
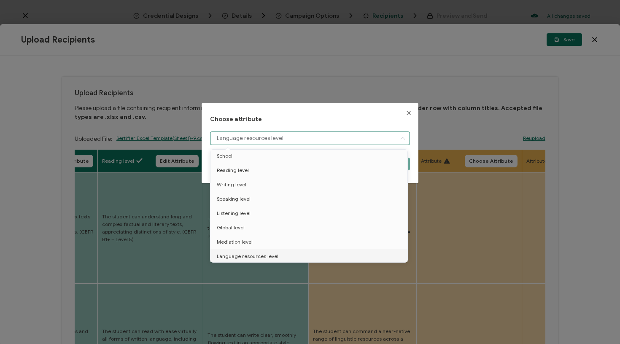
scroll to position [135, 0]
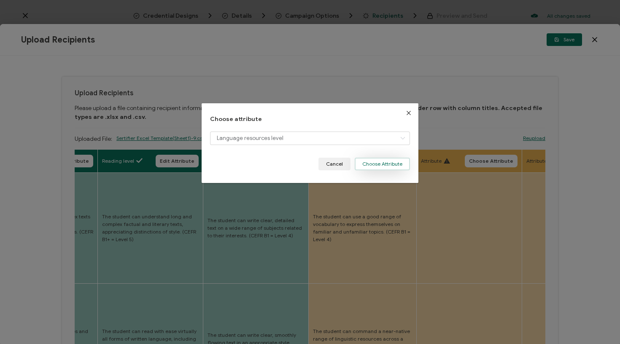
click at [383, 162] on button "Choose Attribute" at bounding box center [382, 164] width 55 height 13
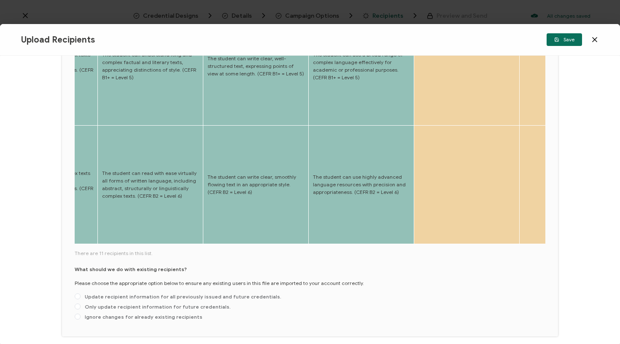
scroll to position [394, 0]
click at [152, 294] on span "Update recipient information for all previously issued and future credentials." at bounding box center [181, 297] width 201 height 6
click at [81, 294] on input "Update recipient information for all previously issued and future credentials." at bounding box center [78, 297] width 6 height 7
radio input "true"
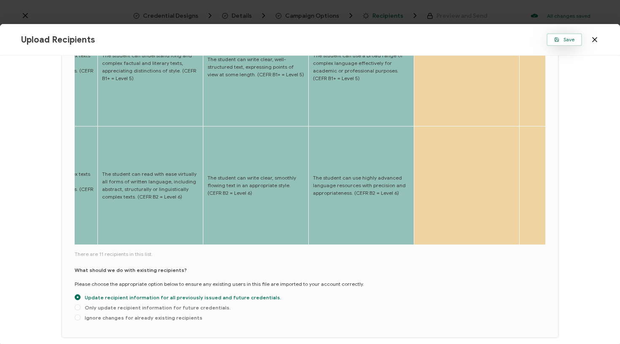
click at [565, 39] on span "Save" at bounding box center [564, 39] width 20 height 5
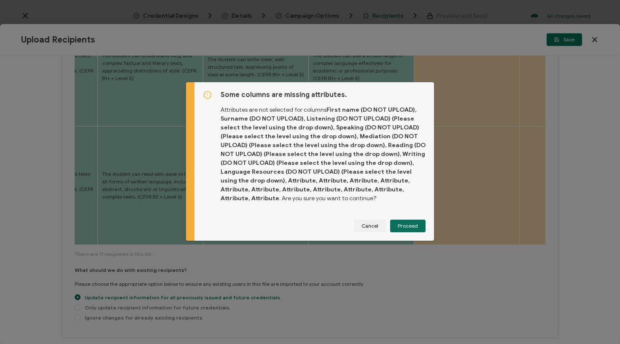
click at [409, 226] on span "Proceed" at bounding box center [408, 225] width 20 height 5
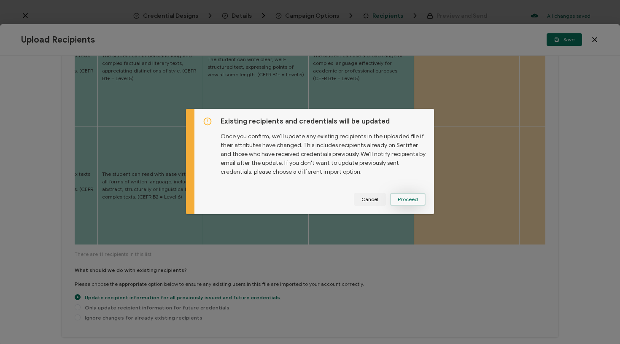
click at [0, 0] on button "Proceed" at bounding box center [0, 0] width 0 height 0
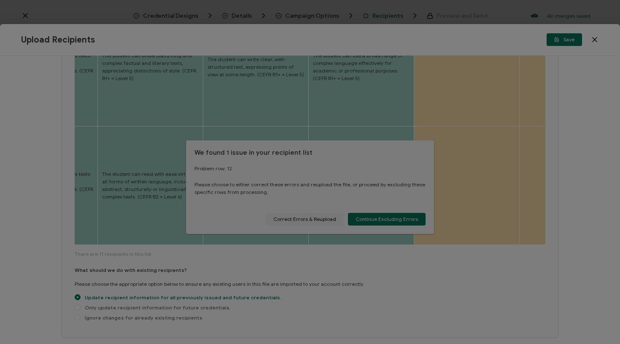
click at [328, 219] on div at bounding box center [310, 172] width 620 height 344
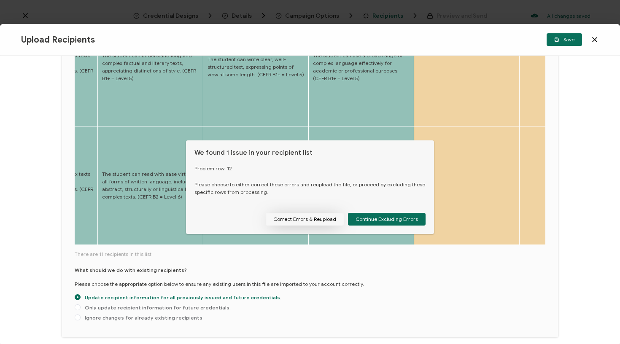
click at [317, 221] on button "Correct Errors & Reupload" at bounding box center [305, 219] width 78 height 13
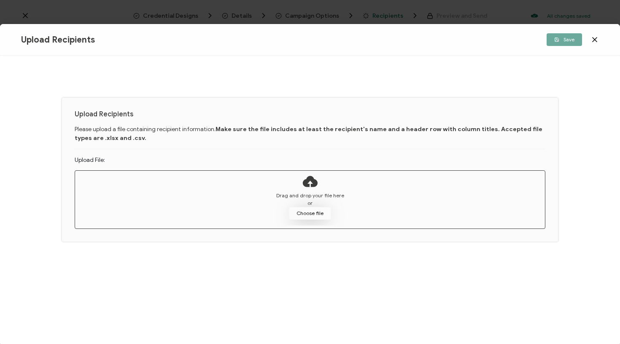
click at [327, 216] on button "Choose file" at bounding box center [310, 213] width 42 height 13
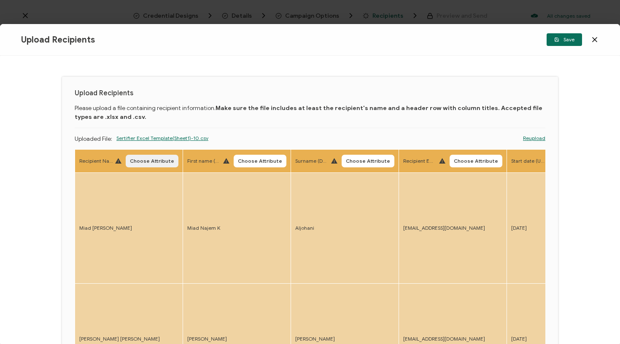
scroll to position [0, 0]
click at [154, 162] on span "Choose Attribute" at bounding box center [152, 160] width 44 height 5
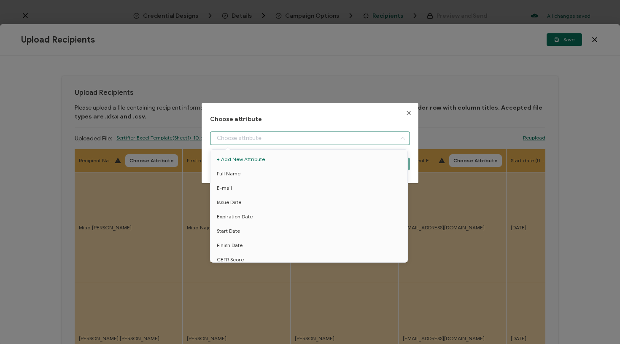
click at [232, 133] on input "dialog" at bounding box center [310, 138] width 200 height 13
click at [234, 176] on span "Full Name" at bounding box center [229, 174] width 24 height 14
type input "Full Name"
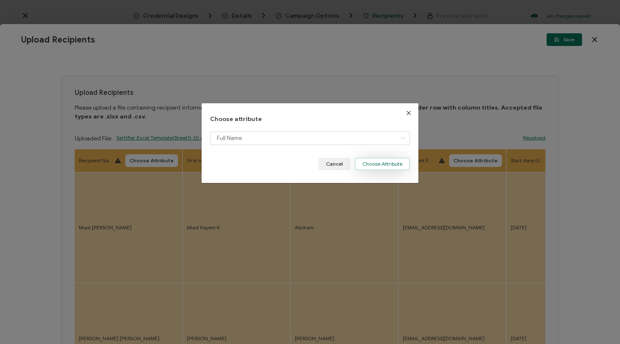
click at [386, 164] on button "Choose Attribute" at bounding box center [382, 164] width 55 height 13
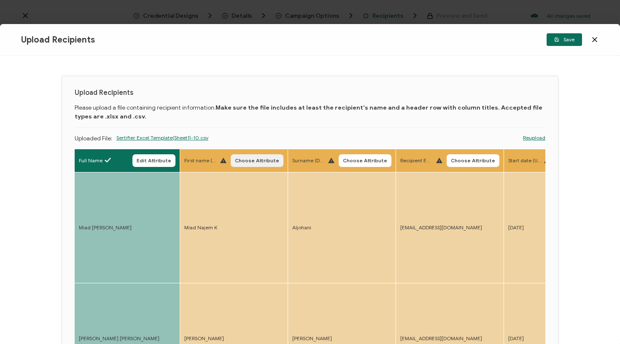
drag, startPoint x: 229, startPoint y: 164, endPoint x: 245, endPoint y: 164, distance: 16.0
click at [231, 164] on div "First name (DO NOT UPLOAD) Choose Attribute" at bounding box center [233, 160] width 99 height 13
click at [245, 163] on span "Choose Attribute" at bounding box center [257, 160] width 44 height 5
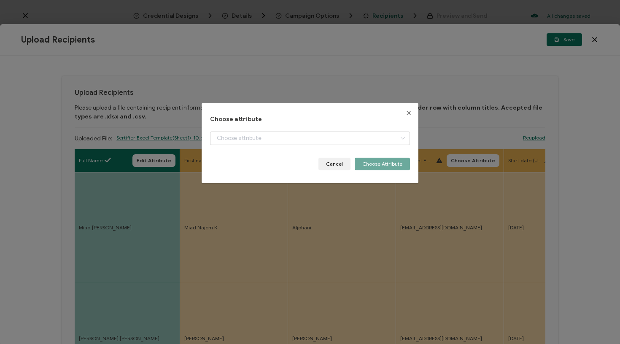
click at [215, 240] on div "Choose attribute Cancel Choose Attribute" at bounding box center [310, 172] width 620 height 344
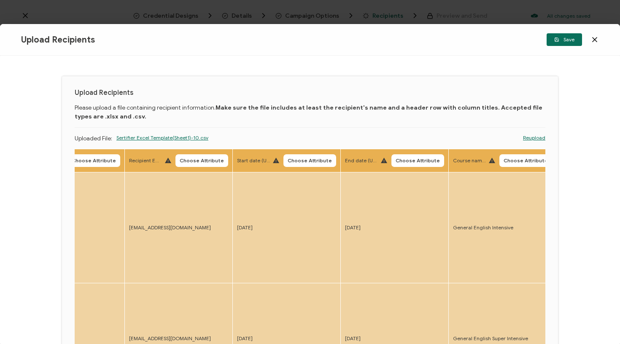
scroll to position [0, 312]
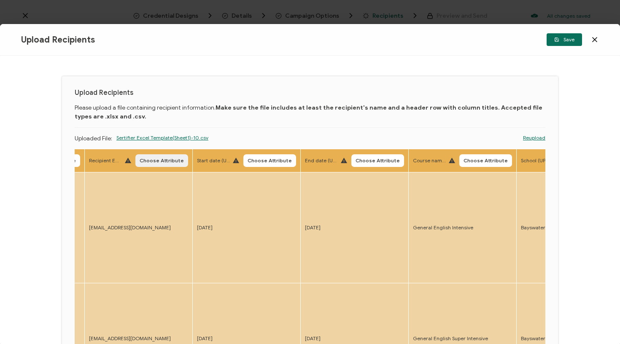
click at [145, 162] on span "Choose Attribute" at bounding box center [162, 160] width 44 height 5
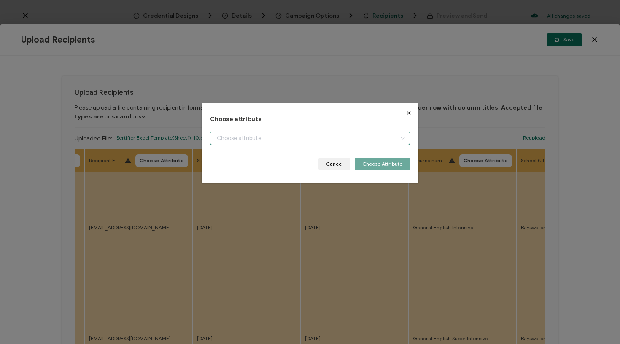
click at [240, 138] on input "dialog" at bounding box center [310, 138] width 200 height 13
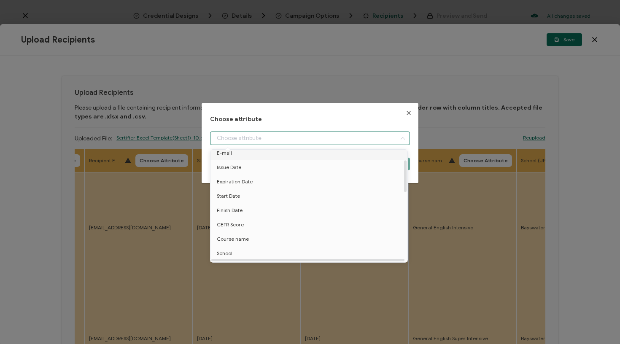
scroll to position [36, 0]
click at [238, 148] on div "dialog" at bounding box center [310, 145] width 200 height 26
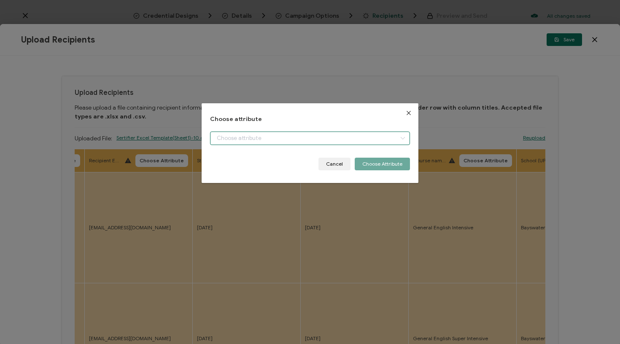
click at [301, 139] on input "dialog" at bounding box center [310, 138] width 200 height 13
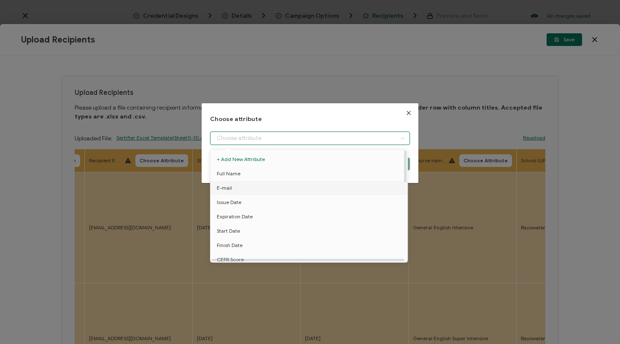
click at [242, 191] on li "E-mail" at bounding box center [310, 188] width 204 height 14
type input "E-mail"
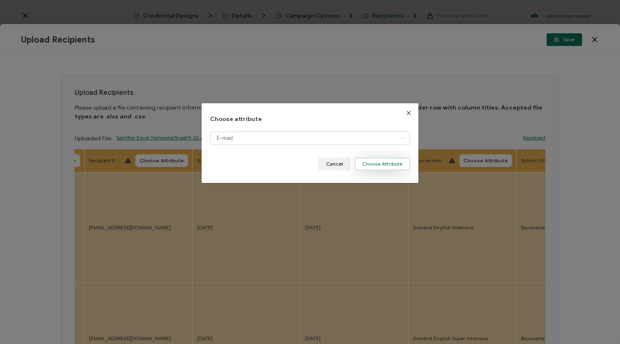
click at [391, 165] on button "Choose Attribute" at bounding box center [382, 164] width 55 height 13
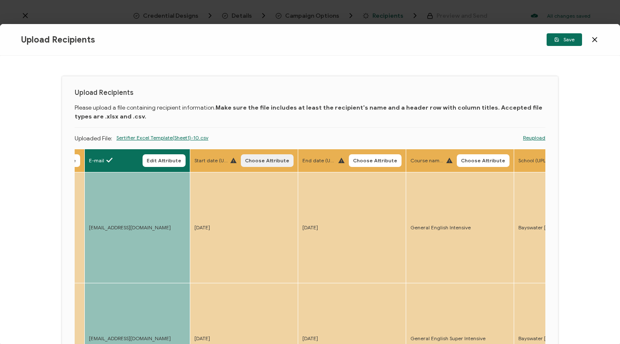
click at [267, 160] on span "Choose Attribute" at bounding box center [267, 160] width 44 height 5
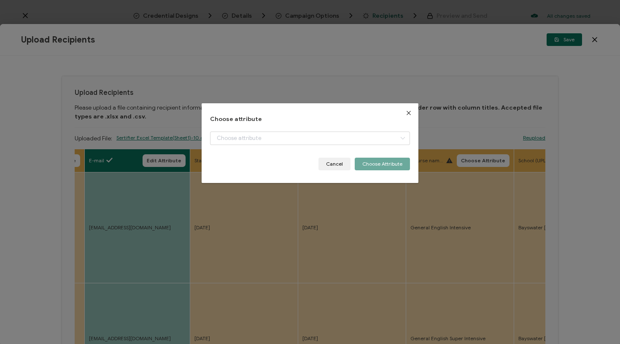
click at [287, 145] on div "dialog" at bounding box center [310, 145] width 200 height 26
click at [288, 143] on input "dialog" at bounding box center [310, 138] width 200 height 13
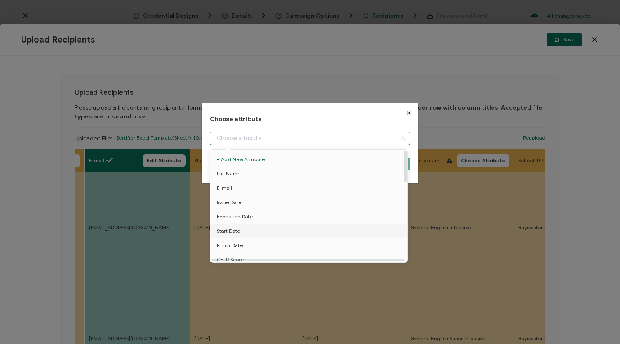
click at [244, 232] on li "Start Date" at bounding box center [310, 231] width 204 height 14
type input "Start Date"
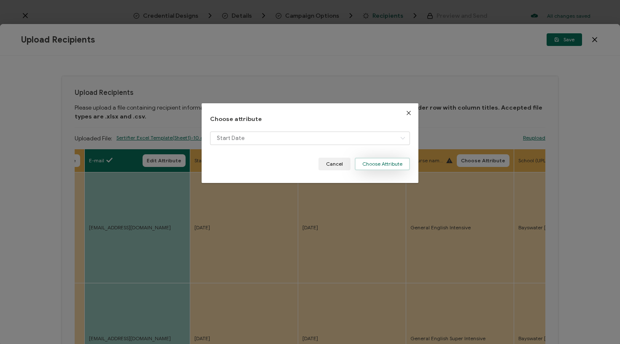
click at [390, 162] on button "Choose Attribute" at bounding box center [382, 164] width 55 height 13
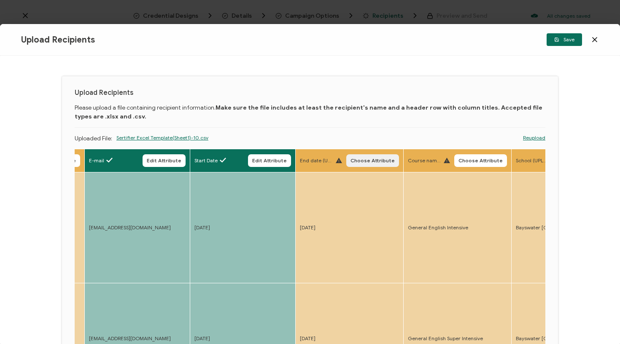
click at [356, 158] on span "Choose Attribute" at bounding box center [372, 160] width 44 height 5
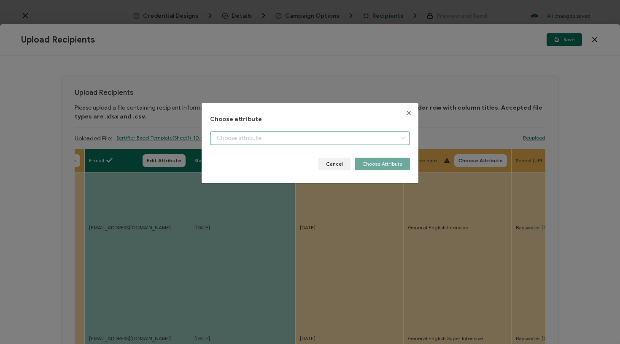
click at [349, 140] on input "dialog" at bounding box center [310, 138] width 200 height 13
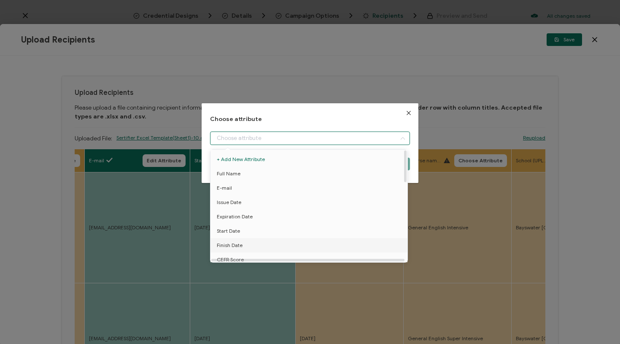
click at [259, 241] on li "Finish Date" at bounding box center [310, 245] width 204 height 14
type input "Finish Date"
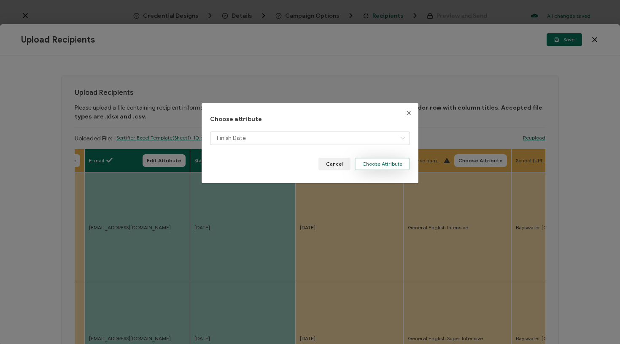
click at [381, 162] on button "Choose Attribute" at bounding box center [382, 164] width 55 height 13
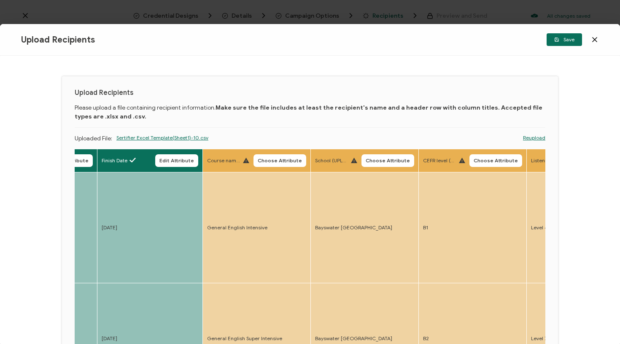
scroll to position [0, 606]
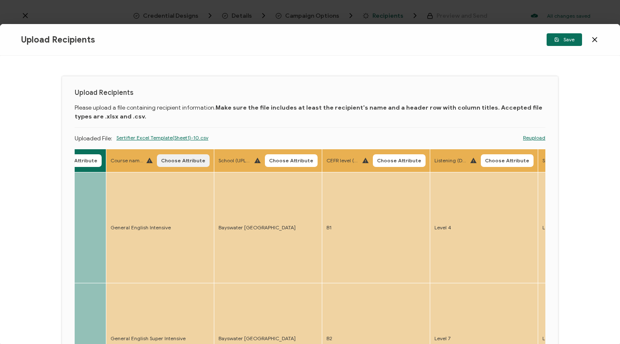
click at [178, 161] on span "Choose Attribute" at bounding box center [183, 160] width 44 height 5
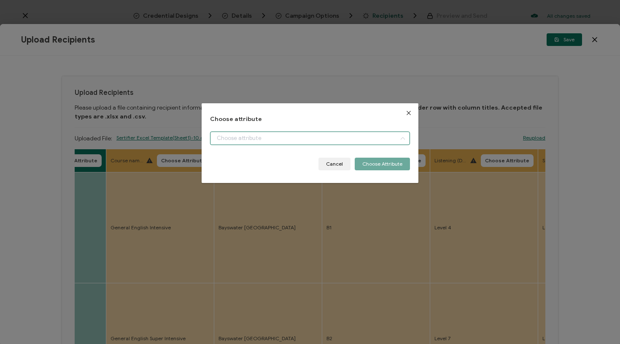
click at [226, 135] on input "dialog" at bounding box center [310, 138] width 200 height 13
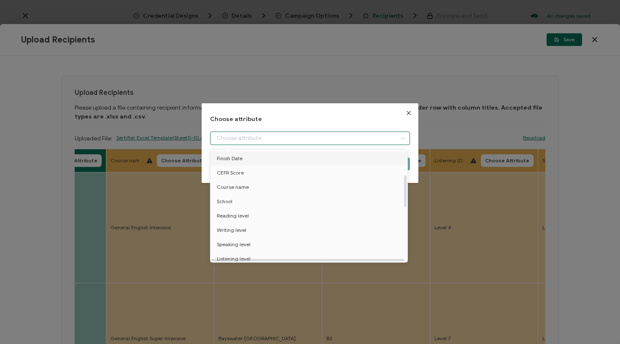
scroll to position [88, 0]
click at [251, 183] on li "Course name" at bounding box center [310, 186] width 204 height 14
type input "Course name"
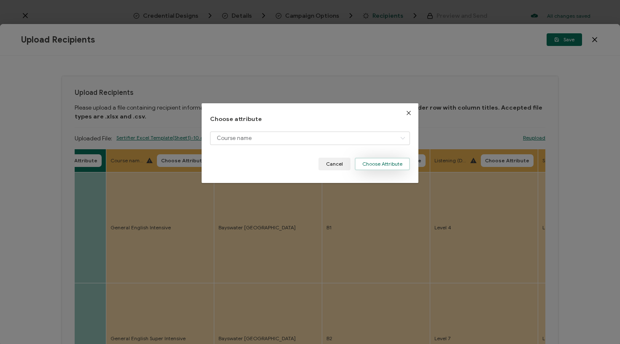
click at [377, 161] on button "Choose Attribute" at bounding box center [382, 164] width 55 height 13
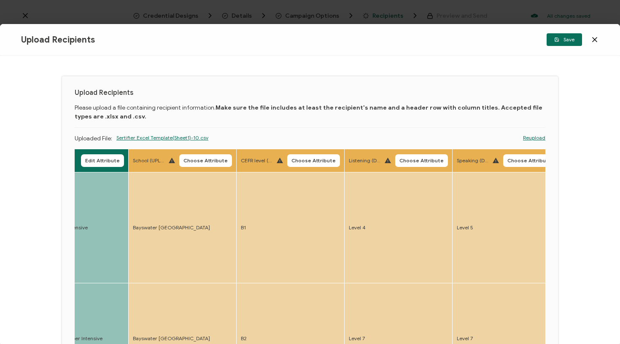
scroll to position [0, 725]
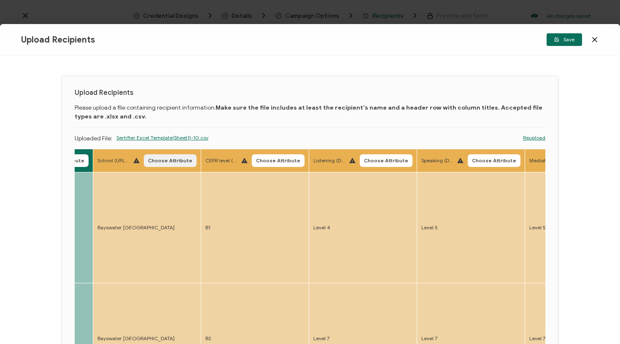
click at [170, 159] on span "Choose Attribute" at bounding box center [170, 160] width 44 height 5
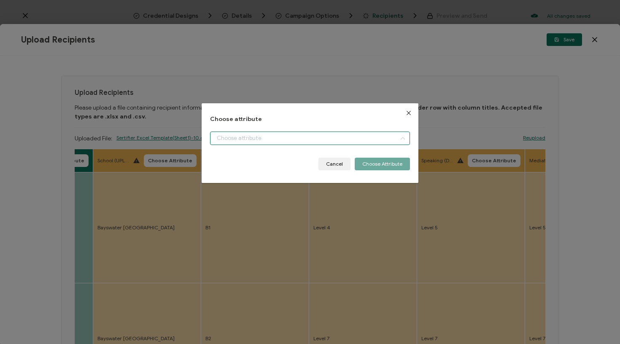
click at [220, 135] on input "dialog" at bounding box center [310, 138] width 200 height 13
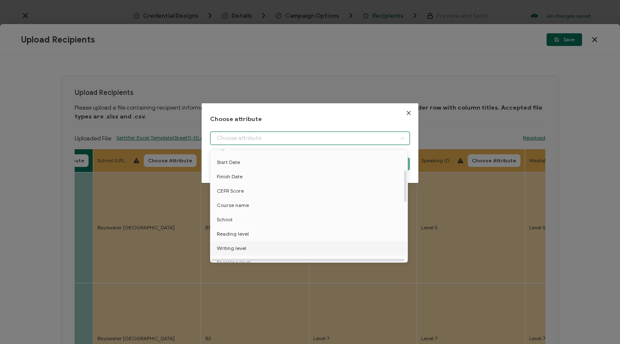
scroll to position [72, 0]
click at [242, 212] on li "School" at bounding box center [310, 216] width 204 height 14
type input "School"
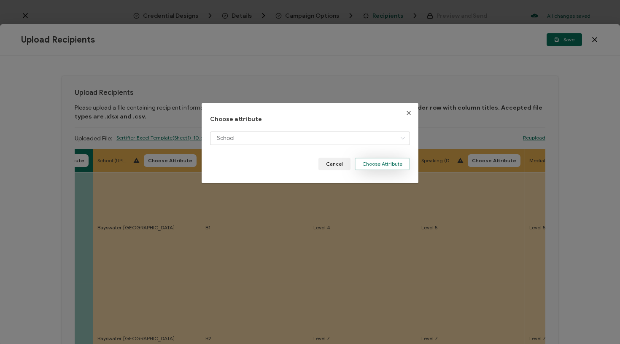
click at [393, 164] on button "Choose Attribute" at bounding box center [382, 164] width 55 height 13
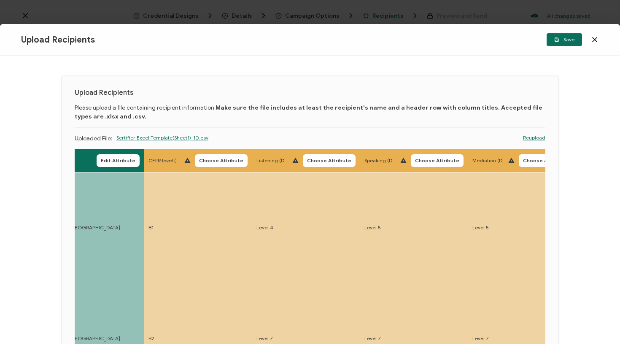
scroll to position [0, 781]
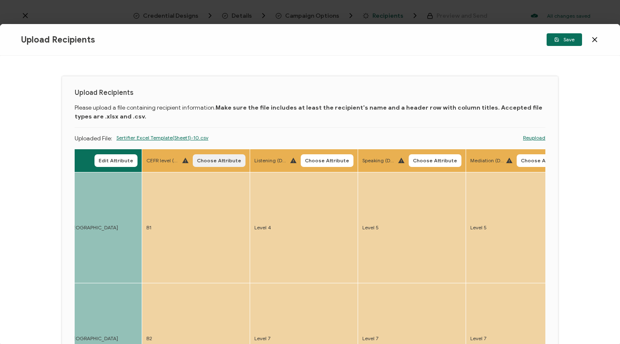
click at [218, 161] on span "Choose Attribute" at bounding box center [219, 160] width 44 height 5
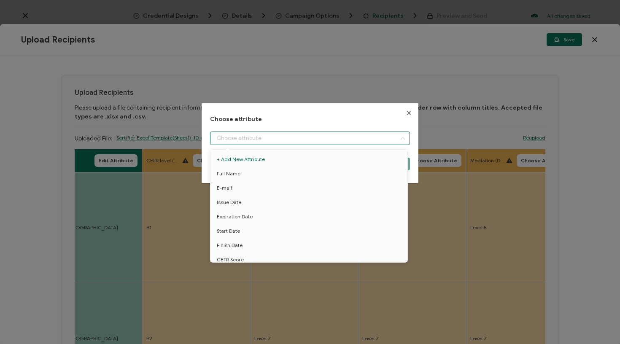
click at [264, 142] on input "dialog" at bounding box center [310, 138] width 200 height 13
click at [239, 221] on span "CEFR Score" at bounding box center [230, 223] width 27 height 14
type input "CEFR Score"
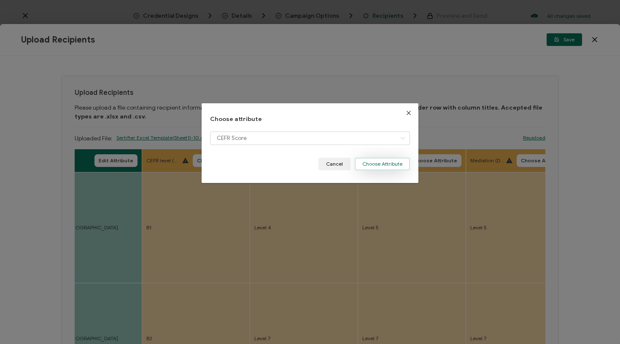
click at [384, 164] on button "Choose Attribute" at bounding box center [382, 164] width 55 height 13
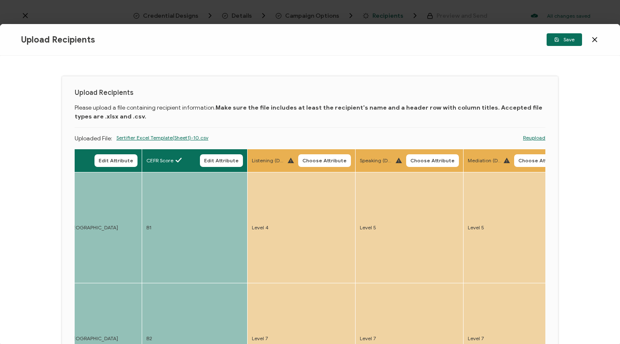
click at [330, 156] on button "Choose Attribute" at bounding box center [324, 160] width 53 height 13
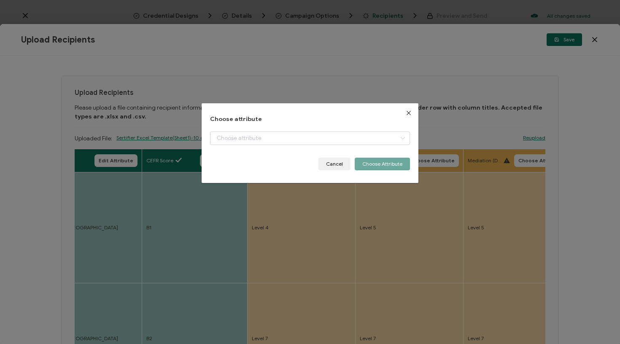
click at [289, 224] on div "Choose attribute Cancel Choose Attribute" at bounding box center [310, 172] width 620 height 344
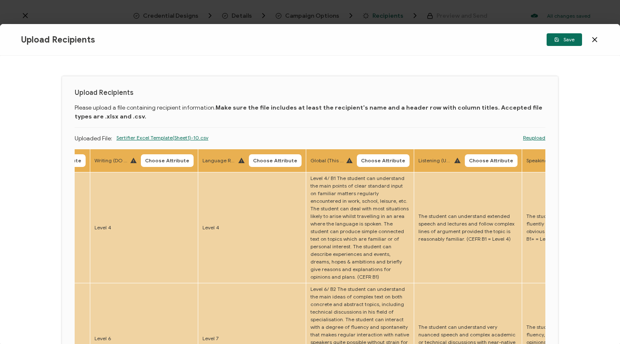
scroll to position [0, 1460]
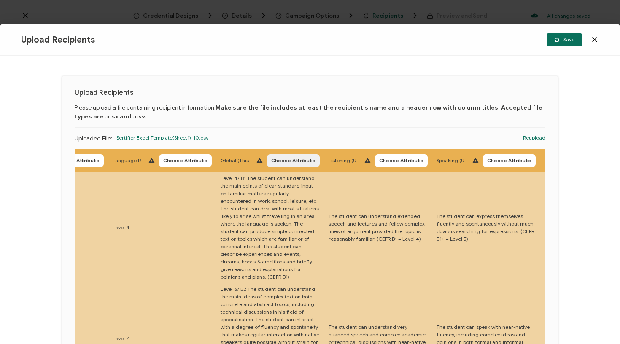
click at [271, 159] on span "Choose Attribute" at bounding box center [293, 160] width 44 height 5
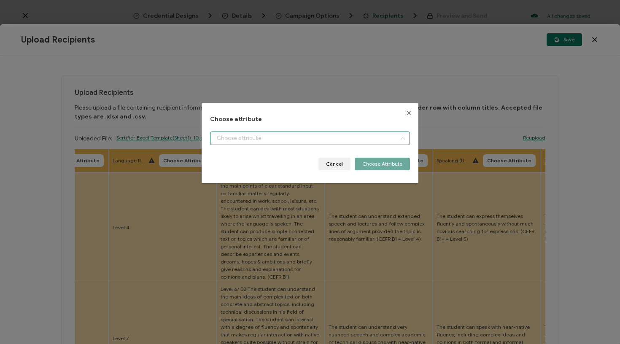
click at [282, 141] on input "dialog" at bounding box center [310, 138] width 200 height 13
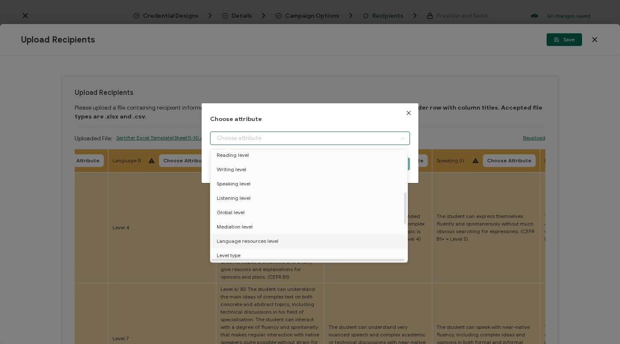
scroll to position [148, 0]
click at [237, 213] on span "Global level" at bounding box center [231, 212] width 28 height 14
type input "Global level"
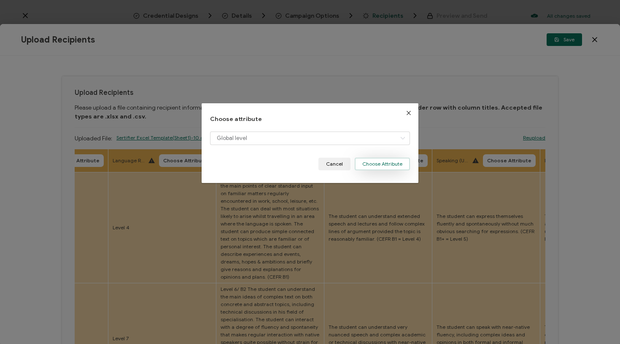
click at [391, 161] on button "Choose Attribute" at bounding box center [382, 164] width 55 height 13
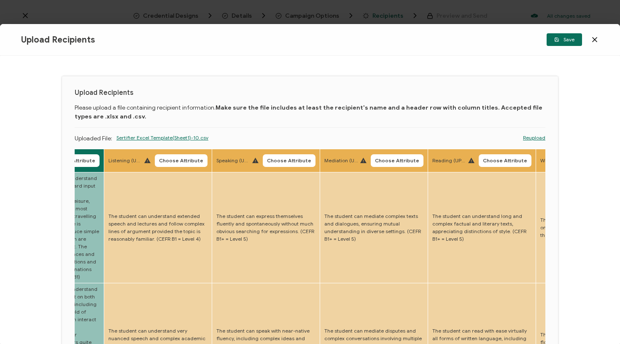
scroll to position [0, 1689]
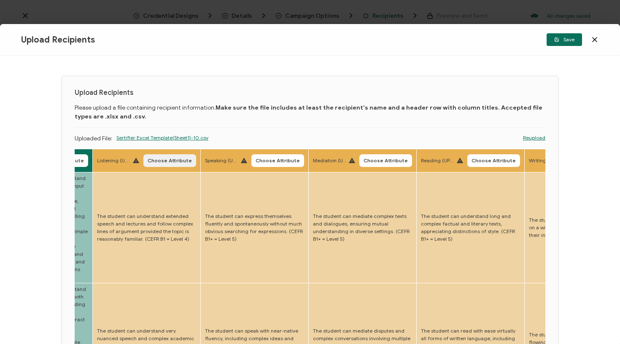
click at [170, 163] on button "Choose Attribute" at bounding box center [169, 160] width 53 height 13
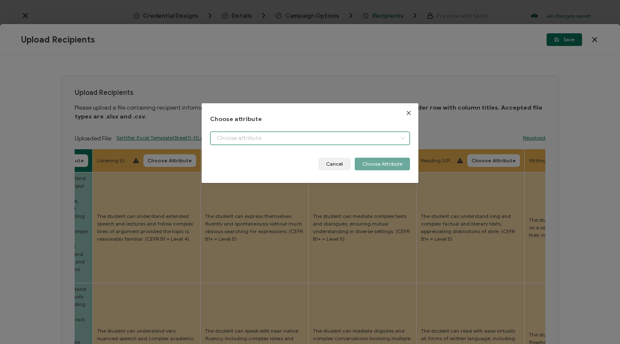
click at [232, 133] on input "dialog" at bounding box center [310, 138] width 200 height 13
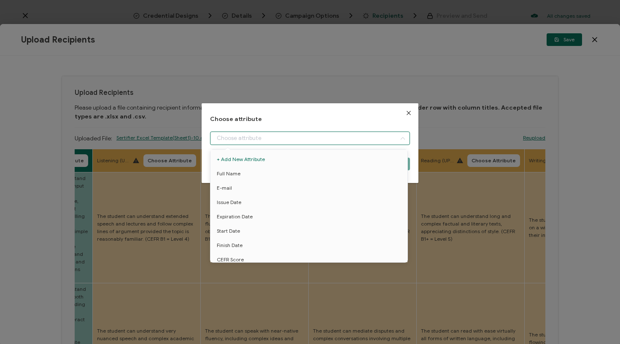
click at [145, 161] on div "Choose attribute Cancel Choose Attribute" at bounding box center [310, 172] width 620 height 344
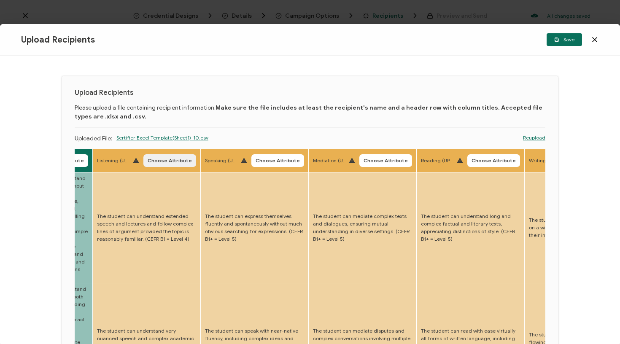
click at [153, 161] on span "Choose Attribute" at bounding box center [170, 160] width 44 height 5
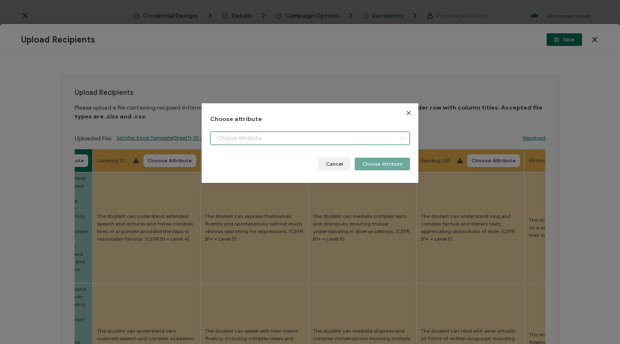
click at [234, 135] on input "dialog" at bounding box center [310, 138] width 200 height 13
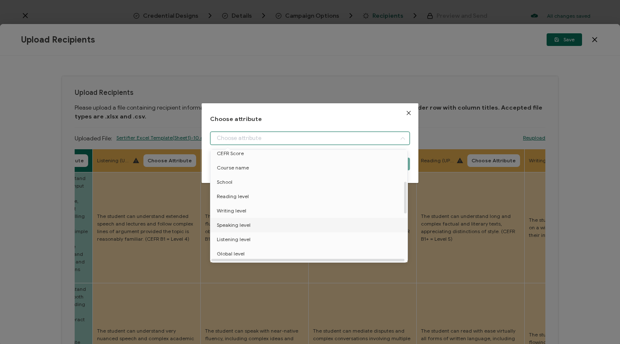
scroll to position [111, 0]
click at [245, 235] on span "Listening level" at bounding box center [234, 235] width 34 height 14
type input "Listening level"
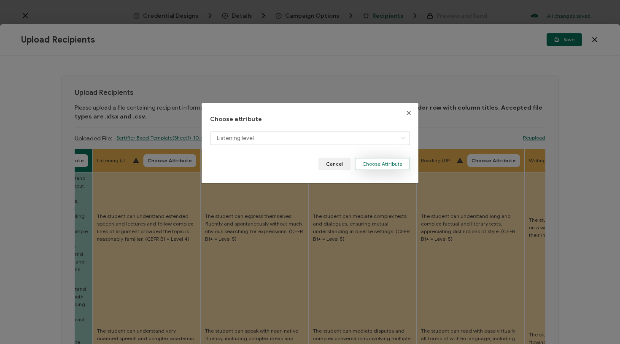
click at [363, 166] on button "Choose Attribute" at bounding box center [382, 164] width 55 height 13
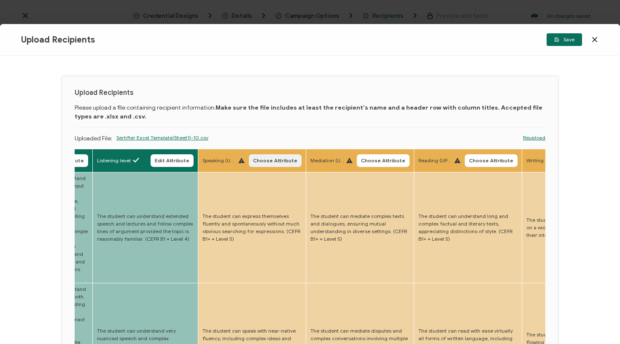
click at [264, 159] on span "Choose Attribute" at bounding box center [275, 160] width 44 height 5
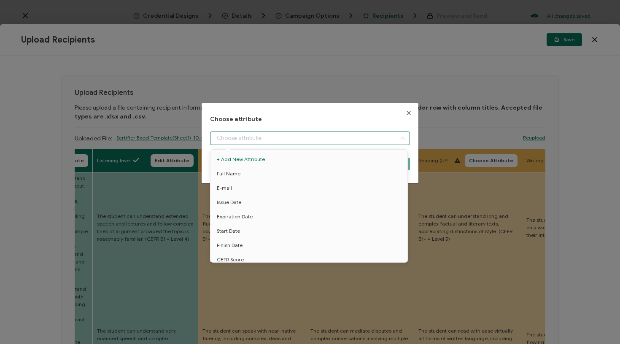
click at [285, 132] on input "dialog" at bounding box center [310, 138] width 200 height 13
drag, startPoint x: 240, startPoint y: 234, endPoint x: 248, endPoint y: 232, distance: 7.8
click at [240, 234] on span "Speaking level" at bounding box center [234, 230] width 34 height 14
type input "Speaking level"
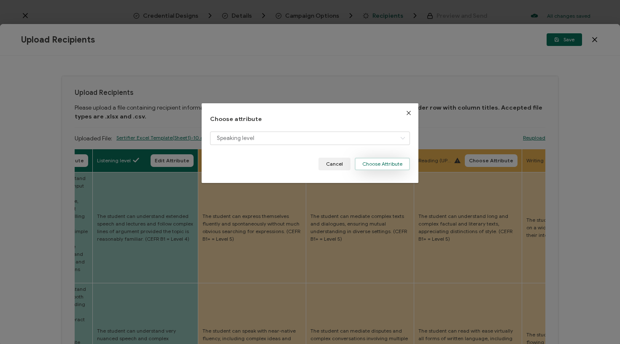
click at [382, 163] on button "Choose Attribute" at bounding box center [382, 164] width 55 height 13
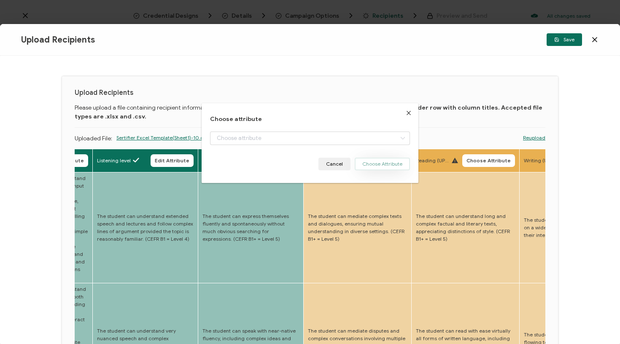
click at [362, 160] on span "Choose Attribute" at bounding box center [380, 160] width 44 height 5
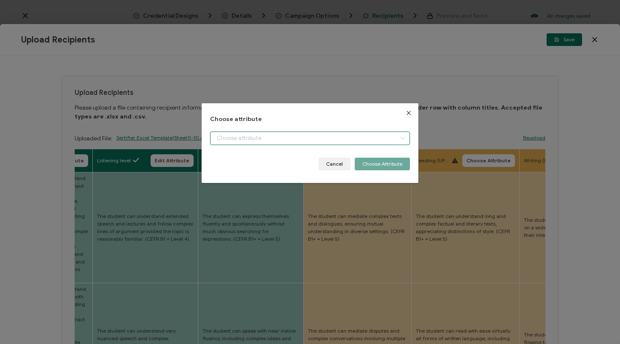
click at [355, 133] on input "dialog" at bounding box center [310, 138] width 200 height 13
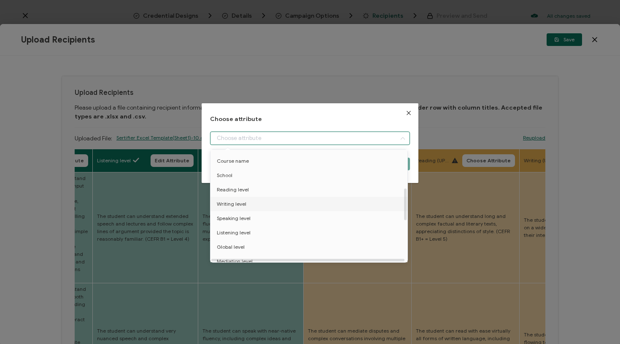
scroll to position [146, 0]
click at [253, 232] on li "Mediation level" at bounding box center [310, 228] width 204 height 14
type input "Mediation level"
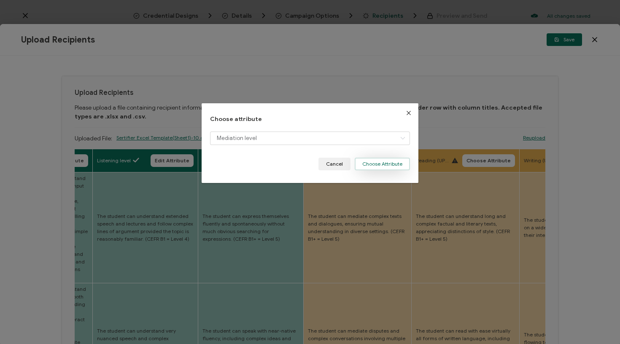
click at [371, 164] on button "Choose Attribute" at bounding box center [382, 164] width 55 height 13
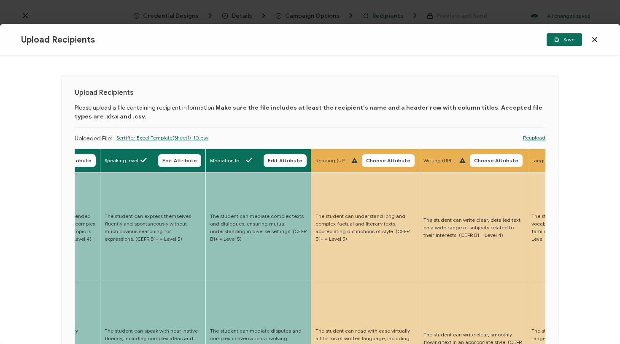
scroll to position [0, 1927]
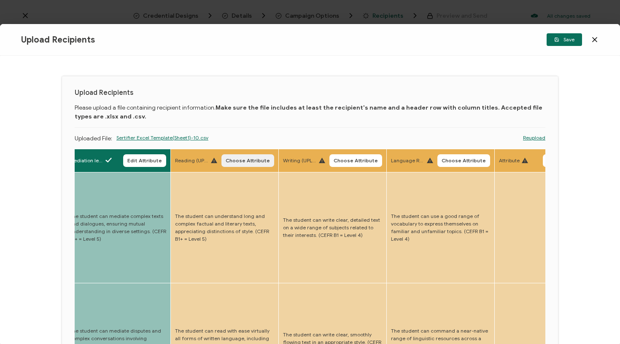
click at [234, 162] on span "Choose Attribute" at bounding box center [248, 160] width 44 height 5
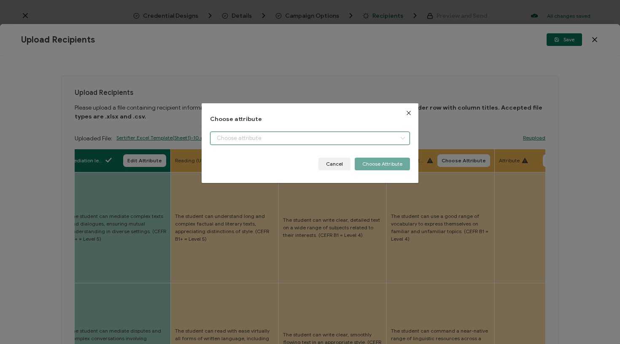
click at [283, 142] on input "dialog" at bounding box center [310, 138] width 200 height 13
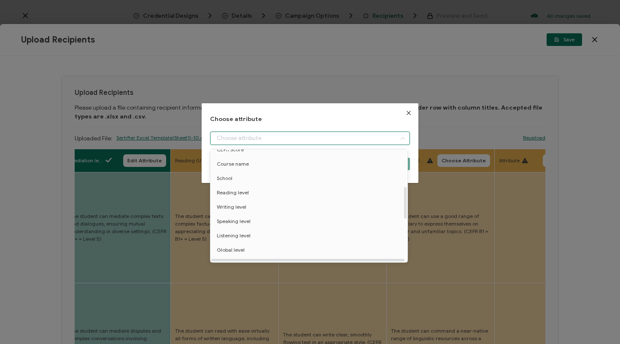
scroll to position [140, 0]
click at [255, 164] on li "Reading level" at bounding box center [310, 163] width 204 height 14
type input "Reading level"
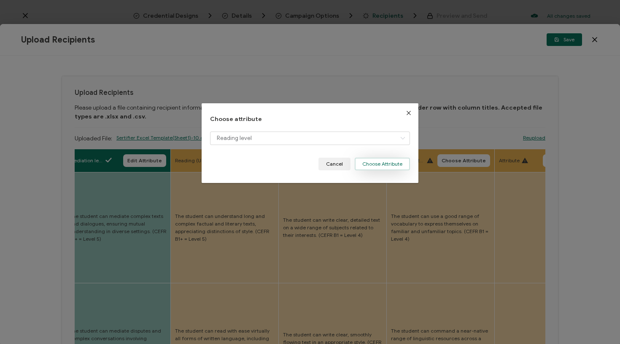
click at [387, 164] on button "Choose Attribute" at bounding box center [382, 164] width 55 height 13
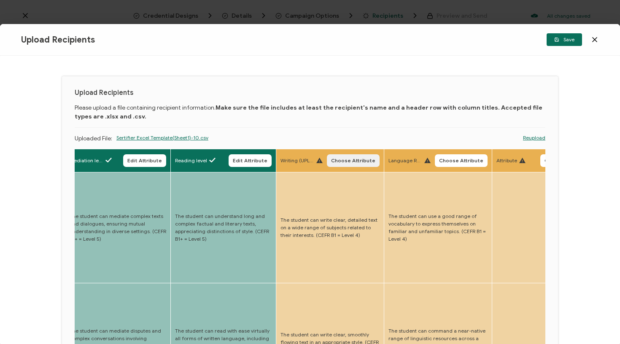
click at [336, 162] on span "Choose Attribute" at bounding box center [353, 160] width 44 height 5
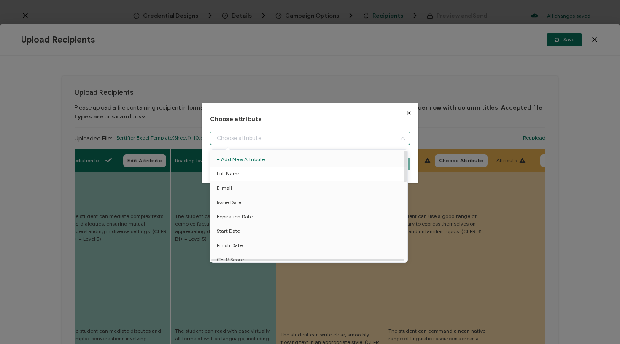
drag, startPoint x: 337, startPoint y: 143, endPoint x: 326, endPoint y: 170, distance: 29.7
click at [337, 143] on input "dialog" at bounding box center [310, 138] width 200 height 13
click at [248, 249] on li "Writing level" at bounding box center [310, 248] width 204 height 14
type input "Writing level"
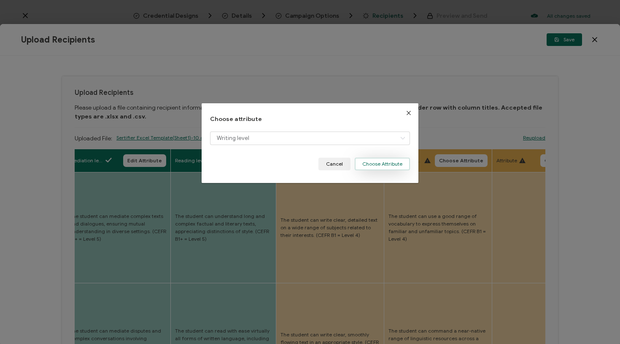
click at [389, 164] on button "Choose Attribute" at bounding box center [382, 164] width 55 height 13
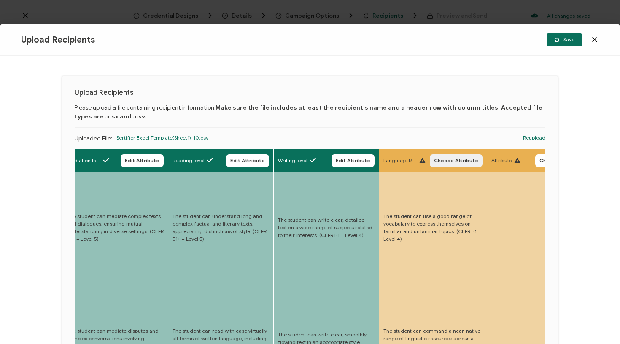
scroll to position [0, 1931]
click at [433, 158] on span "Choose Attribute" at bounding box center [455, 160] width 44 height 5
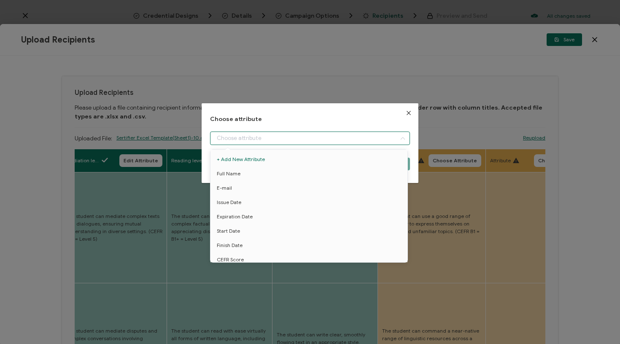
click at [392, 143] on input "dialog" at bounding box center [310, 138] width 200 height 13
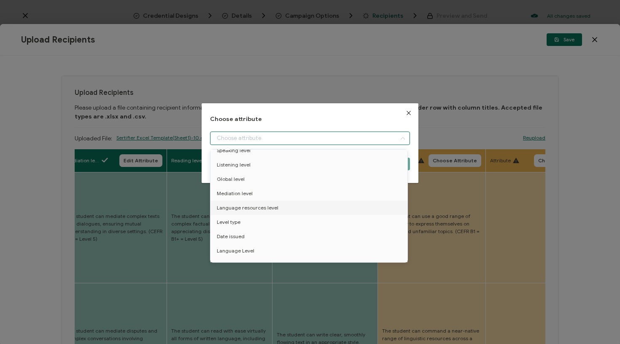
drag, startPoint x: 261, startPoint y: 208, endPoint x: 290, endPoint y: 205, distance: 28.4
click at [261, 208] on span "Language resources level" at bounding box center [248, 208] width 62 height 14
type input "Language resources level"
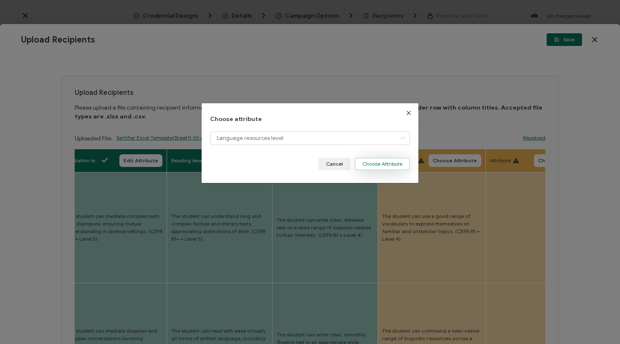
click at [369, 166] on button "Choose Attribute" at bounding box center [382, 164] width 55 height 13
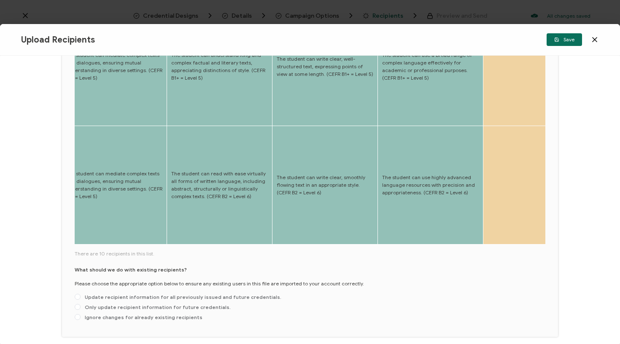
scroll to position [394, 0]
click at [149, 294] on span "Update recipient information for all previously issued and future credentials." at bounding box center [181, 297] width 201 height 6
click at [81, 294] on input "Update recipient information for all previously issued and future credentials." at bounding box center [78, 297] width 6 height 7
radio input "true"
click at [566, 41] on span "Save" at bounding box center [564, 39] width 20 height 5
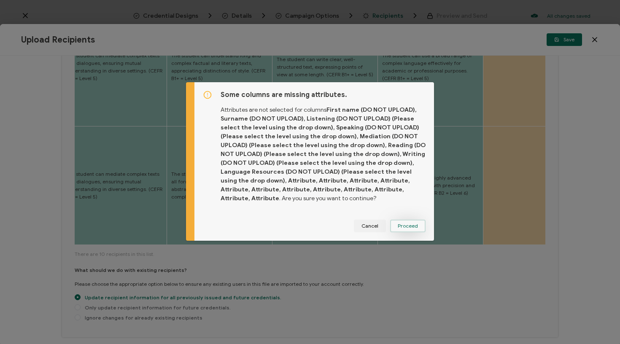
click at [0, 0] on span "Proceed" at bounding box center [0, 0] width 0 height 0
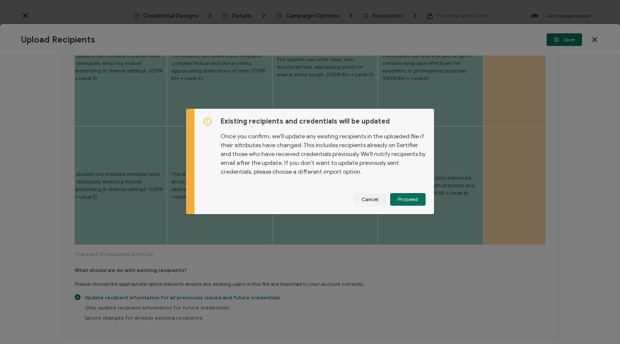
click at [0, 0] on div "Existing recipients and credentials will be updated Once you confirm, we'll upd…" at bounding box center [0, 0] width 0 height 0
click at [0, 0] on span "Proceed" at bounding box center [0, 0] width 0 height 0
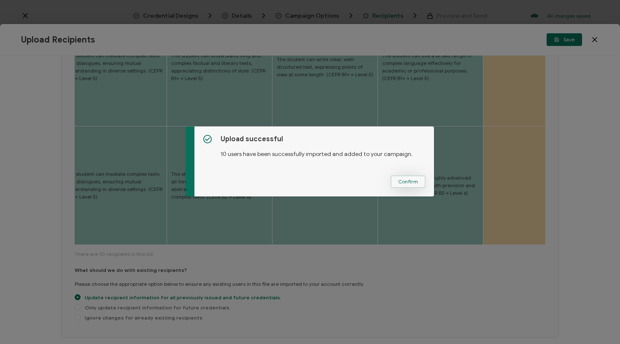
click at [406, 180] on span "Confirm" at bounding box center [408, 181] width 20 height 5
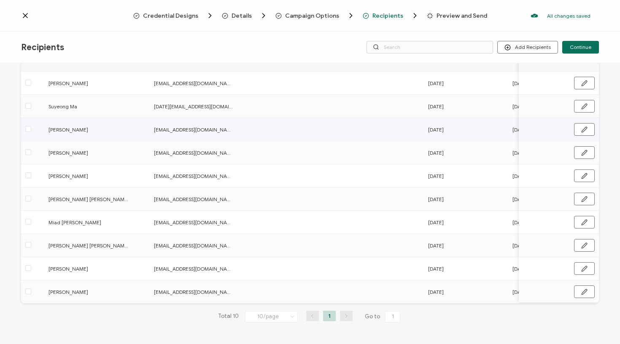
scroll to position [76, 0]
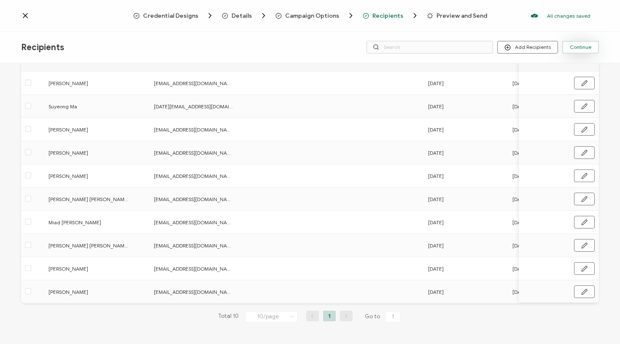
click at [584, 48] on span "Continue" at bounding box center [581, 47] width 22 height 5
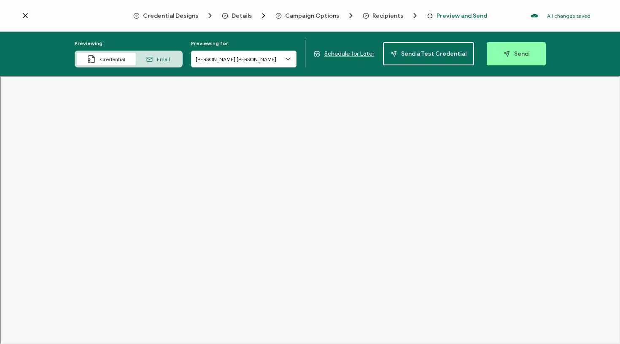
click at [288, 59] on icon at bounding box center [288, 59] width 8 height 8
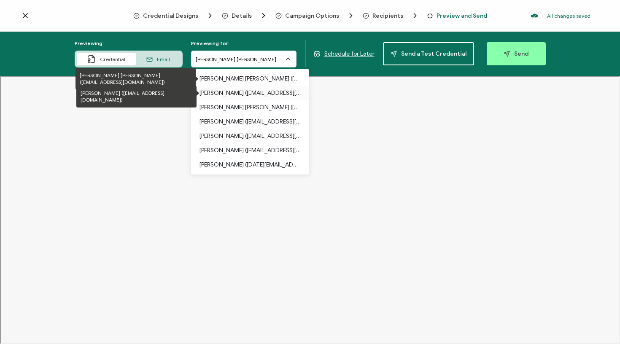
click at [255, 93] on p "[PERSON_NAME] ([EMAIL_ADDRESS][DOMAIN_NAME])" at bounding box center [249, 93] width 101 height 14
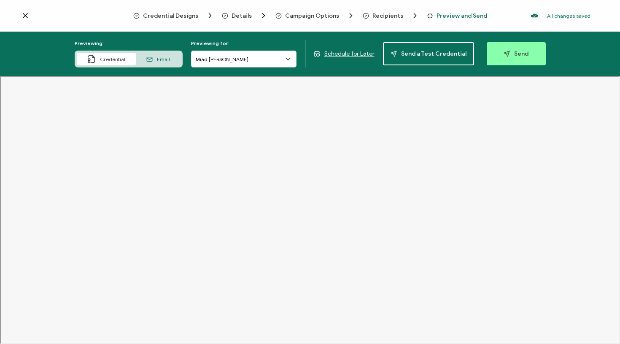
click at [350, 53] on span "Schedule for Later" at bounding box center [349, 53] width 50 height 7
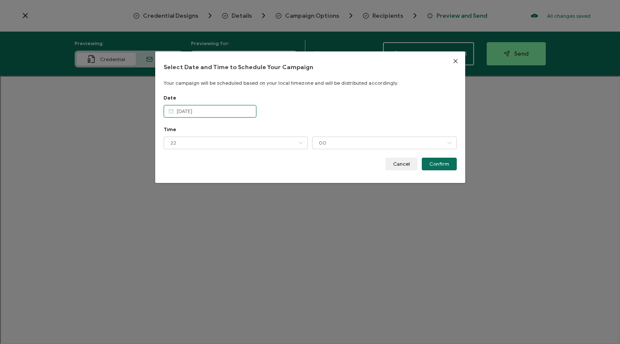
click at [216, 110] on input "[DATE]" at bounding box center [210, 111] width 93 height 13
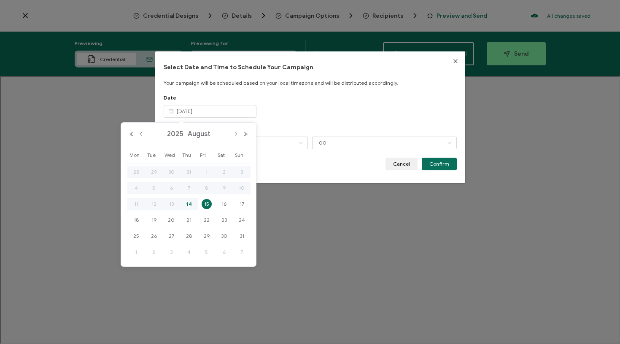
click at [207, 206] on span "15" at bounding box center [207, 204] width 10 height 10
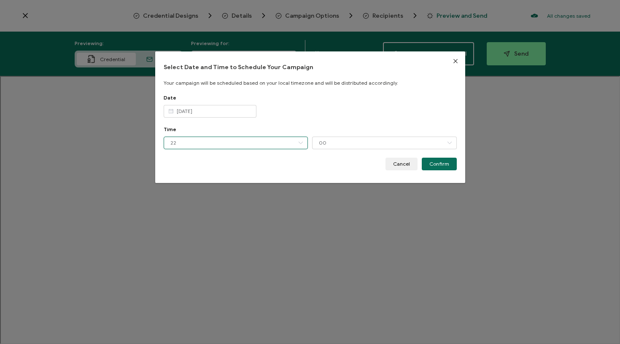
click at [256, 143] on input "22" at bounding box center [236, 143] width 145 height 13
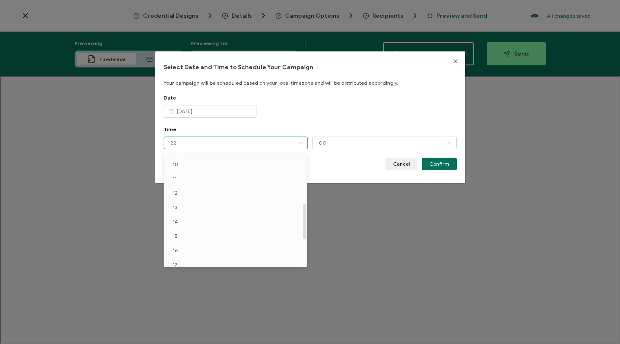
scroll to position [135, 0]
click at [217, 181] on li "11" at bounding box center [236, 187] width 145 height 14
type input "11"
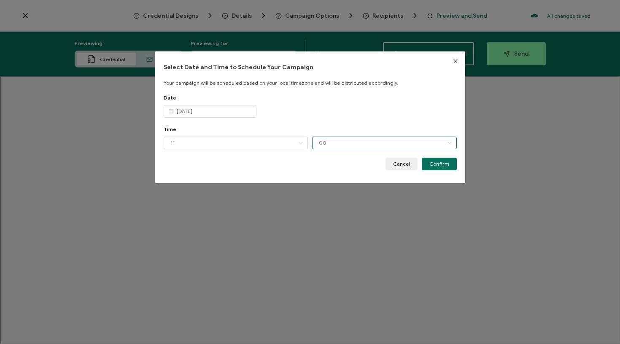
click at [342, 143] on input "00" at bounding box center [384, 143] width 145 height 13
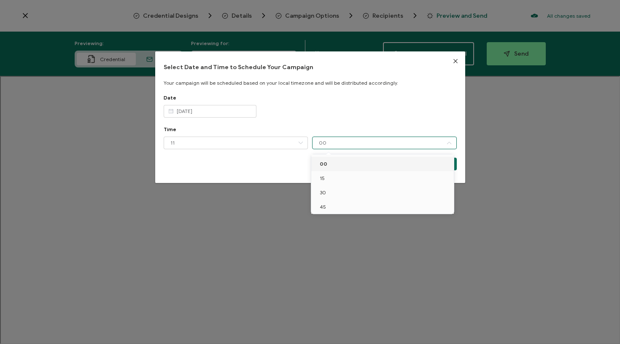
click at [334, 169] on li "00" at bounding box center [383, 164] width 145 height 14
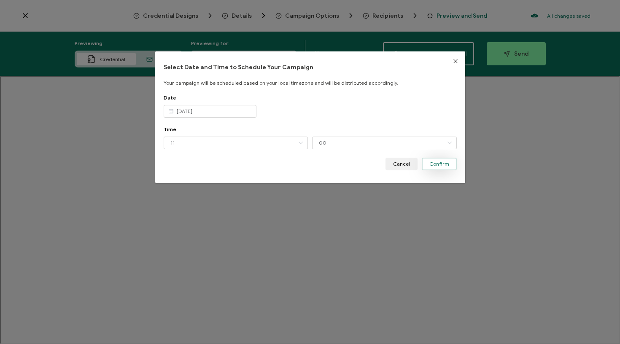
click at [435, 163] on span "Confirm" at bounding box center [439, 164] width 20 height 5
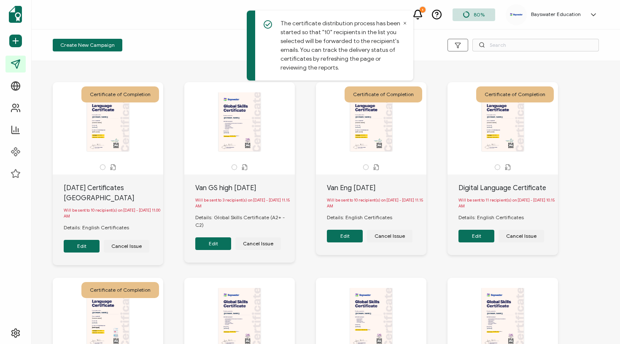
scroll to position [30, 0]
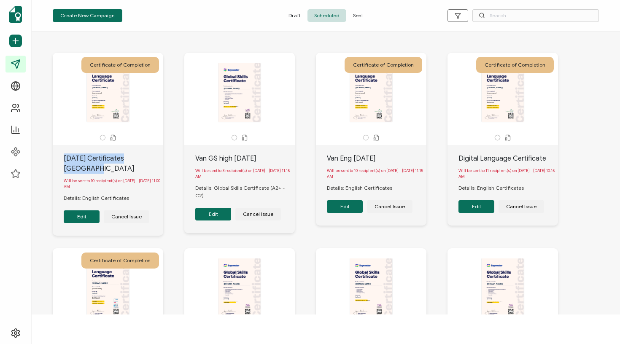
drag, startPoint x: 64, startPoint y: 158, endPoint x: 156, endPoint y: 157, distance: 91.5
click at [156, 157] on div "[DATE] Certificates [GEOGRAPHIC_DATA]" at bounding box center [114, 163] width 100 height 20
copy div "[DATE] Certificates [GEOGRAPHIC_DATA]"
click at [71, 14] on span "Create New Campaign" at bounding box center [87, 15] width 54 height 5
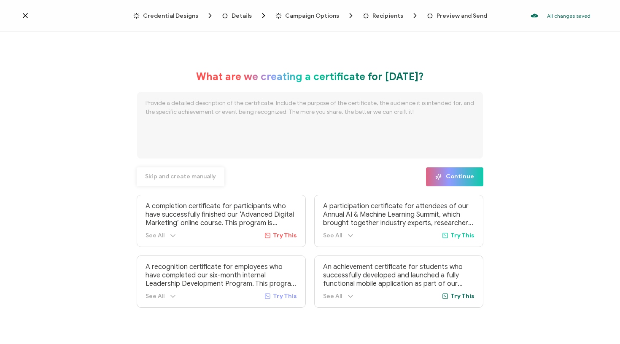
click at [206, 180] on span "Skip and create manually" at bounding box center [180, 177] width 71 height 6
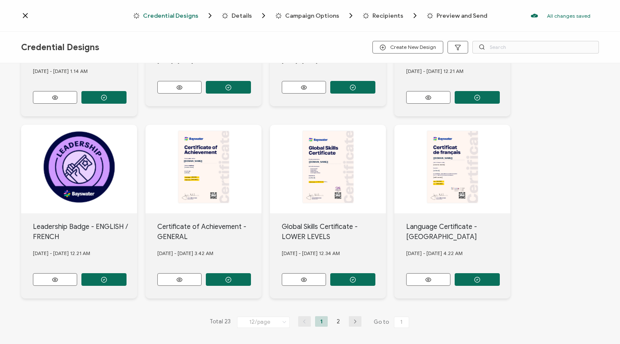
scroll to position [319, 0]
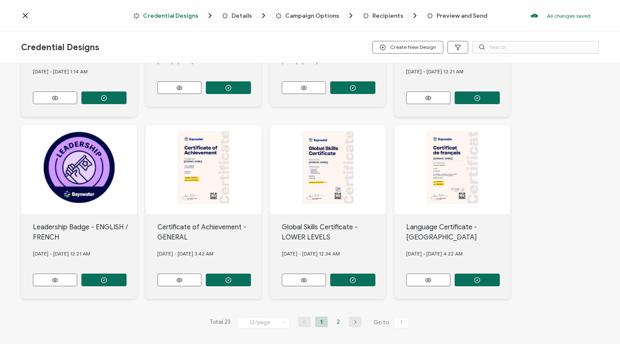
click at [337, 318] on li "2" at bounding box center [338, 322] width 13 height 11
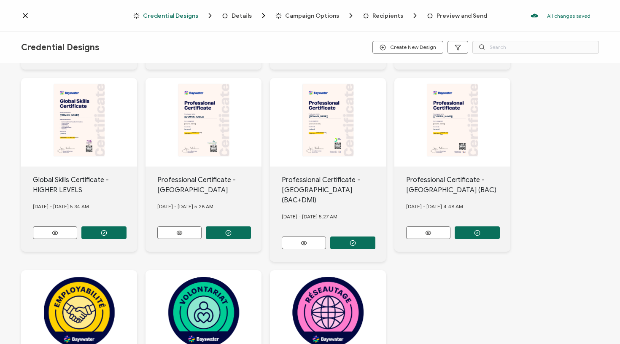
scroll to position [183, 0]
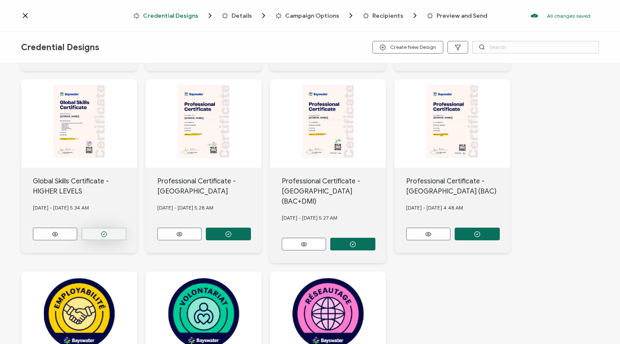
click at [100, 58] on button "button" at bounding box center [103, 52] width 45 height 13
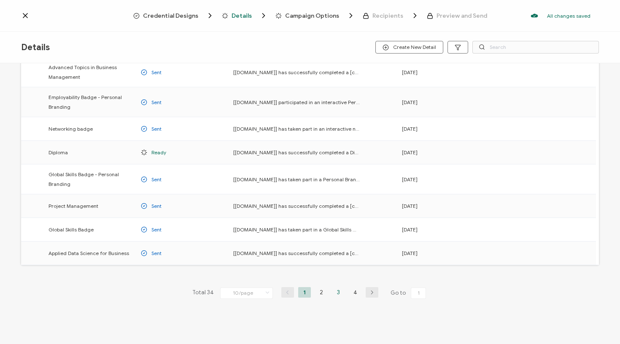
scroll to position [98, 0]
click at [332, 294] on li "3" at bounding box center [338, 292] width 13 height 11
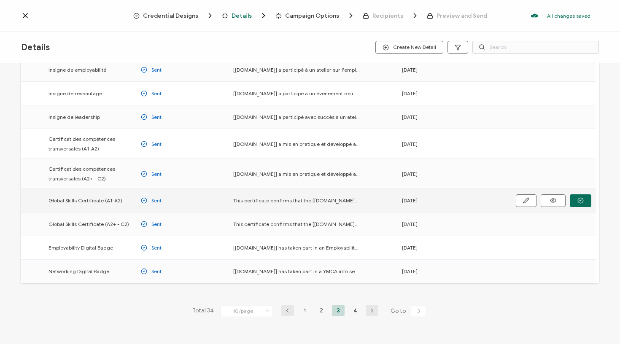
scroll to position [73, 0]
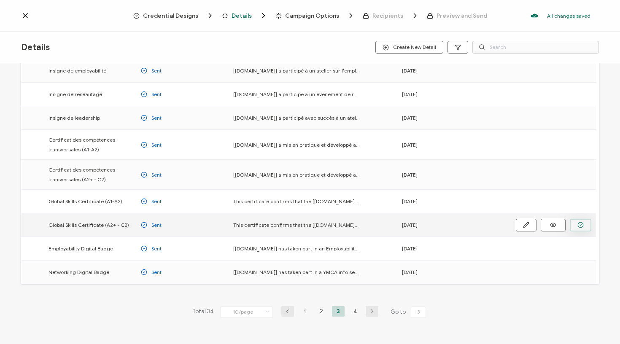
click at [0, 0] on button "button" at bounding box center [0, 0] width 0 height 0
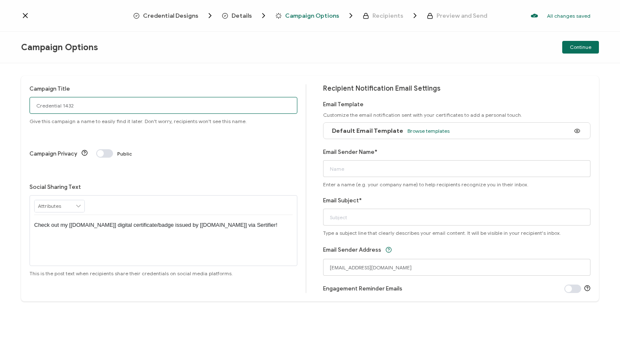
paste input "[DATE] Certificates [GEOGRAPHIC_DATA]"
click at [68, 105] on input "[DATE] Certificates [GEOGRAPHIC_DATA]" at bounding box center [164, 105] width 268 height 17
click at [113, 105] on input "[DATE] GS [GEOGRAPHIC_DATA]" at bounding box center [164, 105] width 268 height 17
type input "[DATE] GS Calgary HIGHER"
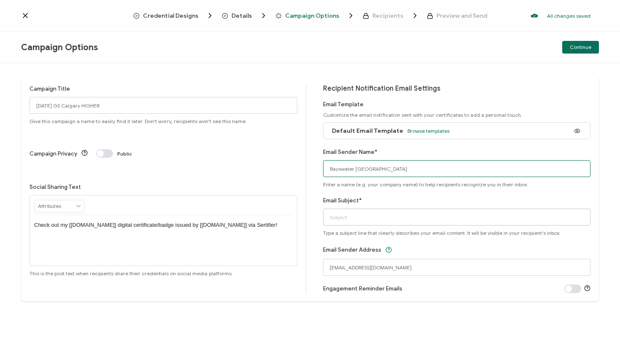
type input "Bayswater [GEOGRAPHIC_DATA]"
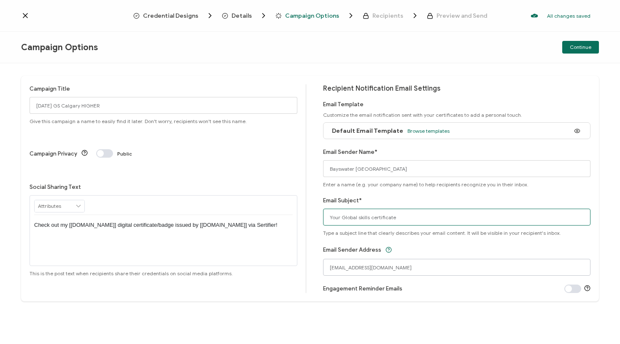
type input "Your Global skills certificate"
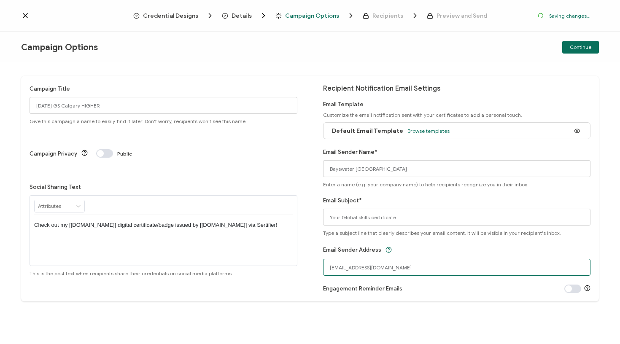
drag, startPoint x: 380, startPoint y: 268, endPoint x: 291, endPoint y: 266, distance: 89.0
click at [291, 266] on div "Campaign Title [DATE] GS Calgary HIGHER Give this campaign a name to easily fin…" at bounding box center [310, 189] width 578 height 226
type input "[EMAIL_ADDRESS][DOMAIN_NAME]"
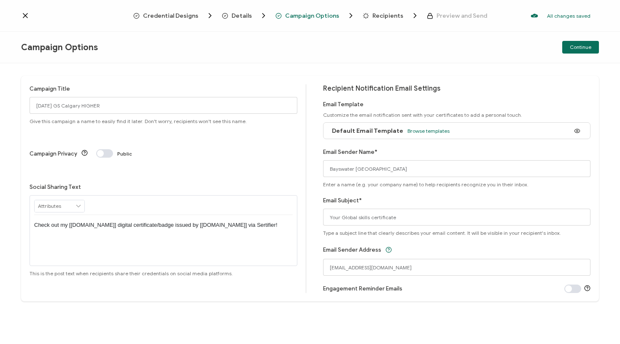
click at [597, 192] on div "Campaign Title [DATE] GS Calgary HIGHER Give this campaign a name to easily fin…" at bounding box center [310, 189] width 578 height 226
click at [584, 47] on span "Continue" at bounding box center [581, 47] width 22 height 5
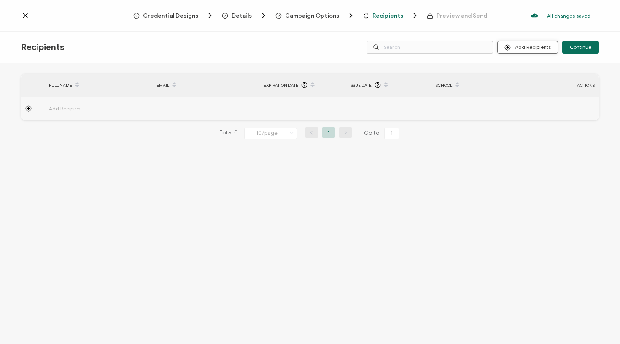
click at [541, 45] on button "Add Recipients" at bounding box center [527, 47] width 61 height 13
click at [523, 73] on span "Upload Recipients" at bounding box center [538, 70] width 43 height 6
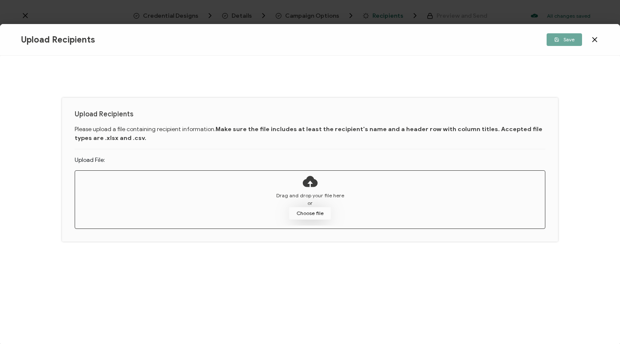
click at [322, 212] on button "Choose file" at bounding box center [310, 213] width 42 height 13
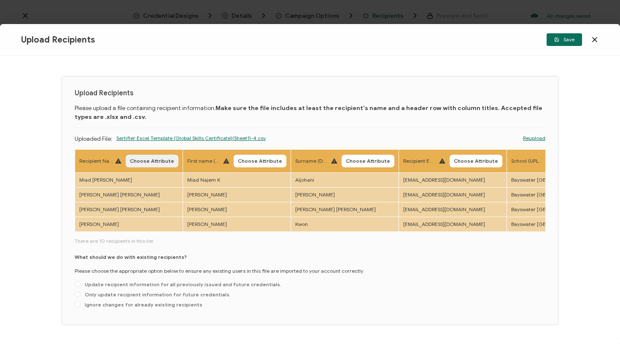
click at [149, 162] on span "Choose Attribute" at bounding box center [152, 161] width 44 height 5
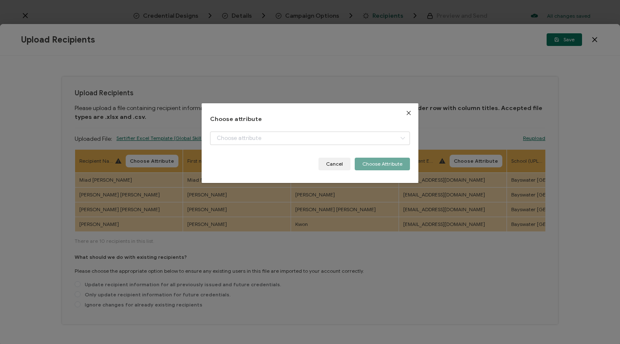
click at [120, 189] on div "Choose attribute + Add New Attribute Full Name E-mail Issue Date Expiration Dat…" at bounding box center [310, 172] width 620 height 344
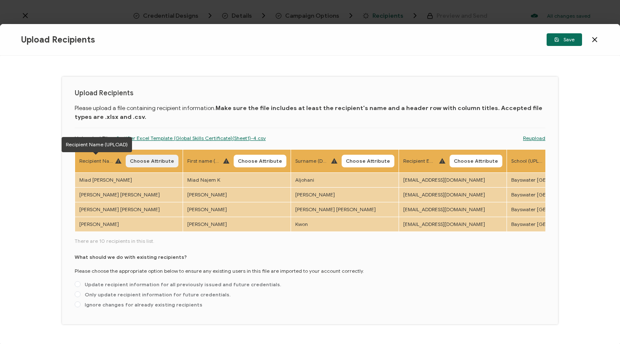
click at [147, 162] on span "Choose Attribute" at bounding box center [152, 161] width 44 height 5
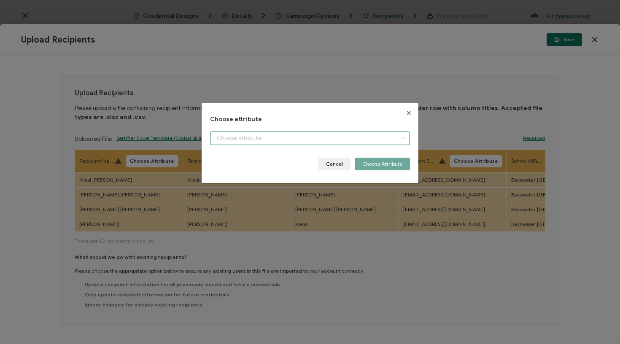
click at [270, 140] on input "dialog" at bounding box center [310, 138] width 200 height 13
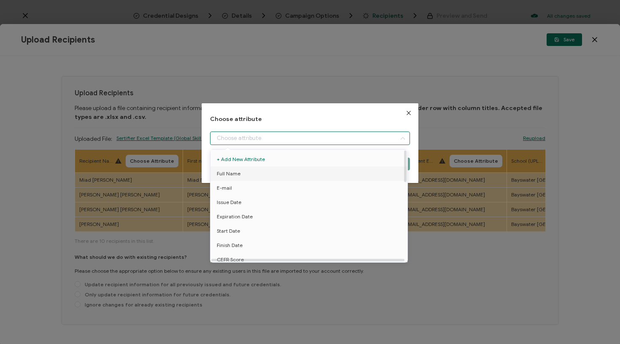
click at [249, 178] on li "Full Name" at bounding box center [310, 174] width 204 height 14
type input "Full Name"
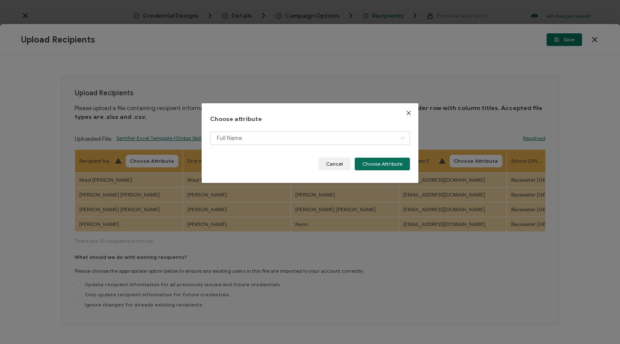
click at [387, 168] on button "Choose Attribute" at bounding box center [382, 164] width 55 height 13
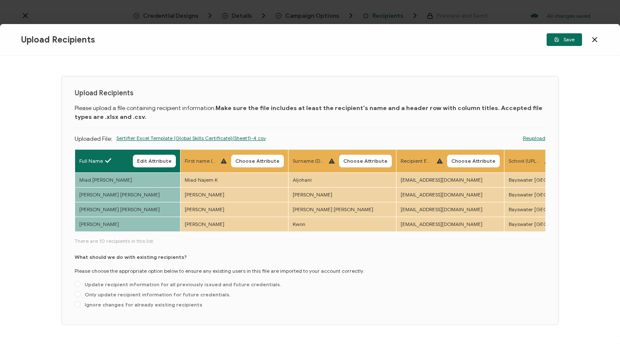
scroll to position [0, 253]
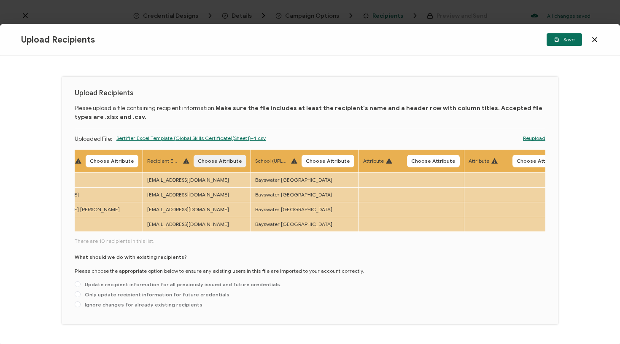
click at [202, 159] on span "Choose Attribute" at bounding box center [220, 161] width 44 height 5
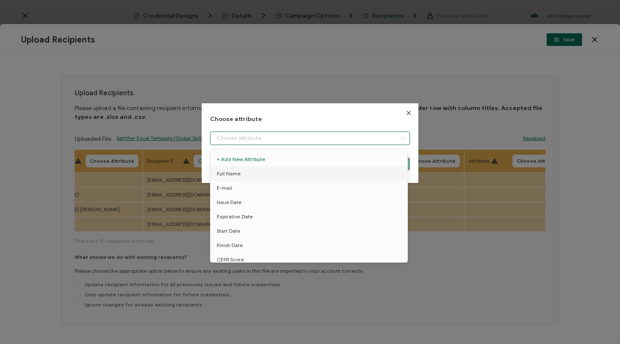
click at [245, 133] on input "dialog" at bounding box center [310, 138] width 200 height 13
click at [242, 188] on li "E-mail" at bounding box center [310, 188] width 204 height 14
type input "E-mail"
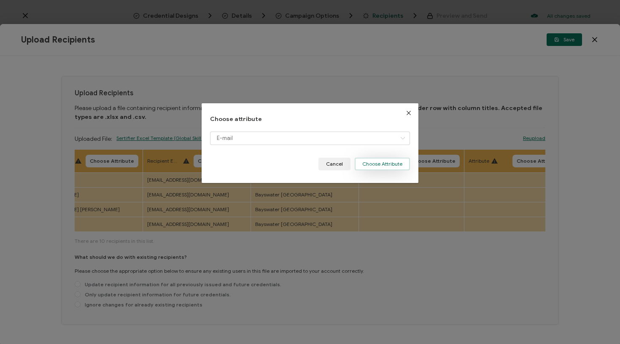
click at [370, 159] on button "Choose Attribute" at bounding box center [382, 164] width 55 height 13
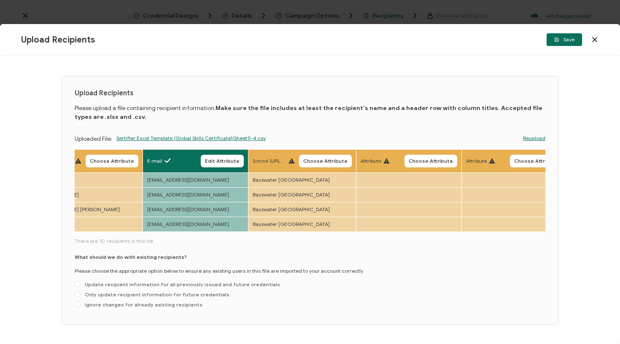
click at [334, 156] on button "Choose Attribute" at bounding box center [325, 161] width 53 height 13
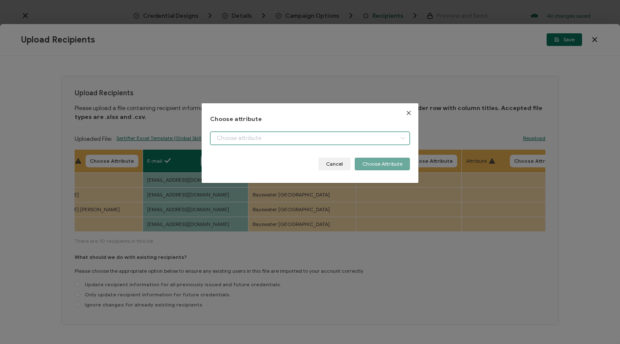
click at [326, 138] on input "dialog" at bounding box center [310, 138] width 200 height 13
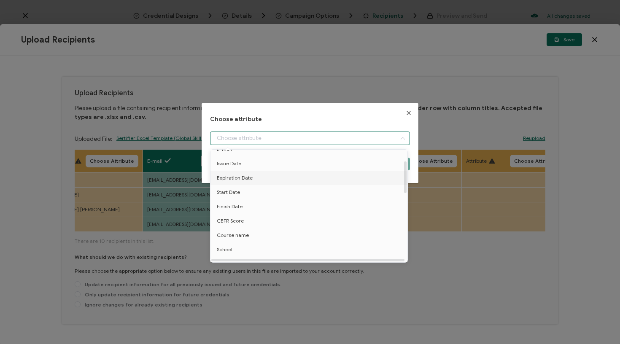
scroll to position [40, 0]
click at [243, 245] on li "School" at bounding box center [310, 248] width 204 height 14
type input "School"
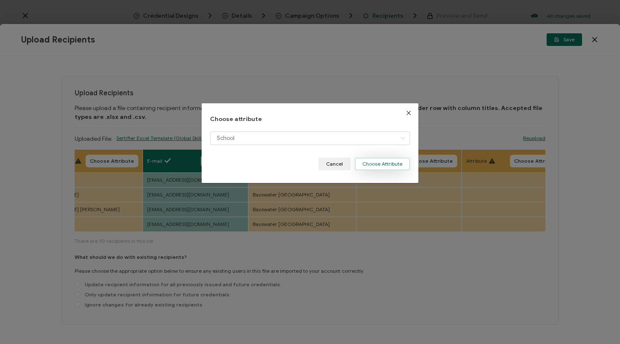
click at [372, 164] on button "Choose Attribute" at bounding box center [382, 164] width 55 height 13
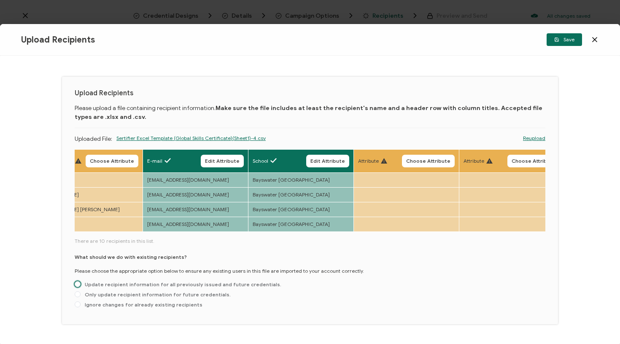
click at [221, 288] on span "Update recipient information for all previously issued and future credentials." at bounding box center [181, 284] width 201 height 6
click at [81, 288] on input "Update recipient information for all previously issued and future credentials." at bounding box center [78, 284] width 6 height 7
radio input "true"
click at [566, 37] on span "Save" at bounding box center [564, 39] width 20 height 5
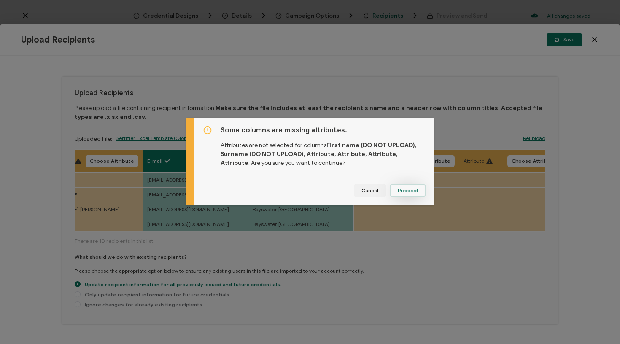
click at [409, 186] on button "Proceed" at bounding box center [407, 190] width 35 height 13
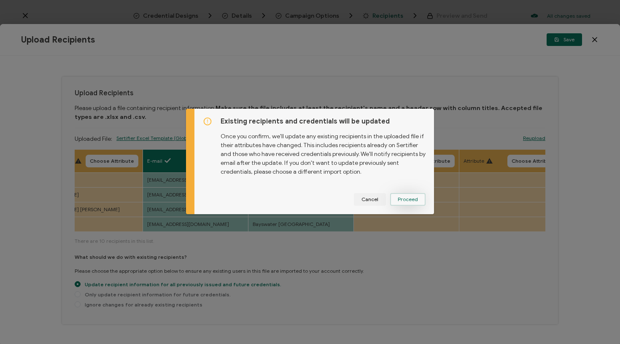
click at [0, 0] on span "Proceed" at bounding box center [0, 0] width 0 height 0
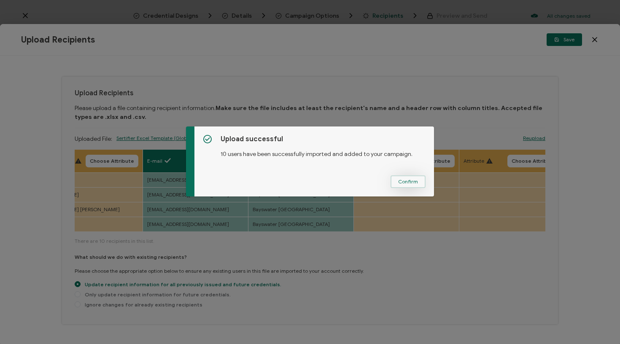
click at [403, 184] on span "Confirm" at bounding box center [408, 181] width 20 height 5
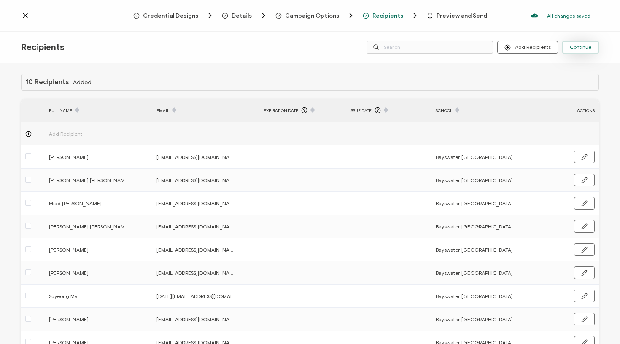
click at [577, 43] on button "Continue" at bounding box center [580, 47] width 37 height 13
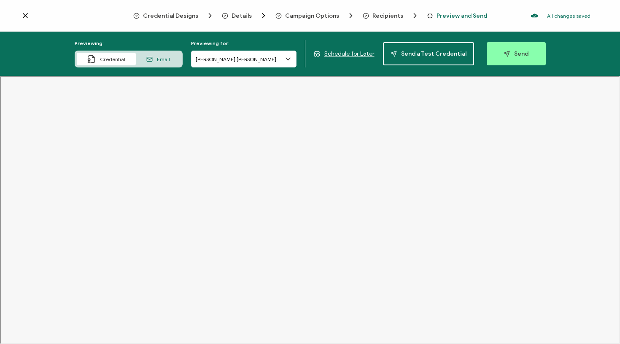
click at [338, 56] on span "Schedule for Later" at bounding box center [349, 53] width 50 height 7
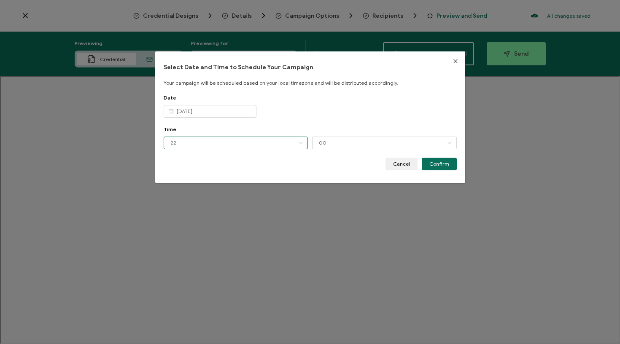
click at [229, 138] on input "22" at bounding box center [236, 143] width 145 height 13
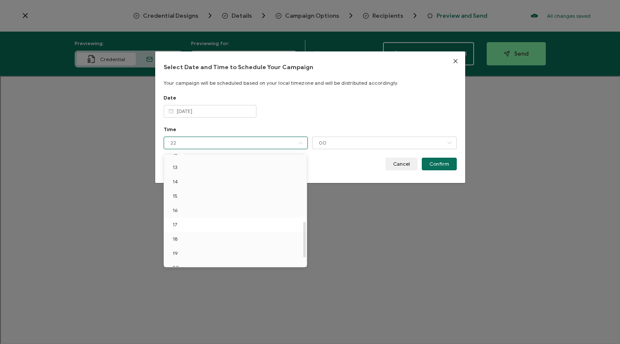
scroll to position [158, 0]
click at [187, 167] on li "11" at bounding box center [236, 164] width 145 height 14
click at [177, 164] on li "11" at bounding box center [236, 164] width 145 height 14
drag, startPoint x: 185, startPoint y: 201, endPoint x: 300, endPoint y: 180, distance: 117.0
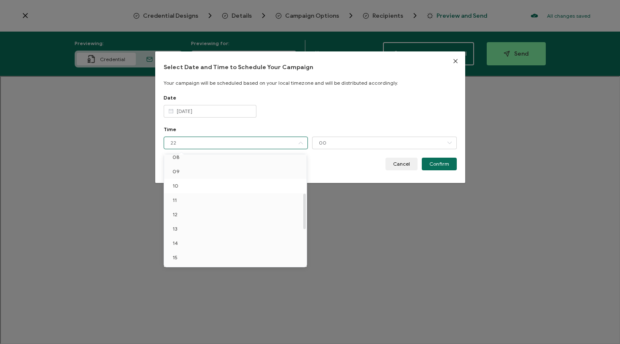
click at [185, 201] on li "11" at bounding box center [236, 200] width 145 height 14
click at [396, 162] on span "Cancel" at bounding box center [401, 164] width 17 height 5
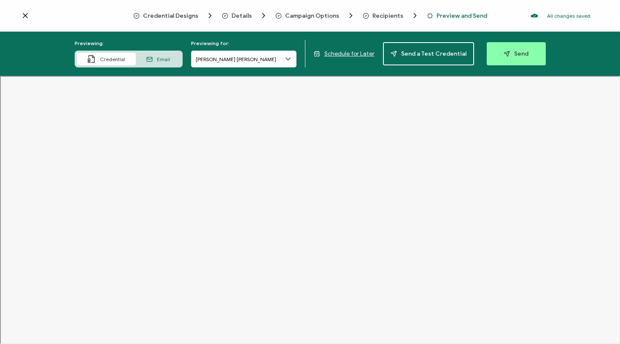
click at [348, 55] on span "Schedule for Later" at bounding box center [349, 53] width 50 height 7
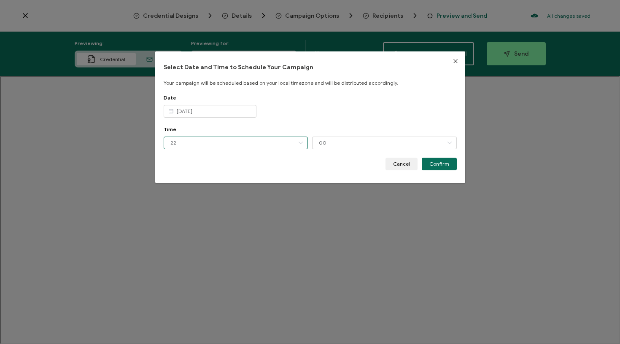
click at [217, 148] on input "22" at bounding box center [236, 143] width 145 height 13
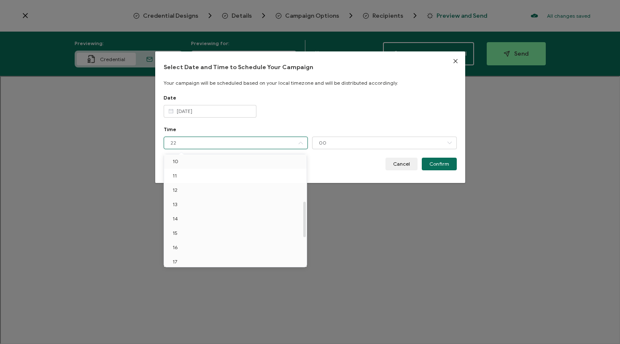
scroll to position [145, 0]
click at [198, 179] on li "11" at bounding box center [236, 177] width 145 height 14
click at [392, 164] on button "Cancel" at bounding box center [401, 164] width 32 height 13
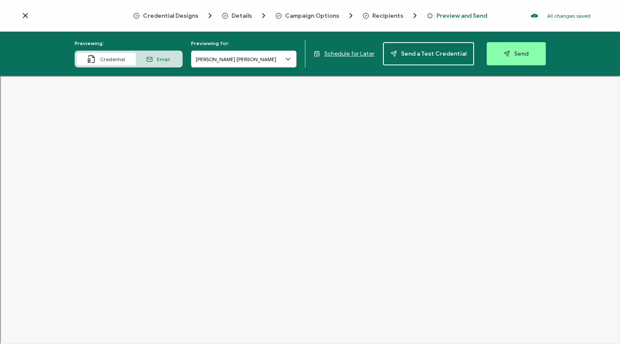
click at [341, 54] on span "Schedule for Later" at bounding box center [349, 53] width 50 height 7
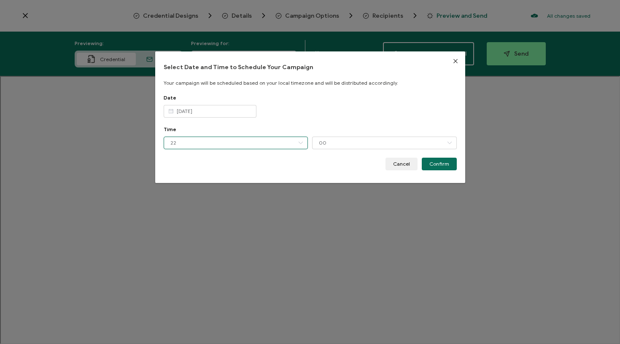
click at [197, 144] on input "22" at bounding box center [236, 143] width 145 height 13
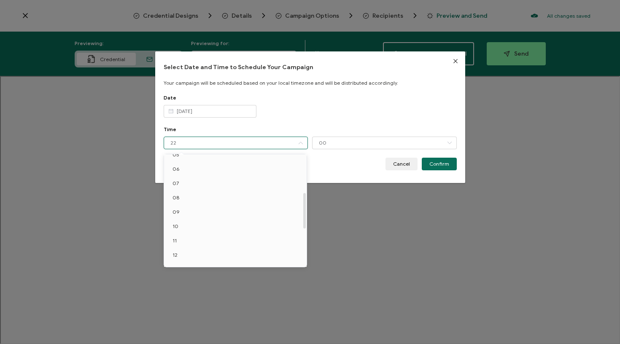
scroll to position [41, 0]
drag, startPoint x: 182, startPoint y: 228, endPoint x: 183, endPoint y: 233, distance: 5.3
click at [182, 228] on li "07" at bounding box center [236, 223] width 145 height 14
click at [184, 235] on li "08" at bounding box center [236, 238] width 145 height 14
click at [395, 164] on span "Cancel" at bounding box center [401, 164] width 17 height 5
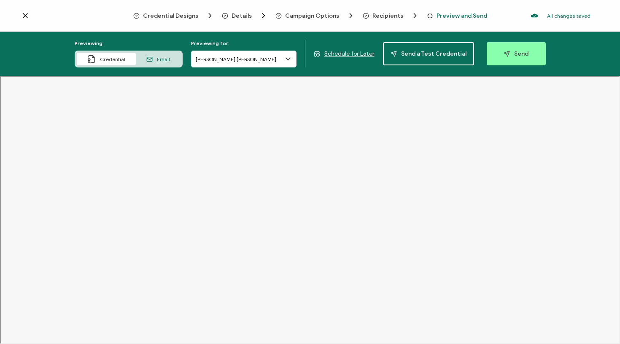
click at [390, 16] on span "Recipients" at bounding box center [387, 16] width 31 height 6
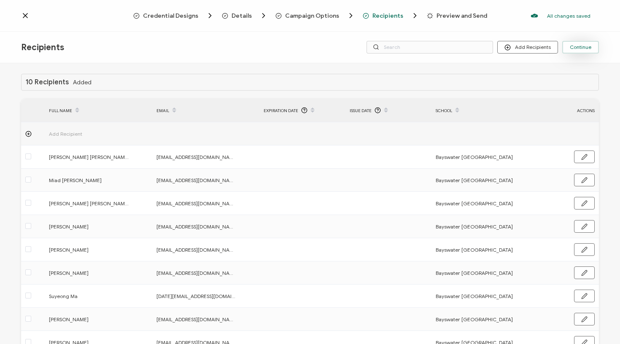
click at [568, 45] on button "Continue" at bounding box center [580, 47] width 37 height 13
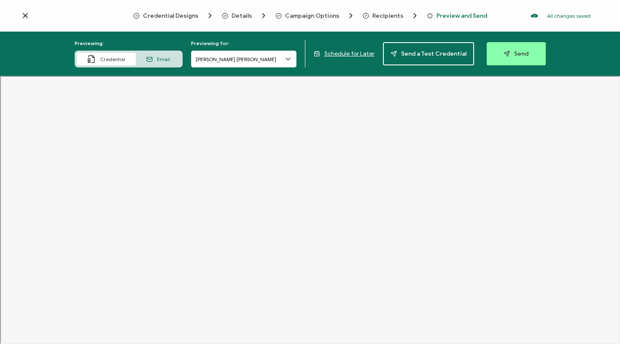
click at [353, 54] on span "Schedule for Later" at bounding box center [349, 53] width 50 height 7
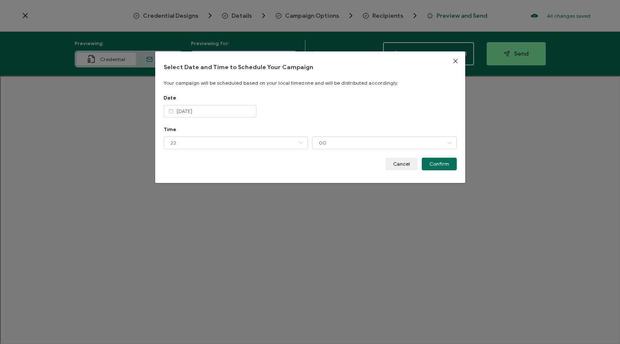
click at [219, 135] on div "Time 22 00 01 02 03 04 05 06 07 08 09 10 11 12 13 14 15 16 17 18 19 20 21 22 23…" at bounding box center [310, 142] width 293 height 32
click at [218, 144] on input "22" at bounding box center [236, 143] width 145 height 13
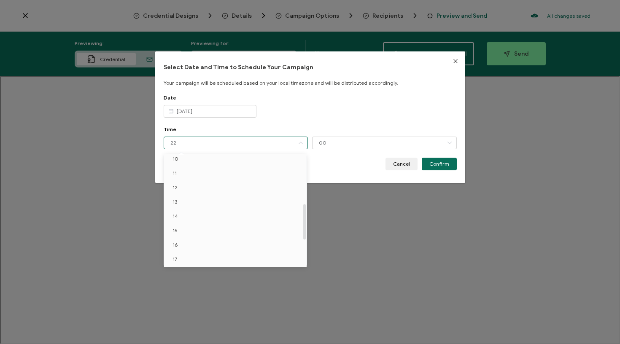
scroll to position [146, 0]
click at [191, 177] on li "11" at bounding box center [236, 176] width 145 height 14
click at [178, 178] on li "11" at bounding box center [236, 176] width 145 height 14
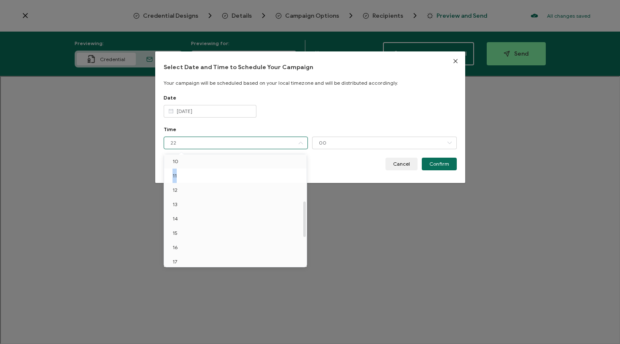
click at [178, 178] on li "11" at bounding box center [236, 176] width 145 height 14
click at [208, 106] on input "[DATE]" at bounding box center [210, 111] width 93 height 13
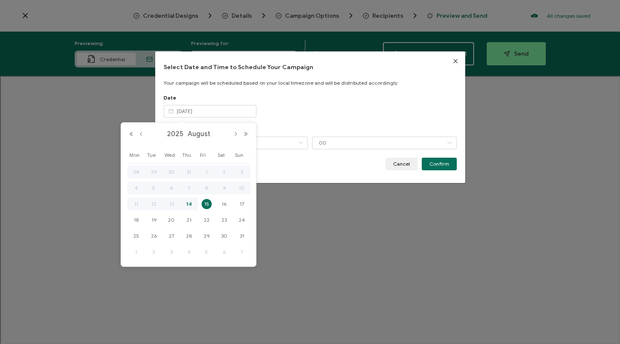
click at [205, 202] on span "15" at bounding box center [207, 204] width 10 height 10
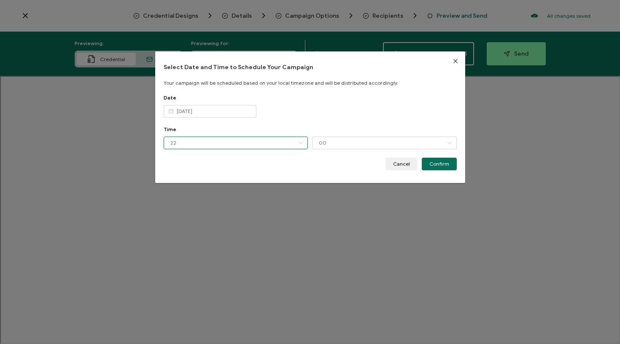
click at [277, 143] on input "22" at bounding box center [236, 143] width 145 height 13
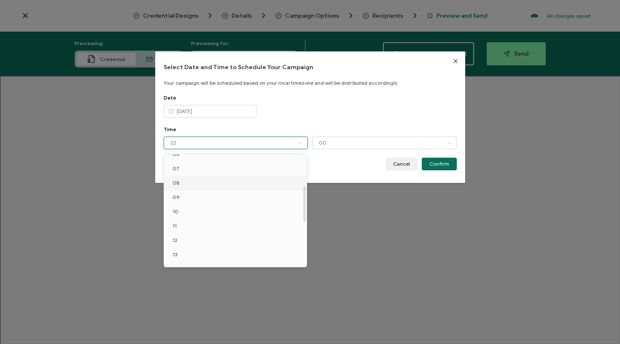
scroll to position [99, 0]
click at [185, 226] on li "11" at bounding box center [236, 223] width 145 height 14
type input "11"
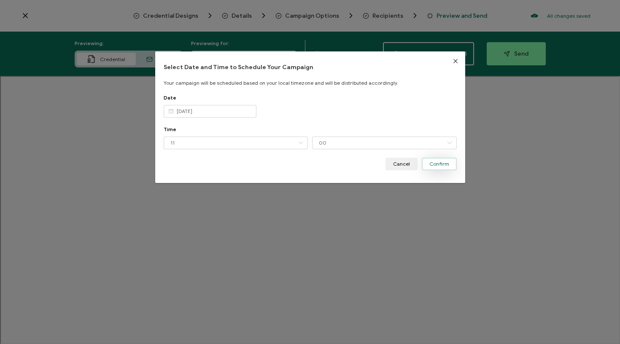
click at [446, 162] on span "Confirm" at bounding box center [439, 164] width 20 height 5
